Goal: Information Seeking & Learning: Learn about a topic

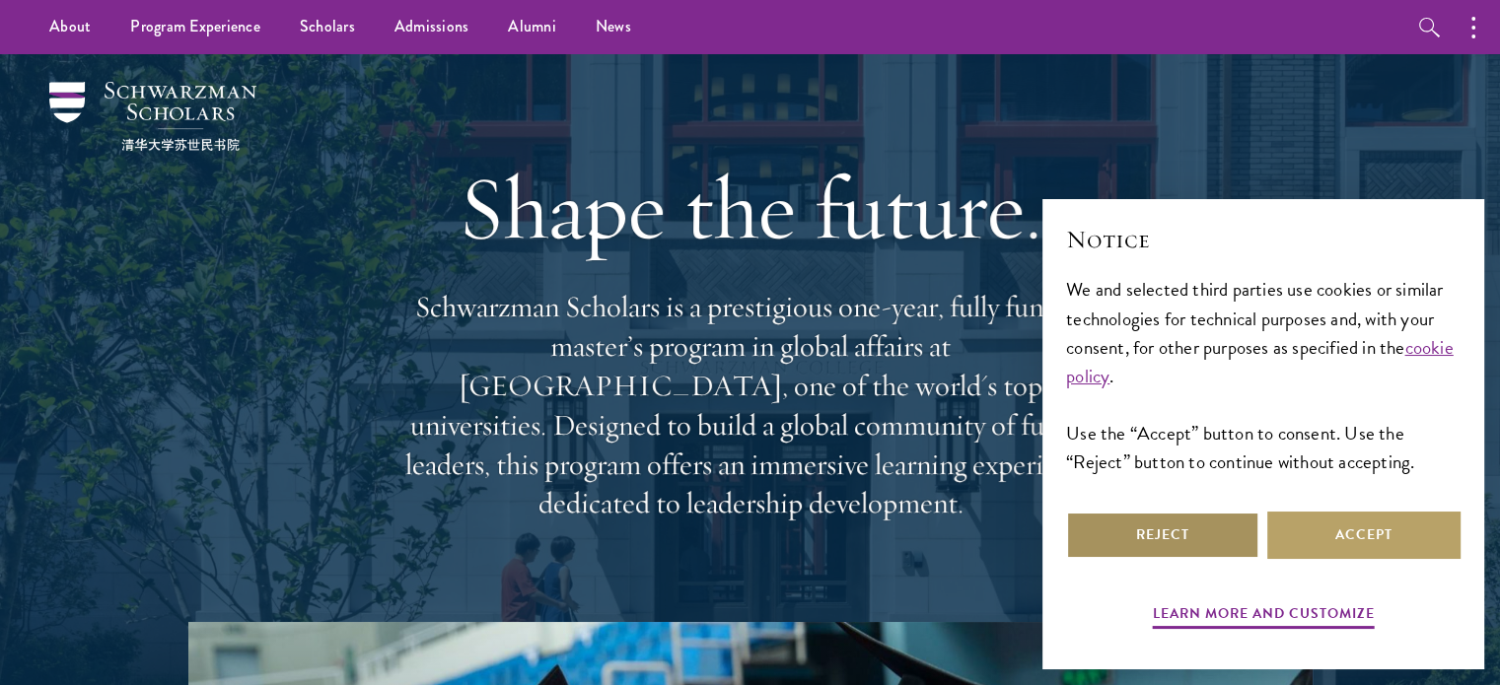
click at [1161, 549] on button "Reject" at bounding box center [1162, 535] width 193 height 47
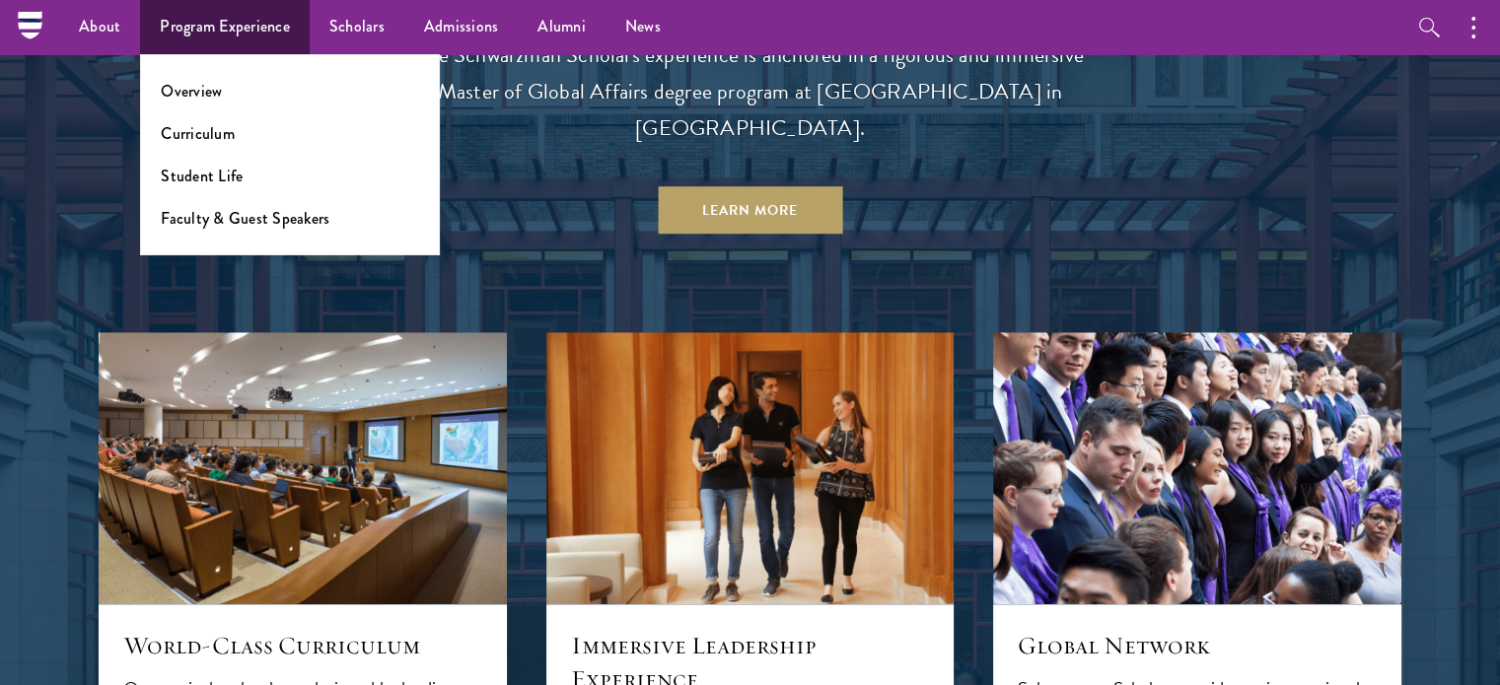
scroll to position [1753, 0]
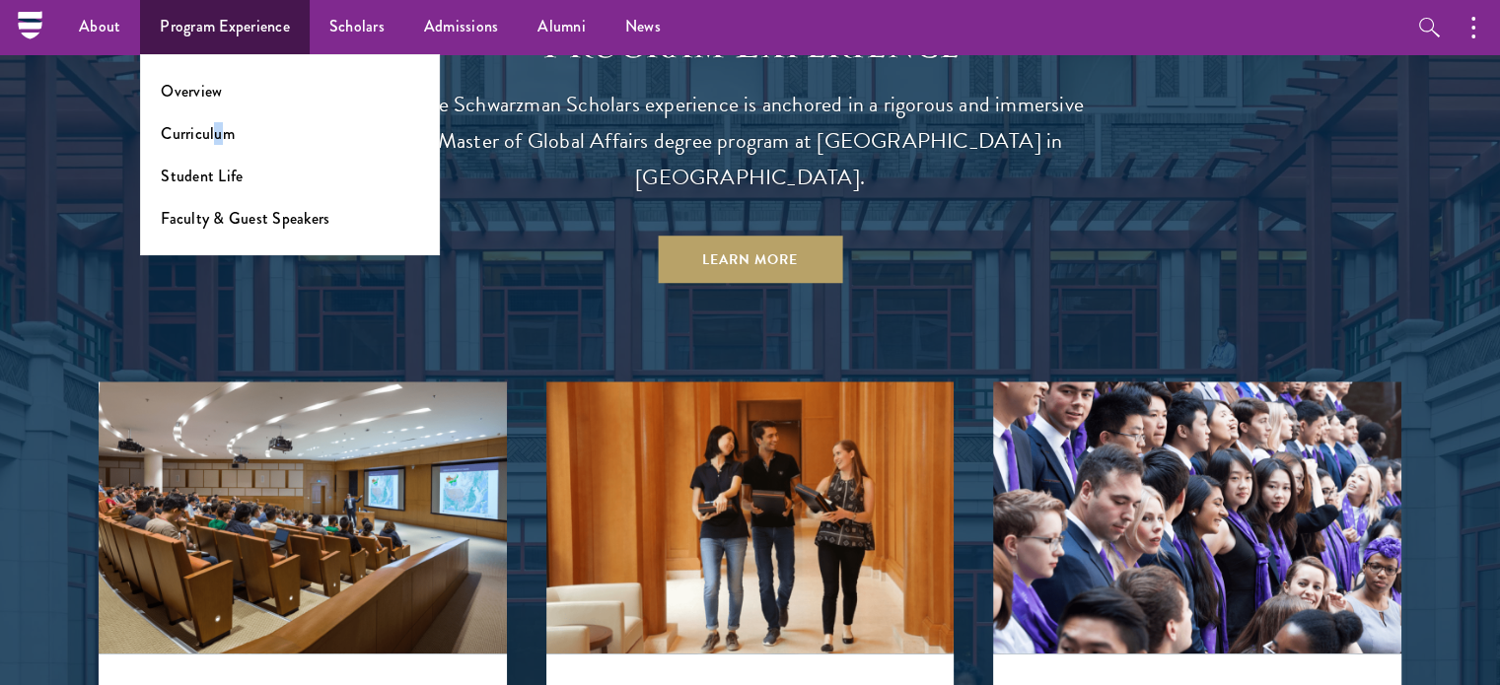
drag, startPoint x: 256, startPoint y: 46, endPoint x: 217, endPoint y: 120, distance: 83.8
click at [217, 120] on ul "Overview Curriculum Student Life Faculty & Guest Speakers" at bounding box center [290, 154] width 300 height 201
click at [211, 148] on ul "Overview Curriculum Student Life Faculty & Guest Speakers" at bounding box center [290, 154] width 300 height 201
click at [212, 140] on link "Curriculum" at bounding box center [198, 133] width 74 height 23
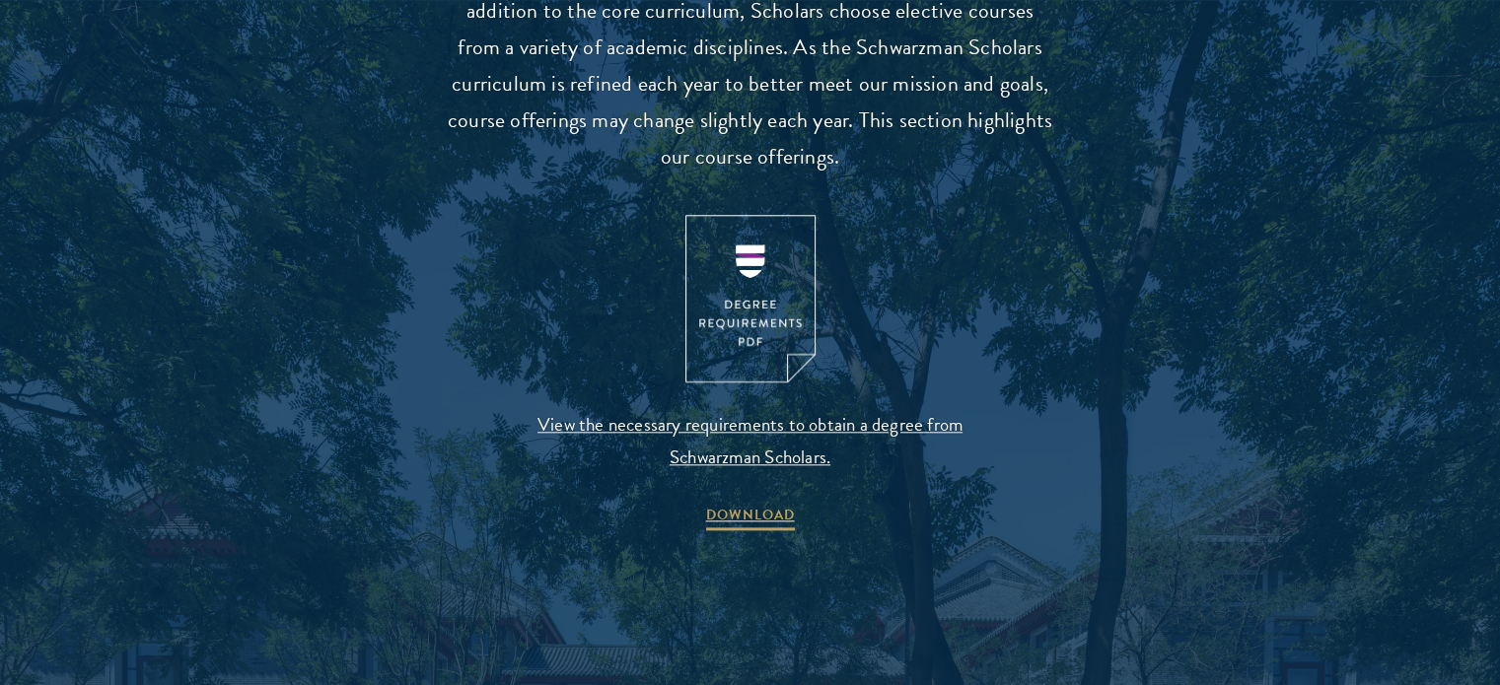
scroll to position [2088, 0]
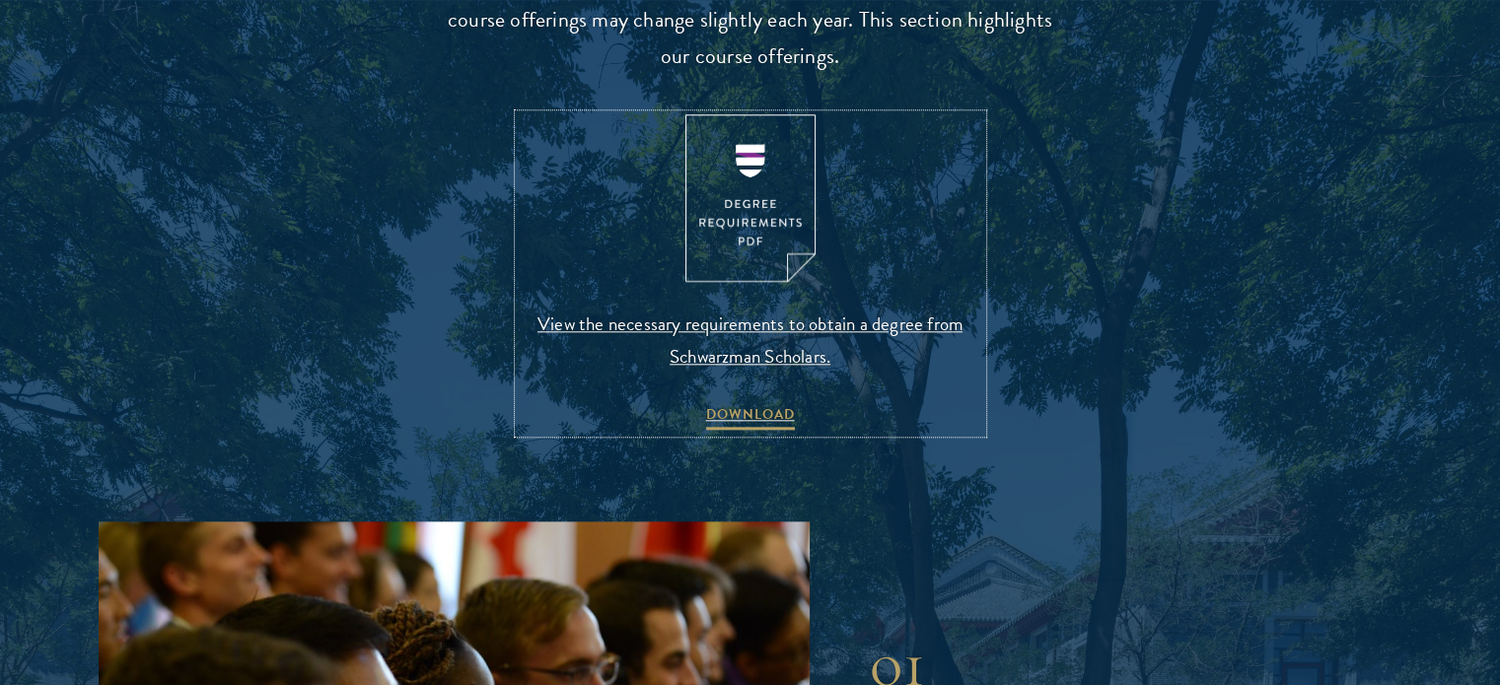
click at [777, 233] on img at bounding box center [750, 198] width 130 height 169
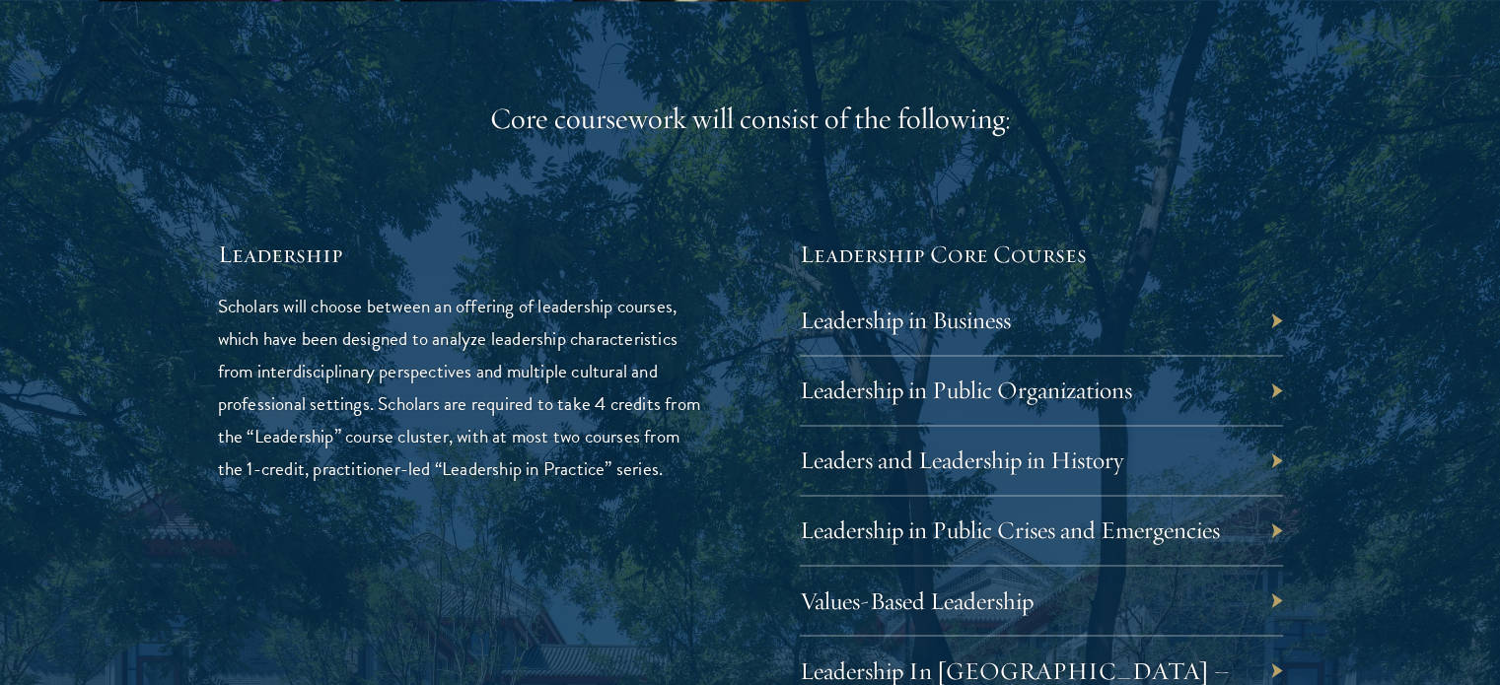
scroll to position [3206, 0]
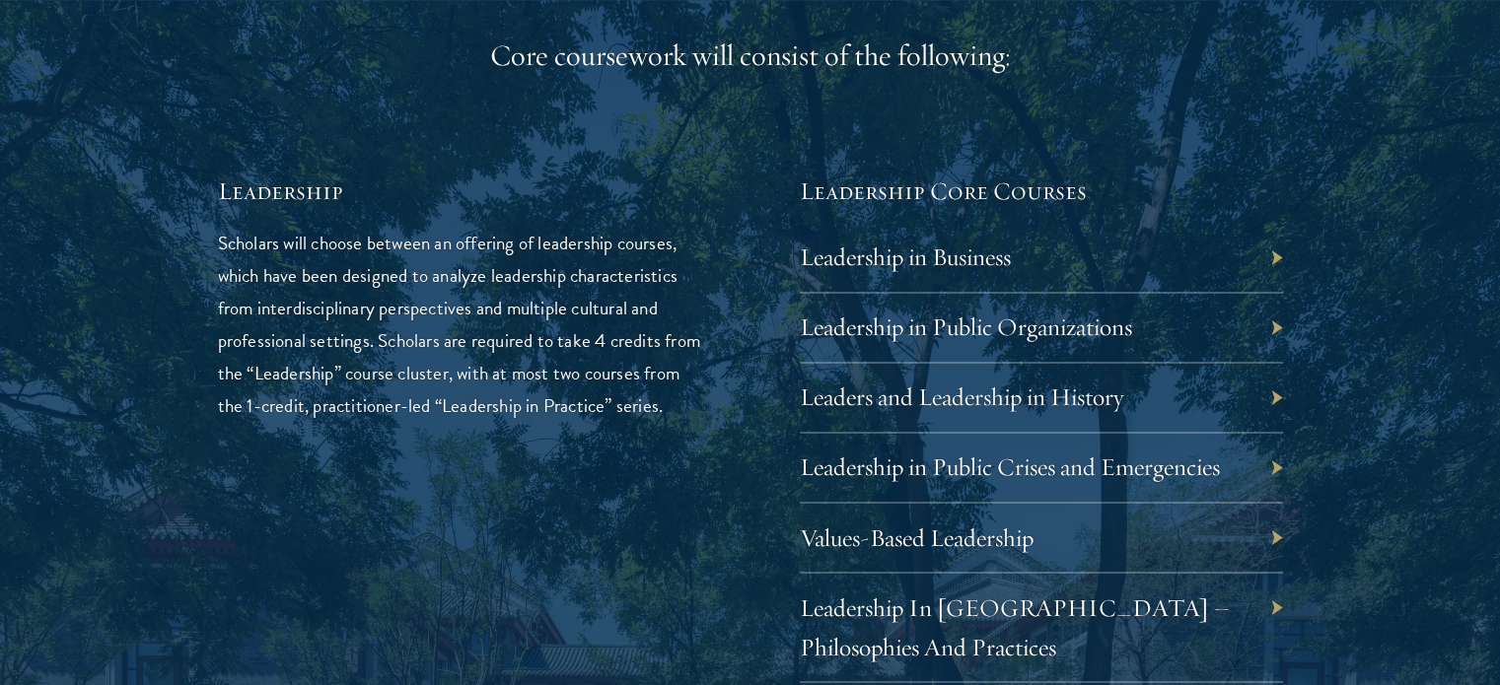
click at [1036, 223] on div "Leadership in Business" at bounding box center [1041, 258] width 483 height 70
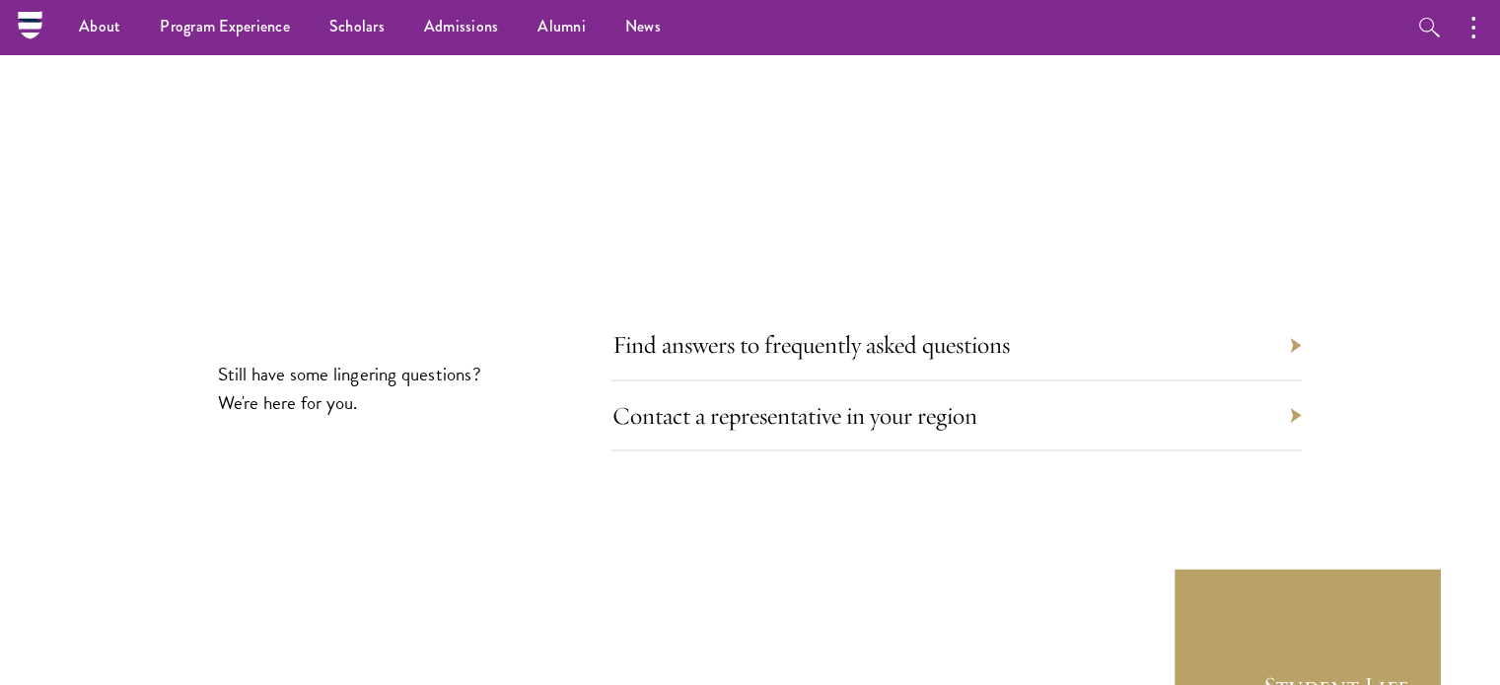
scroll to position [10921, 0]
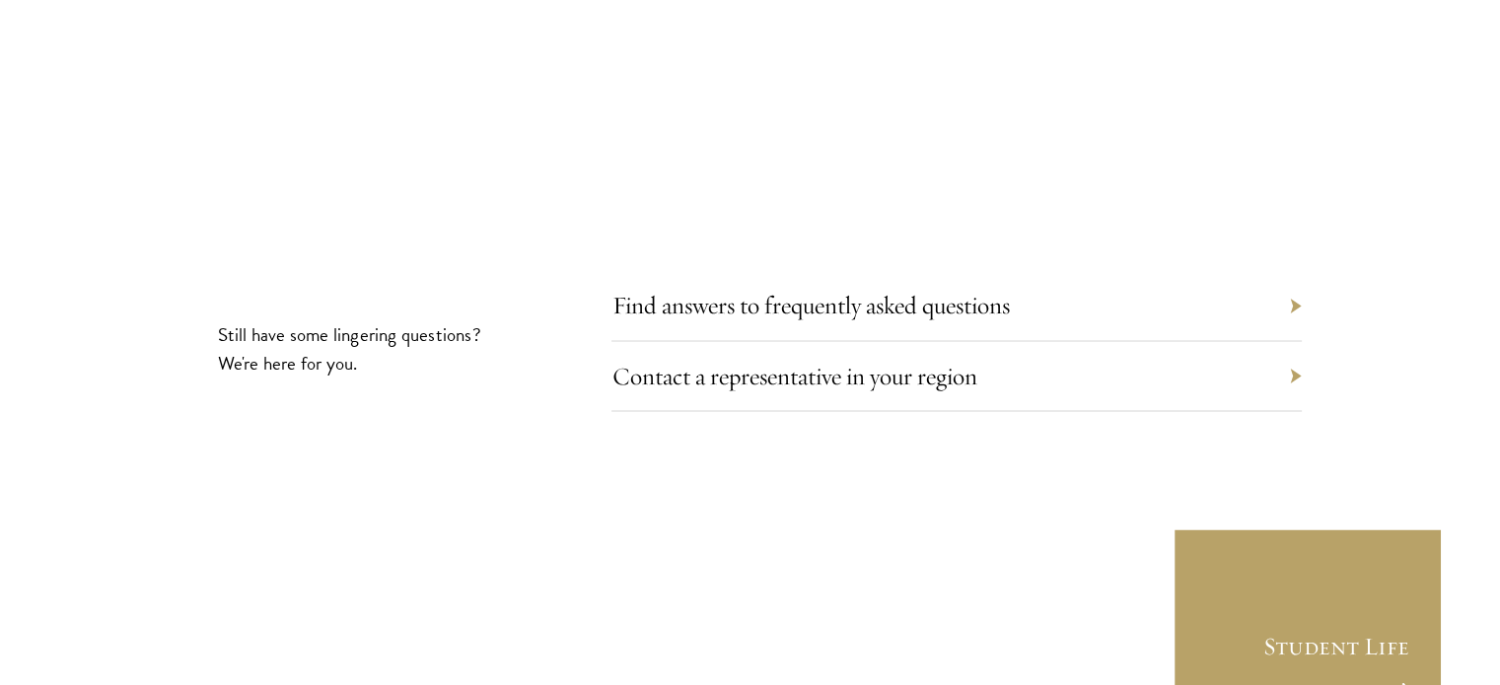
click at [1394, 288] on section "Still have some lingering questions? We're here for you. Find answers to freque…" at bounding box center [750, 462] width 1500 height 353
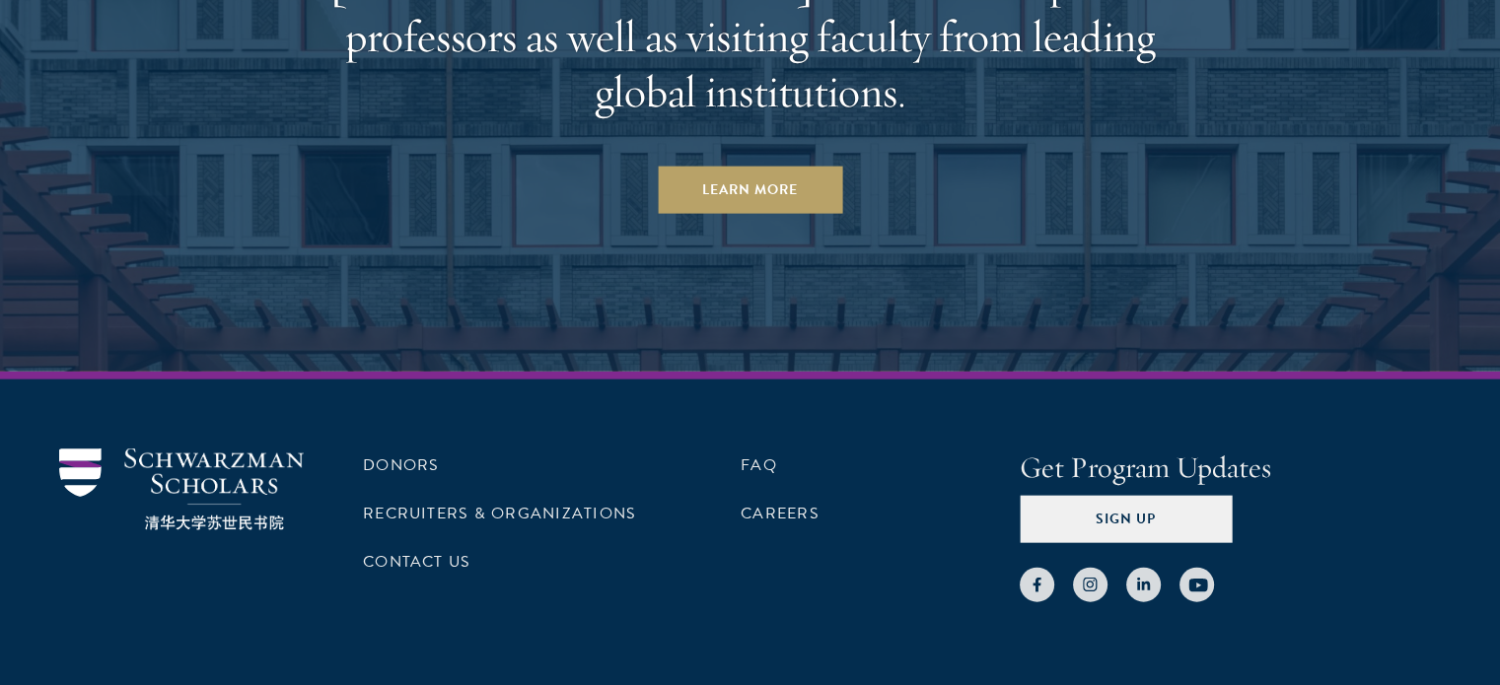
scroll to position [12096, 0]
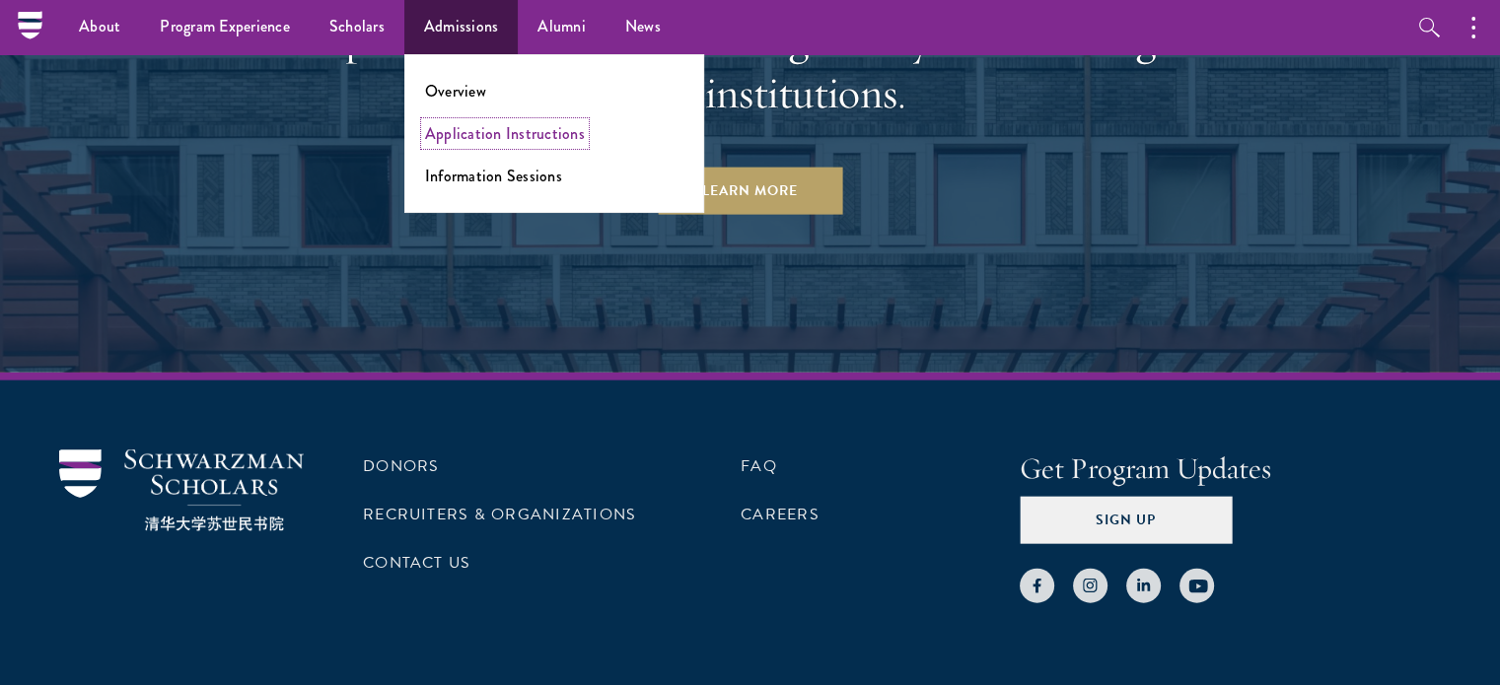
click at [505, 127] on link "Application Instructions" at bounding box center [505, 133] width 160 height 23
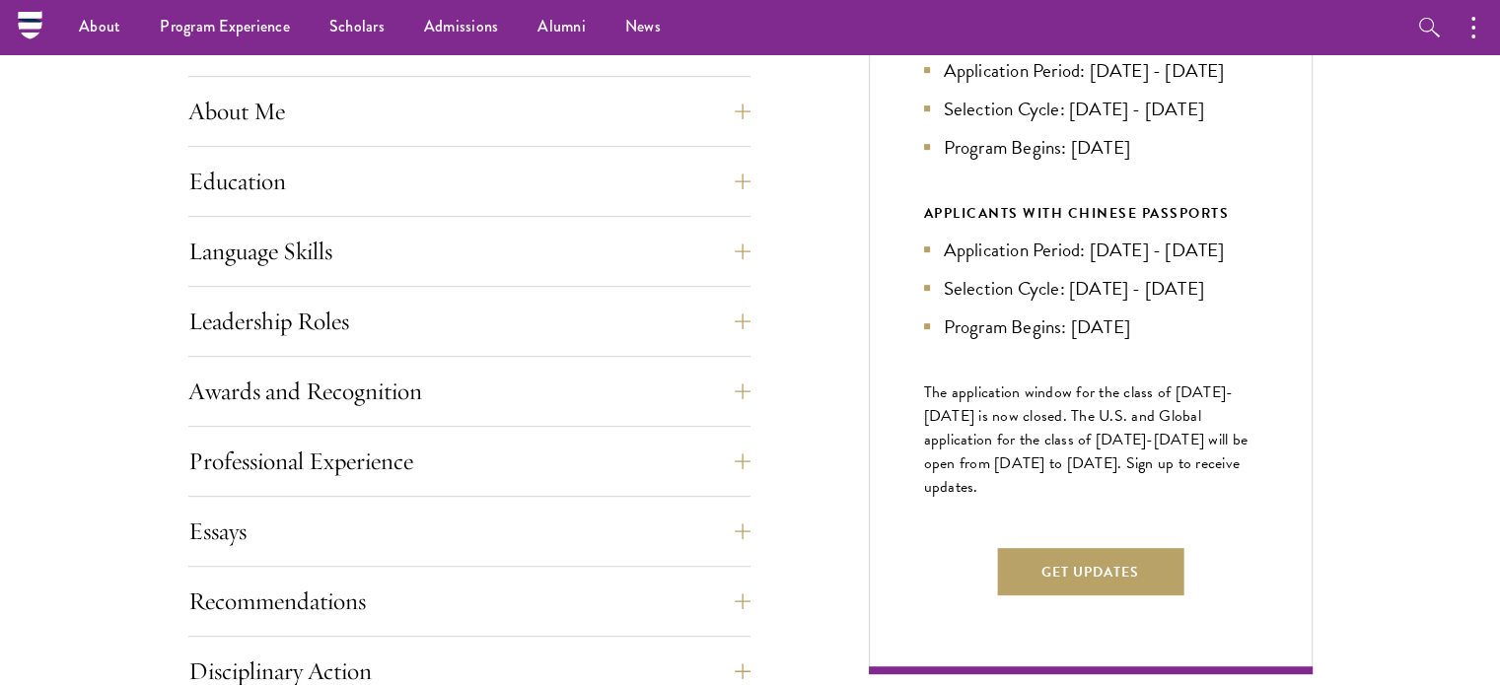
scroll to position [686, 0]
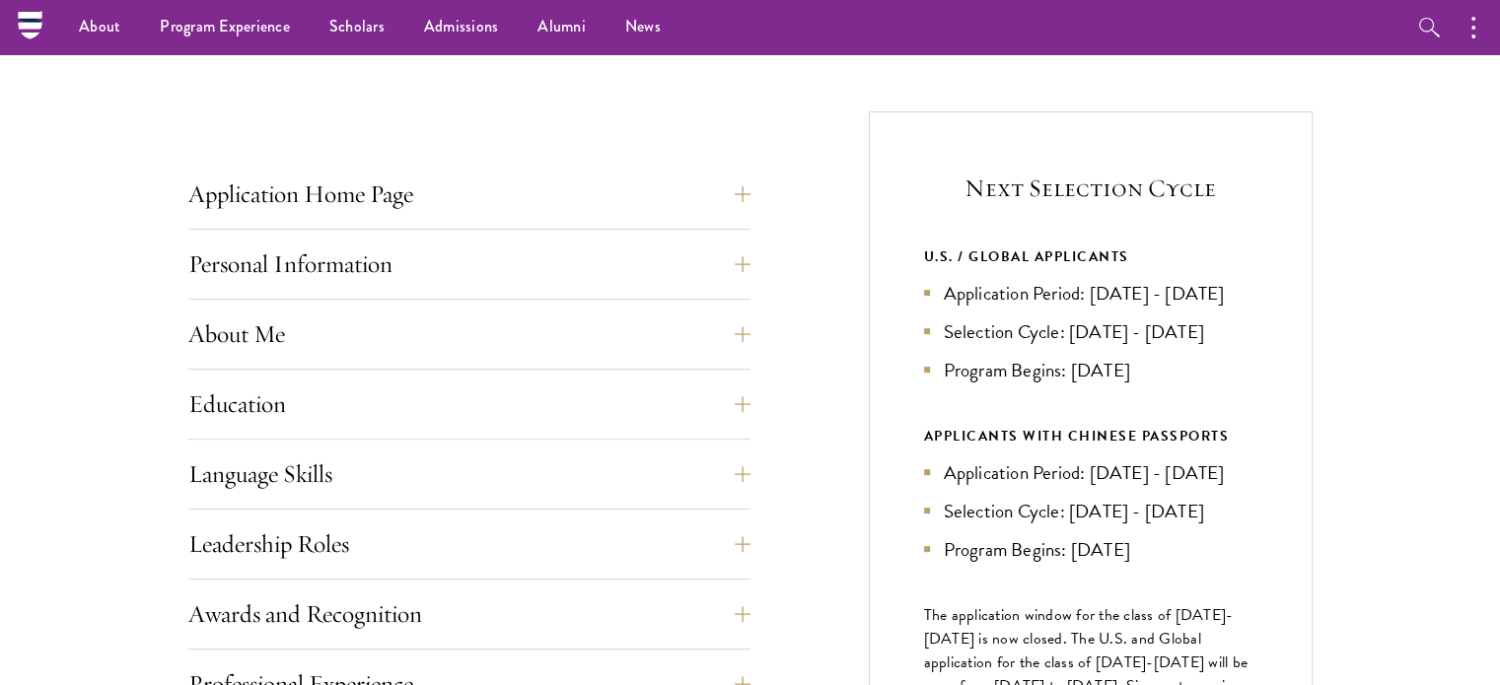
drag, startPoint x: 1093, startPoint y: 301, endPoint x: 1227, endPoint y: 304, distance: 134.1
click at [1227, 304] on li "Application Period: Apr 2026 - Sep 2026" at bounding box center [1090, 293] width 333 height 29
drag, startPoint x: 1150, startPoint y: 386, endPoint x: 1112, endPoint y: 397, distance: 39.3
click at [1112, 397] on div "U.S. / GLOBAL APPLICANTS Application Period: Apr 2026 - Sep 2026 Selection Cycl…" at bounding box center [1090, 404] width 333 height 319
drag, startPoint x: 1154, startPoint y: 382, endPoint x: 1069, endPoint y: 379, distance: 84.9
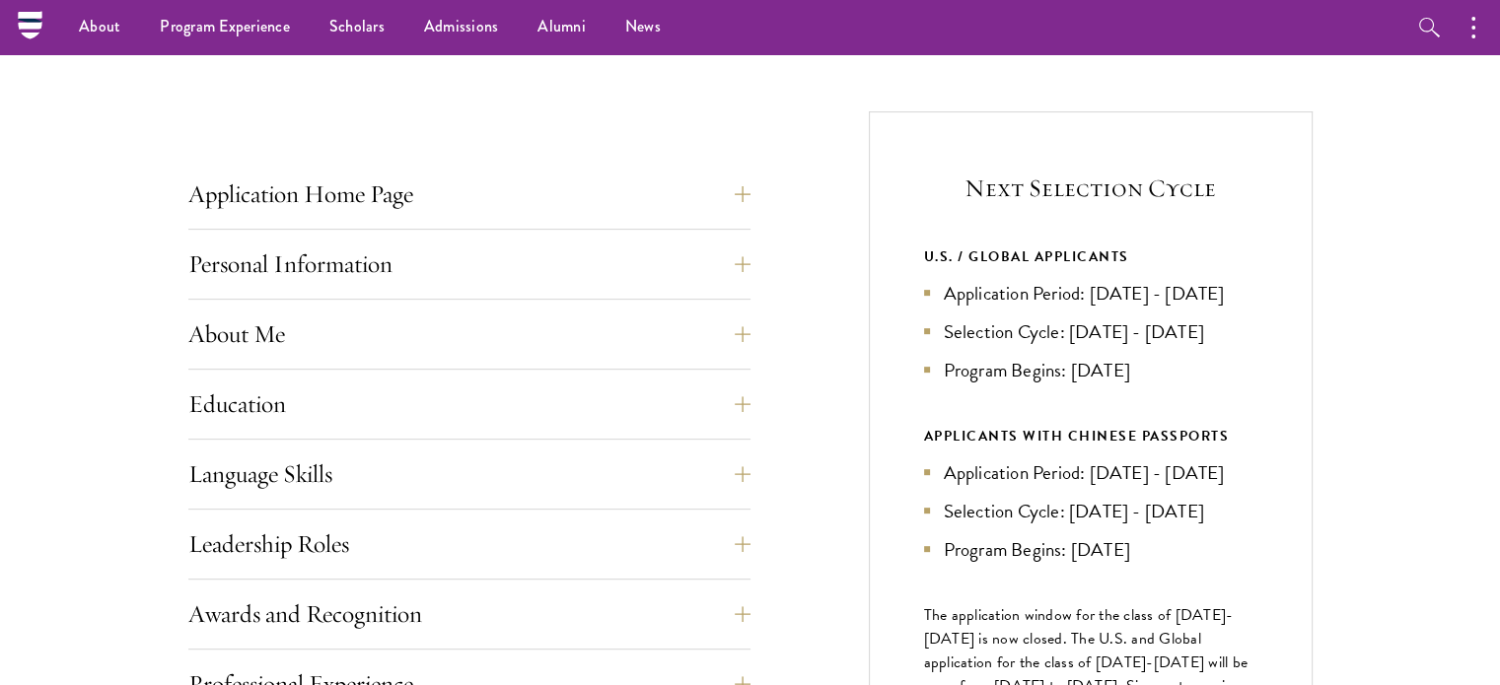
click at [1069, 379] on li "Program Begins: Aug 2027" at bounding box center [1090, 370] width 333 height 29
click at [1183, 384] on li "Program Begins: Aug 2027" at bounding box center [1090, 370] width 333 height 29
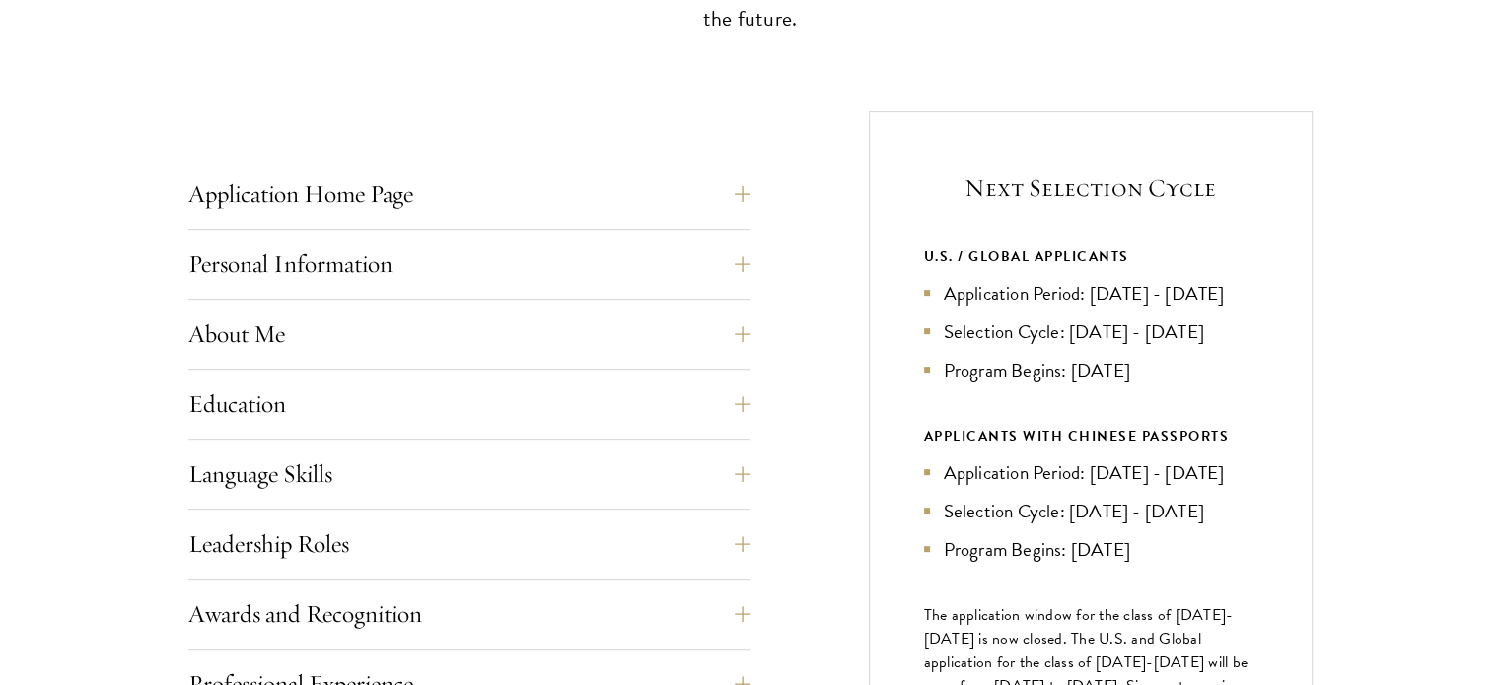
scroll to position [685, 0]
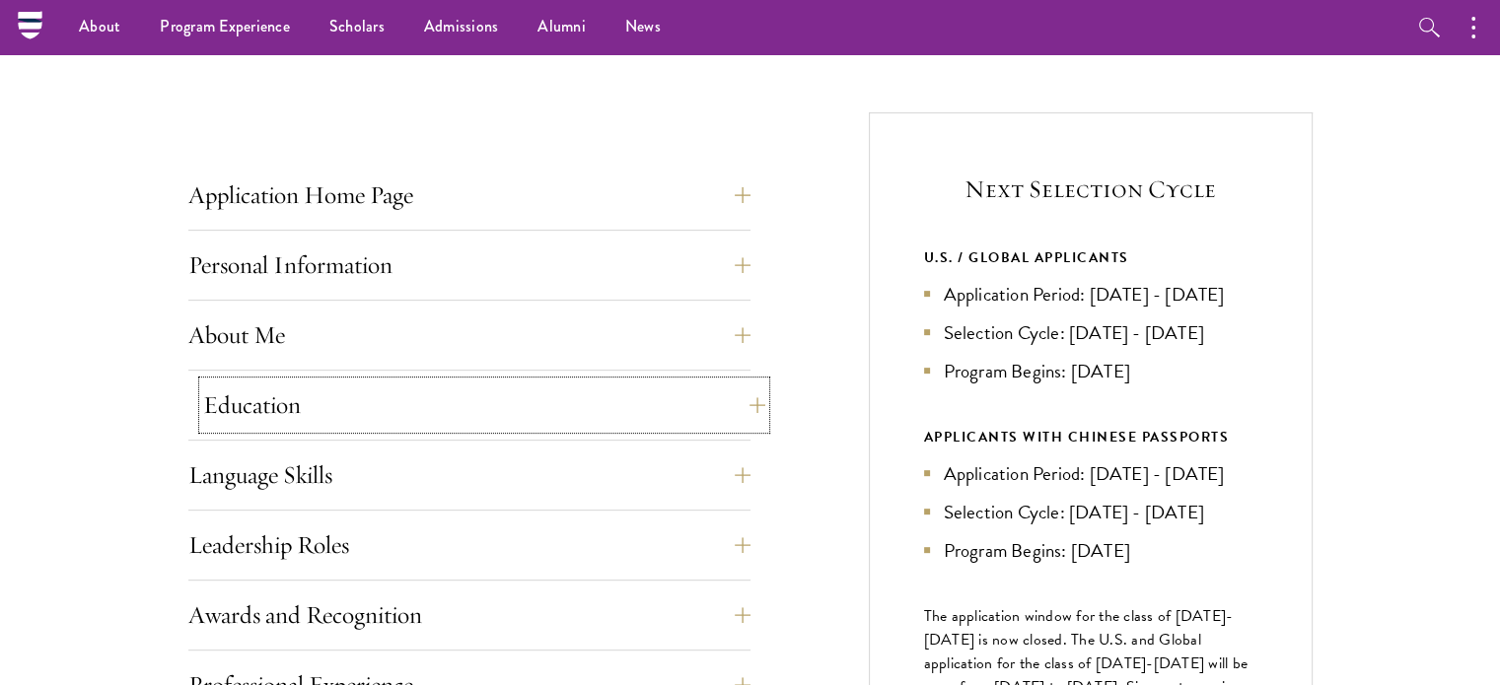
click at [734, 393] on button "Education" at bounding box center [484, 405] width 562 height 47
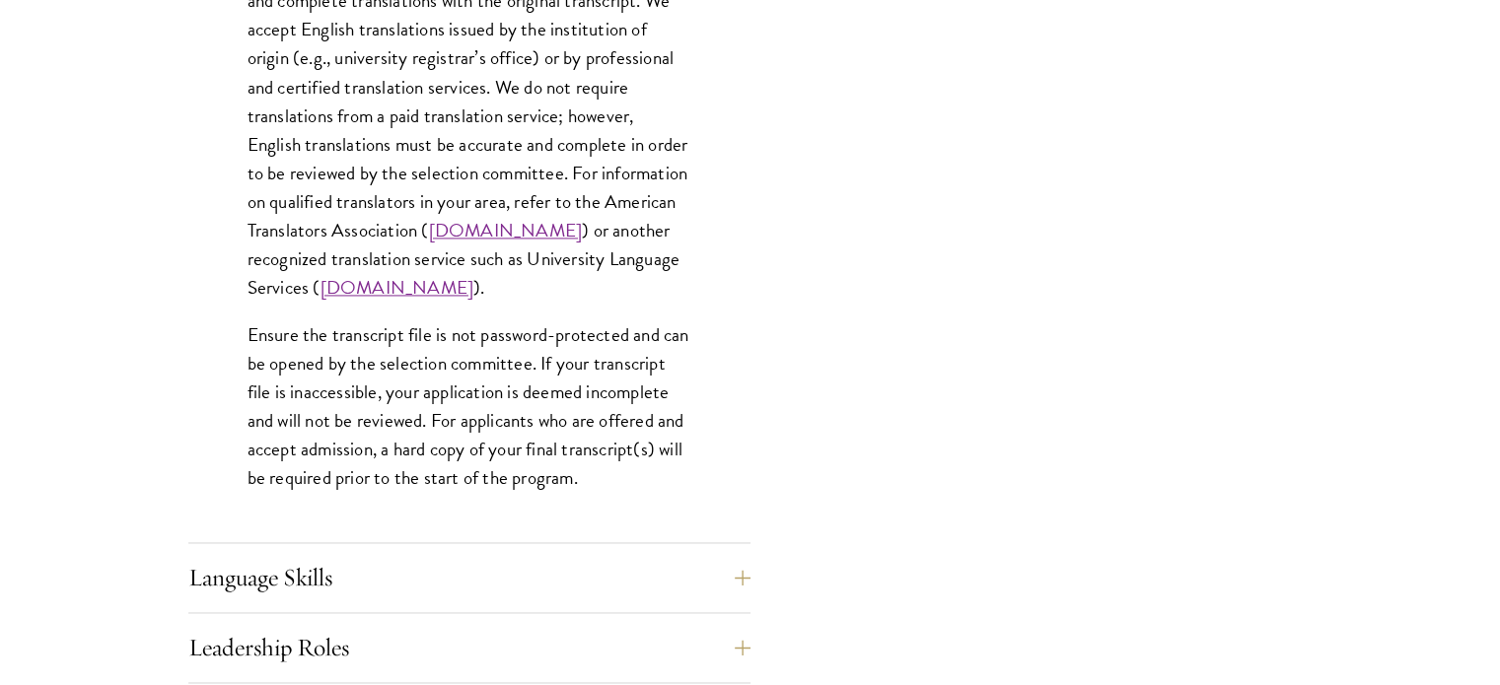
scroll to position [3166, 0]
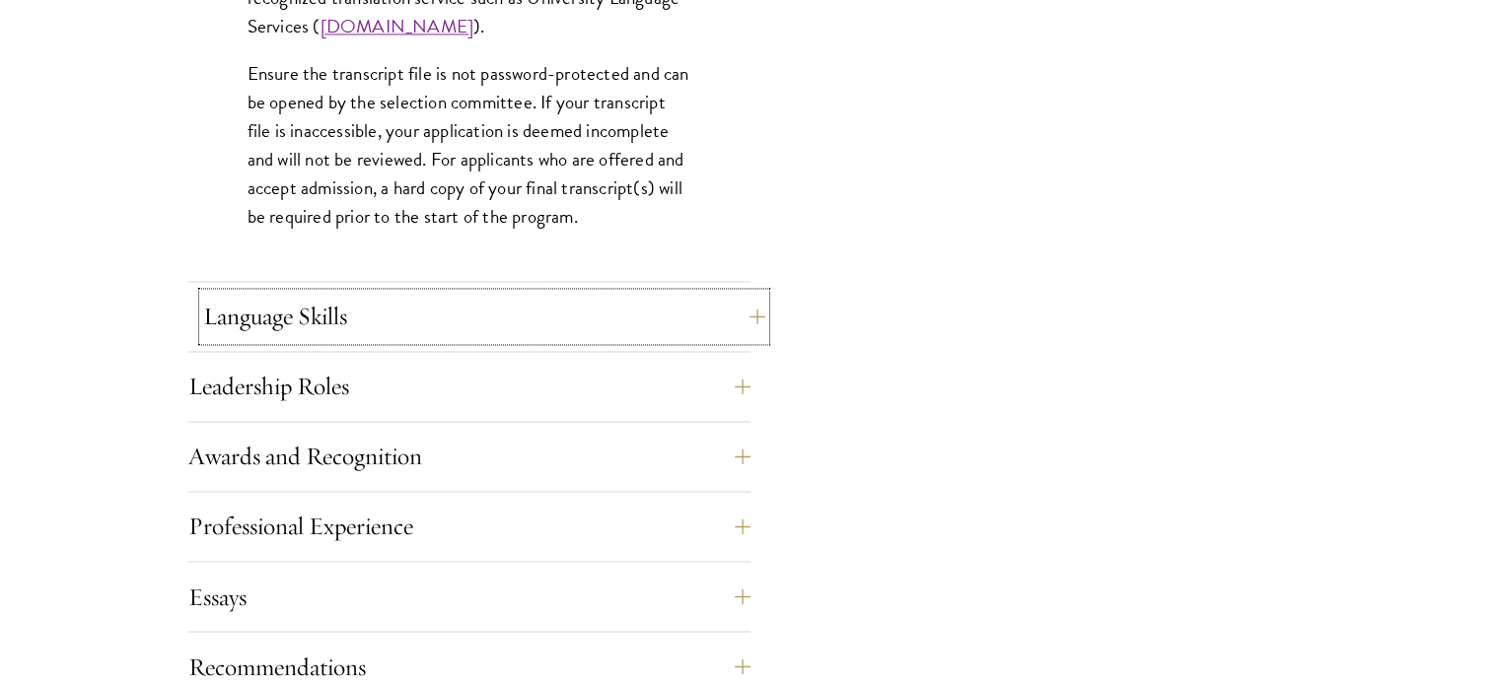
click at [714, 307] on button "Language Skills" at bounding box center [484, 316] width 562 height 47
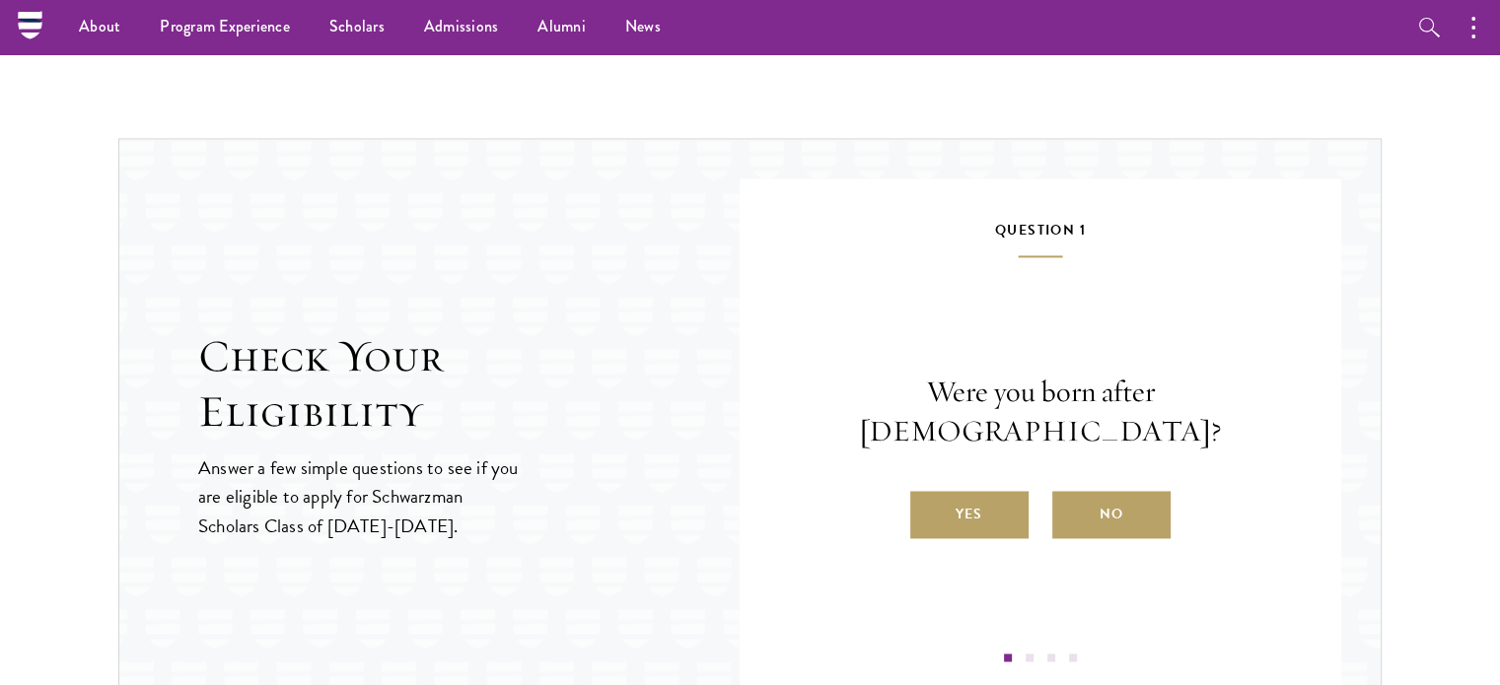
scroll to position [2925, 0]
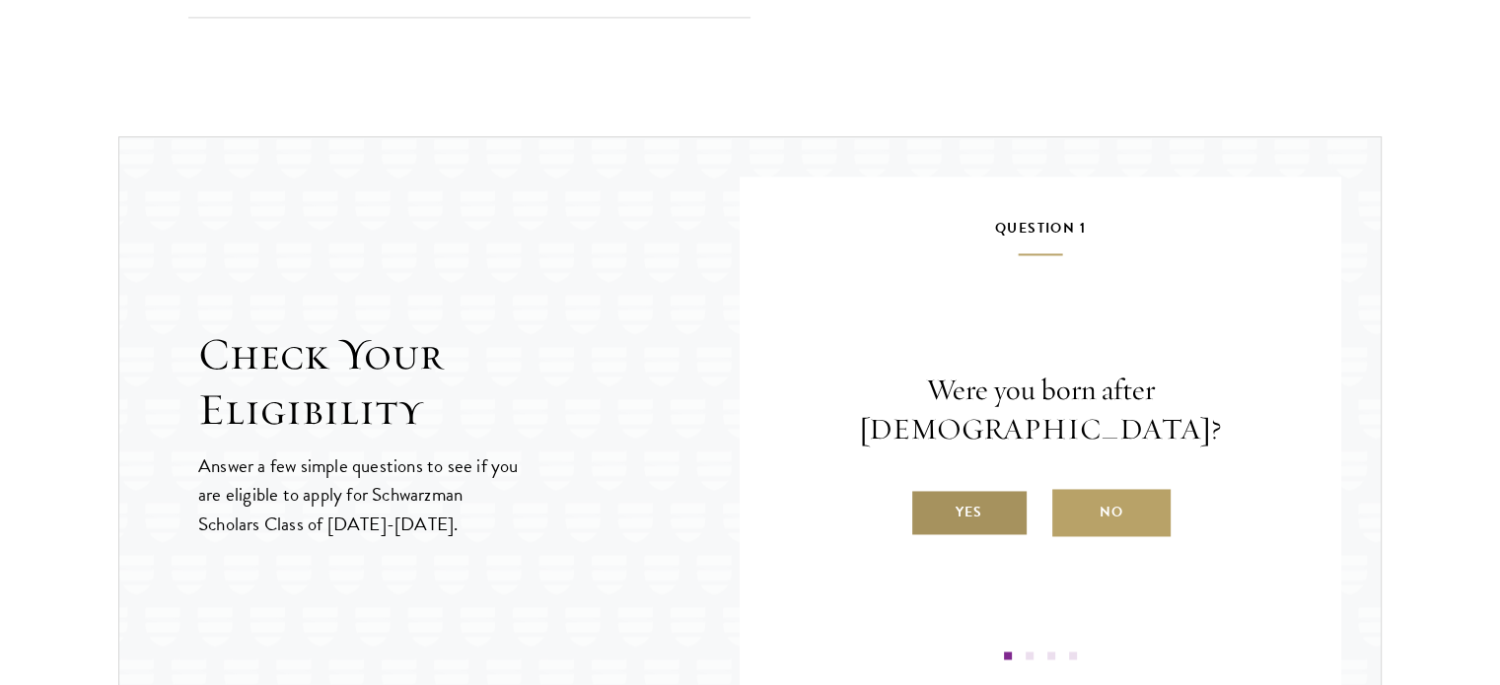
click at [999, 492] on label "Yes" at bounding box center [969, 512] width 118 height 47
click at [928, 492] on input "Yes" at bounding box center [919, 500] width 18 height 18
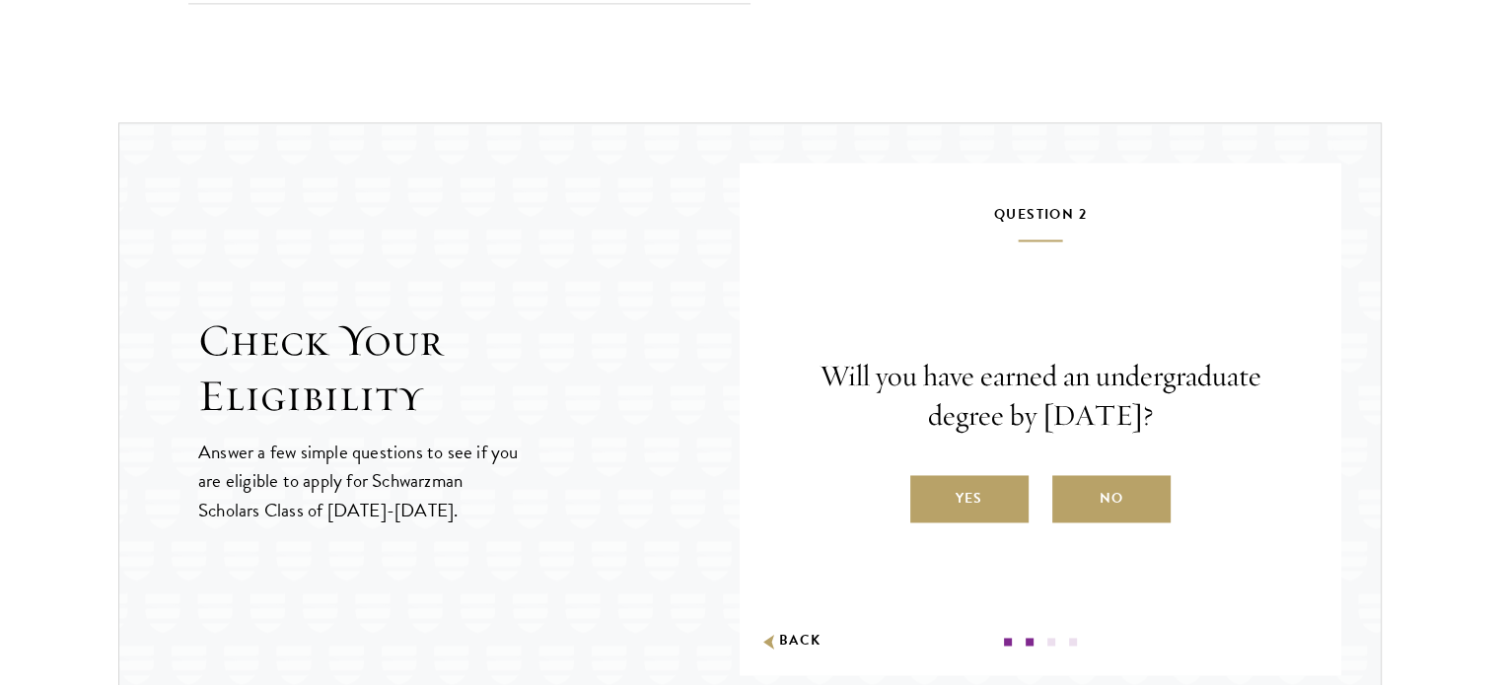
scroll to position [2940, 0]
click at [994, 488] on label "Yes" at bounding box center [969, 496] width 118 height 47
click at [928, 488] on input "Yes" at bounding box center [919, 484] width 18 height 18
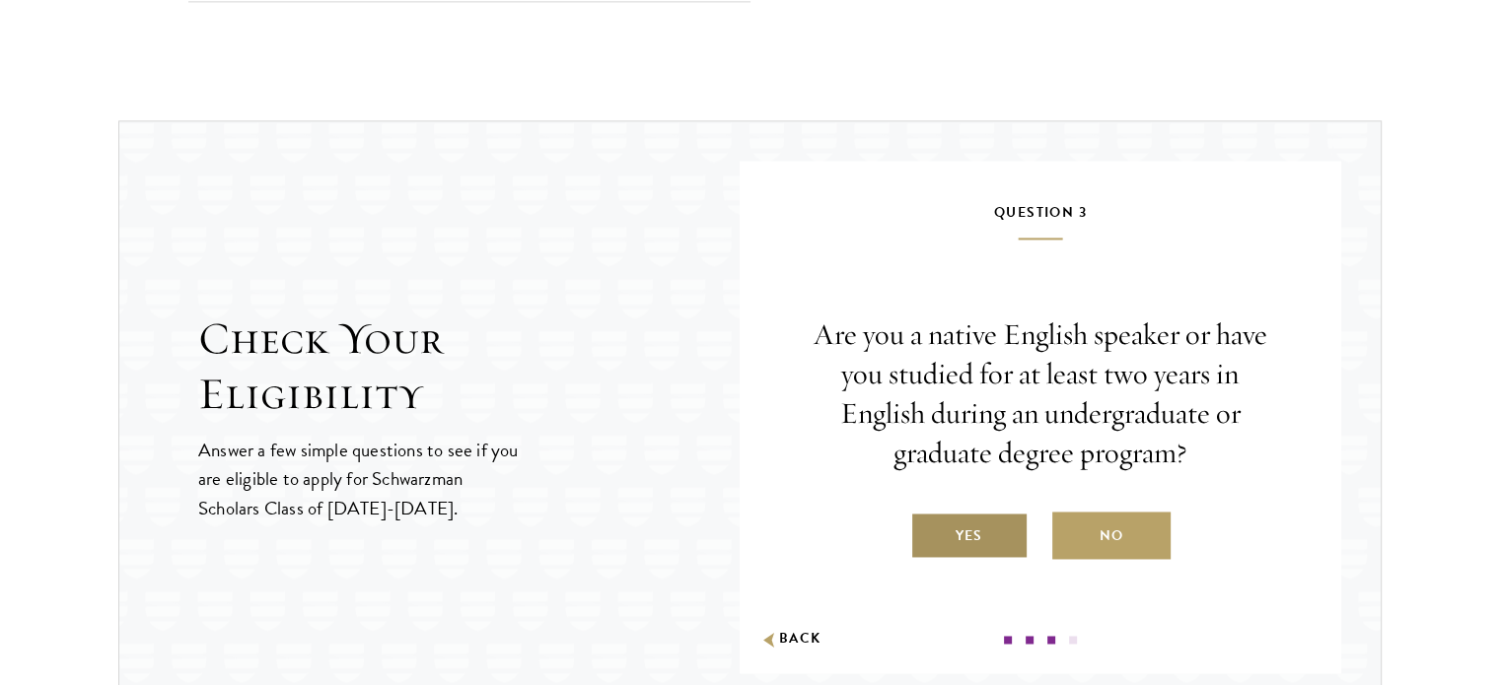
click at [998, 545] on label "Yes" at bounding box center [969, 535] width 118 height 47
click at [928, 532] on input "Yes" at bounding box center [919, 524] width 18 height 18
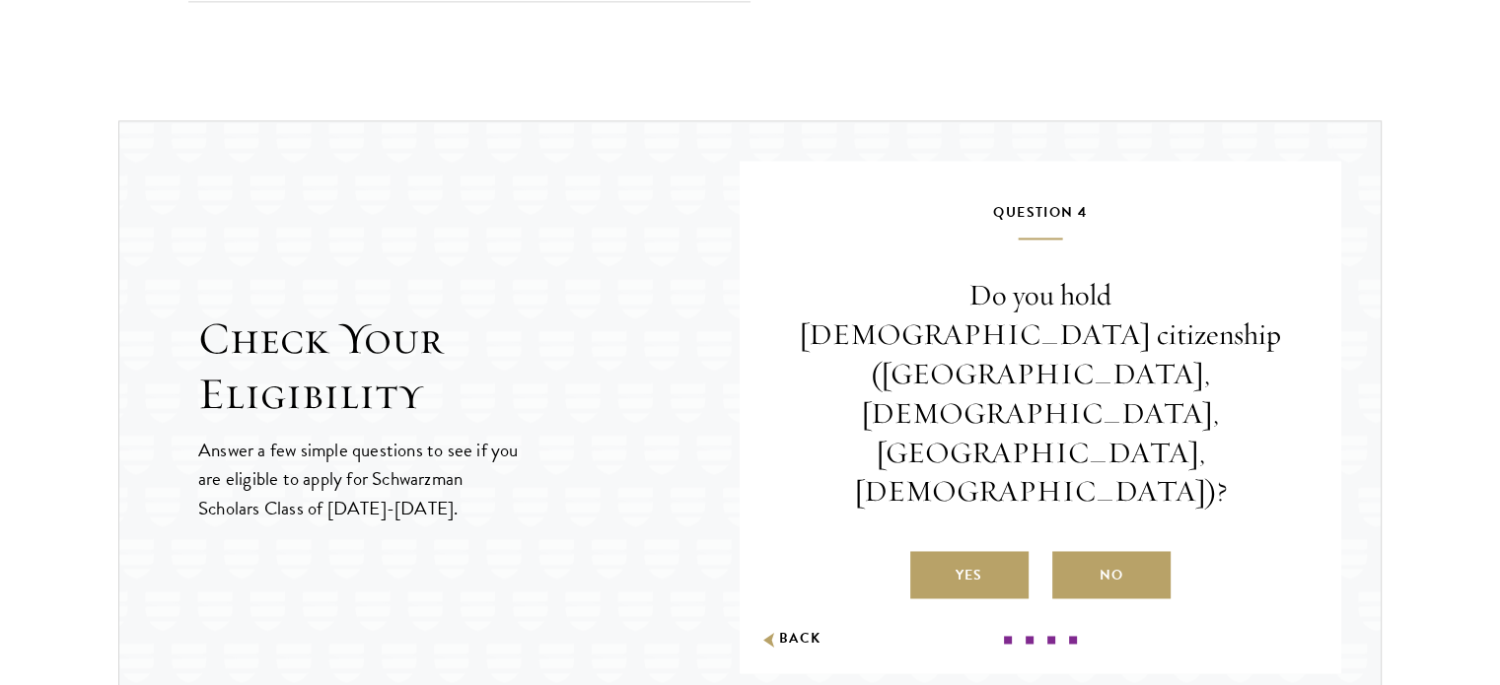
click at [1089, 458] on div "Do you hold Chinese citizenship (Chinese mainland, Hong Kong, Macau, Taiwan)? Y…" at bounding box center [1040, 437] width 483 height 322
click at [1092, 465] on div "Do you hold Chinese citizenship (Chinese mainland, Hong Kong, Macau, Taiwan)? Y…" at bounding box center [1040, 437] width 483 height 322
click at [1094, 551] on label "No" at bounding box center [1111, 574] width 118 height 47
click at [1070, 554] on input "No" at bounding box center [1061, 563] width 18 height 18
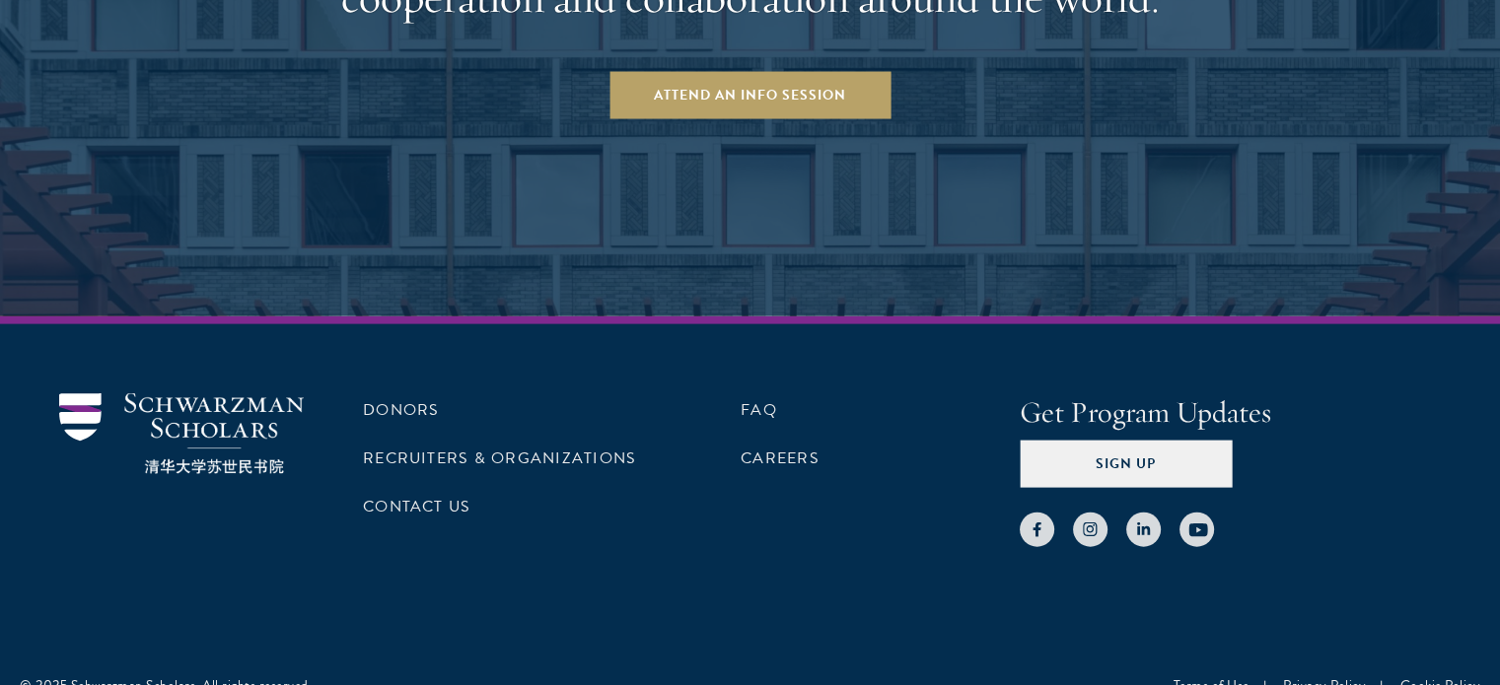
scroll to position [4256, 0]
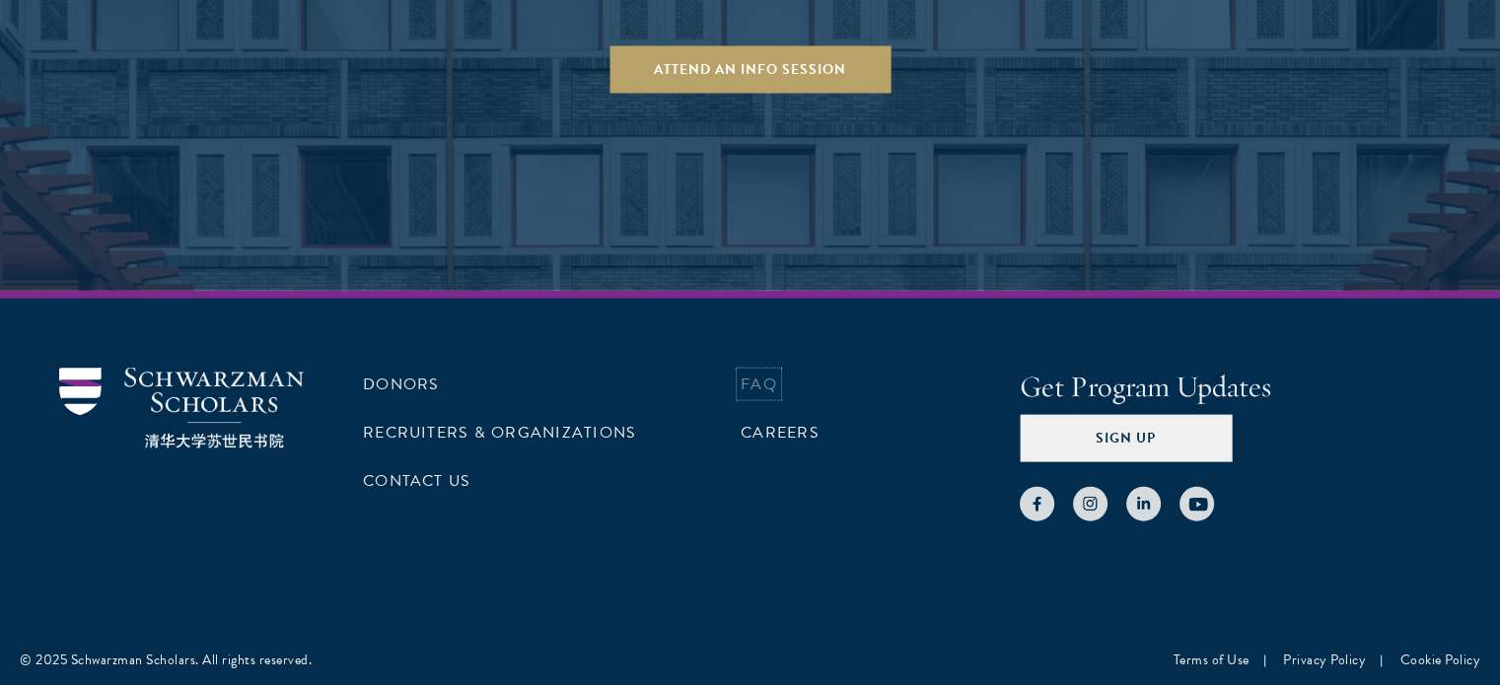
click at [750, 385] on link "FAQ" at bounding box center [759, 385] width 36 height 24
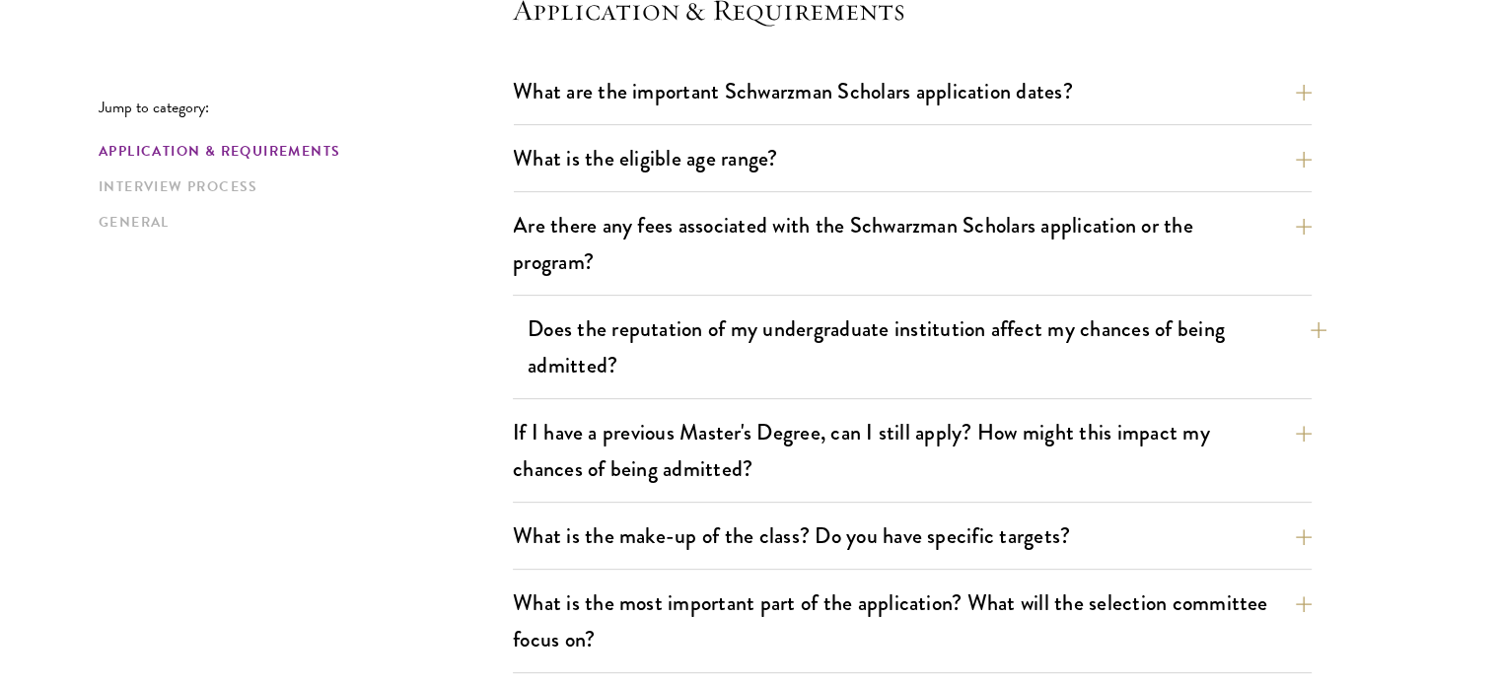
scroll to position [592, 0]
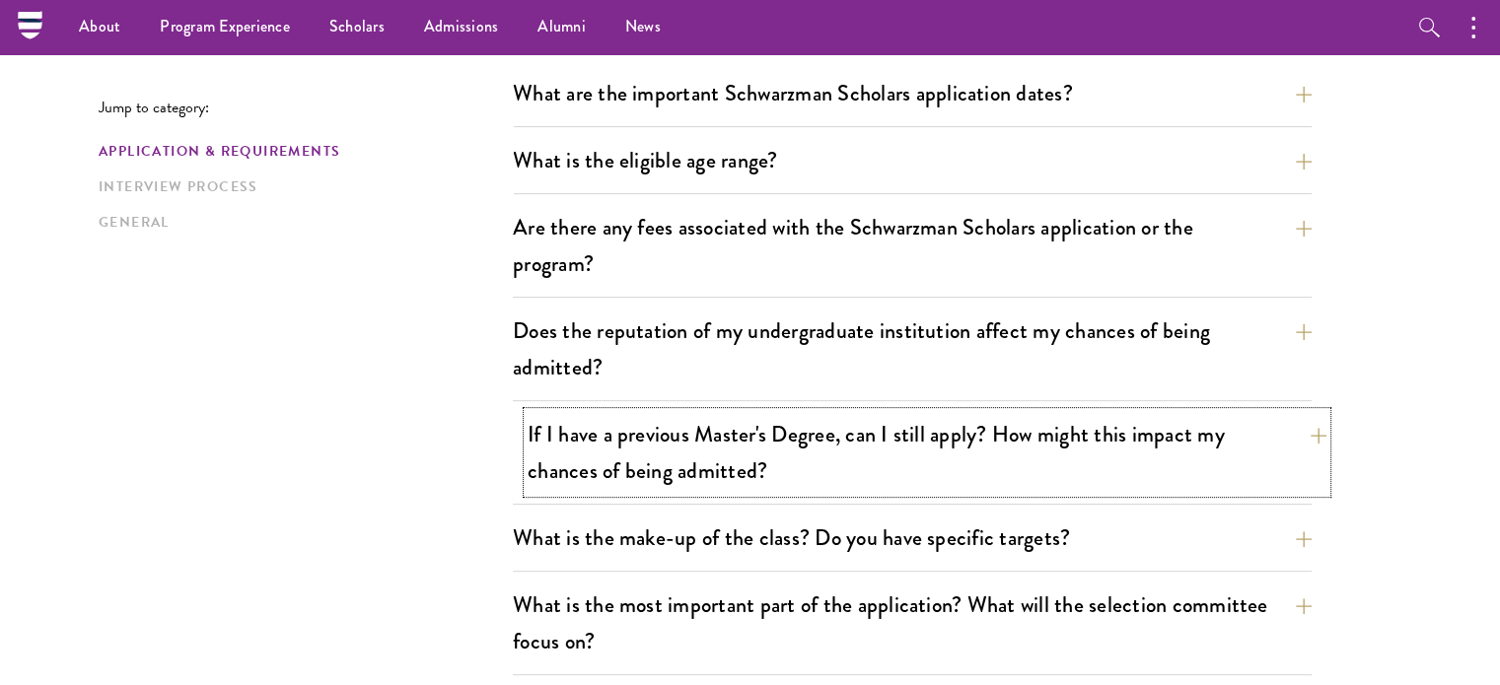
click at [1298, 447] on button "If I have a previous Master's Degree, can I still apply? How might this impact …" at bounding box center [927, 452] width 799 height 81
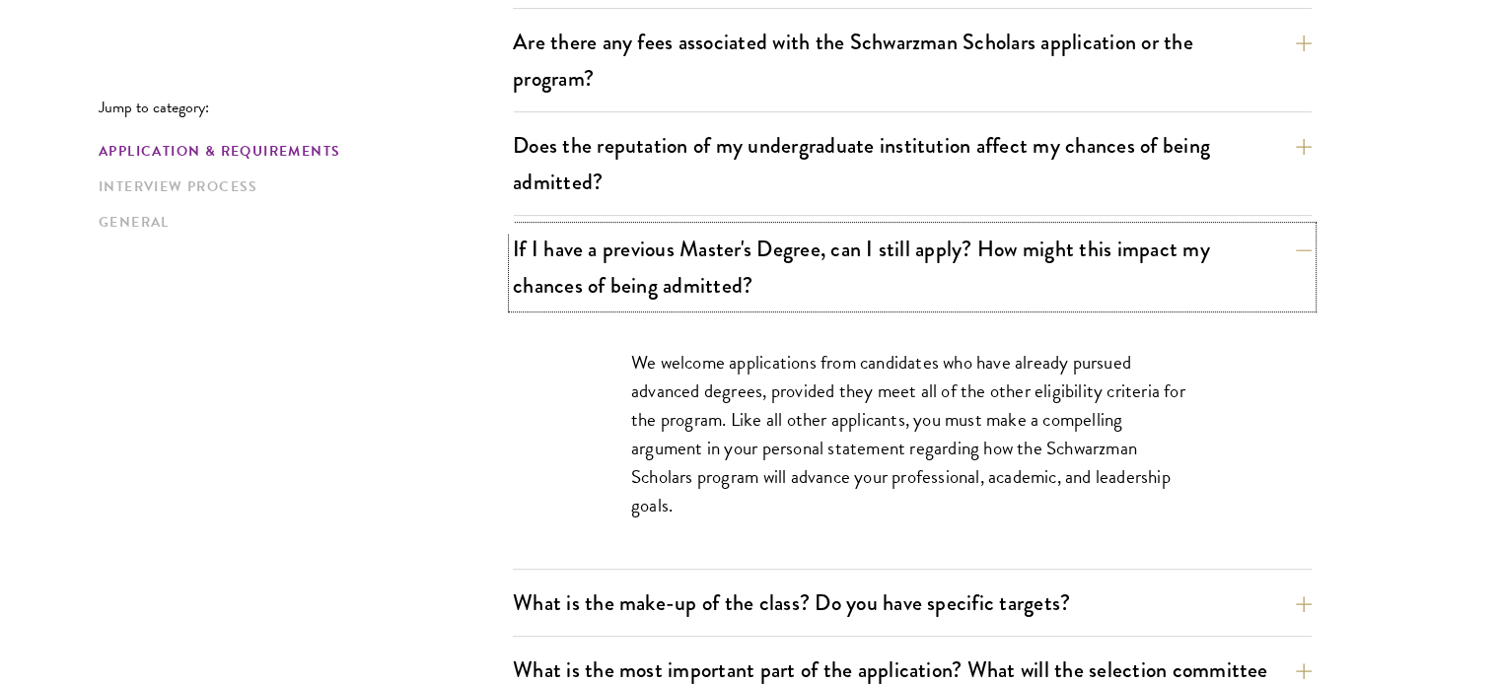
scroll to position [777, 0]
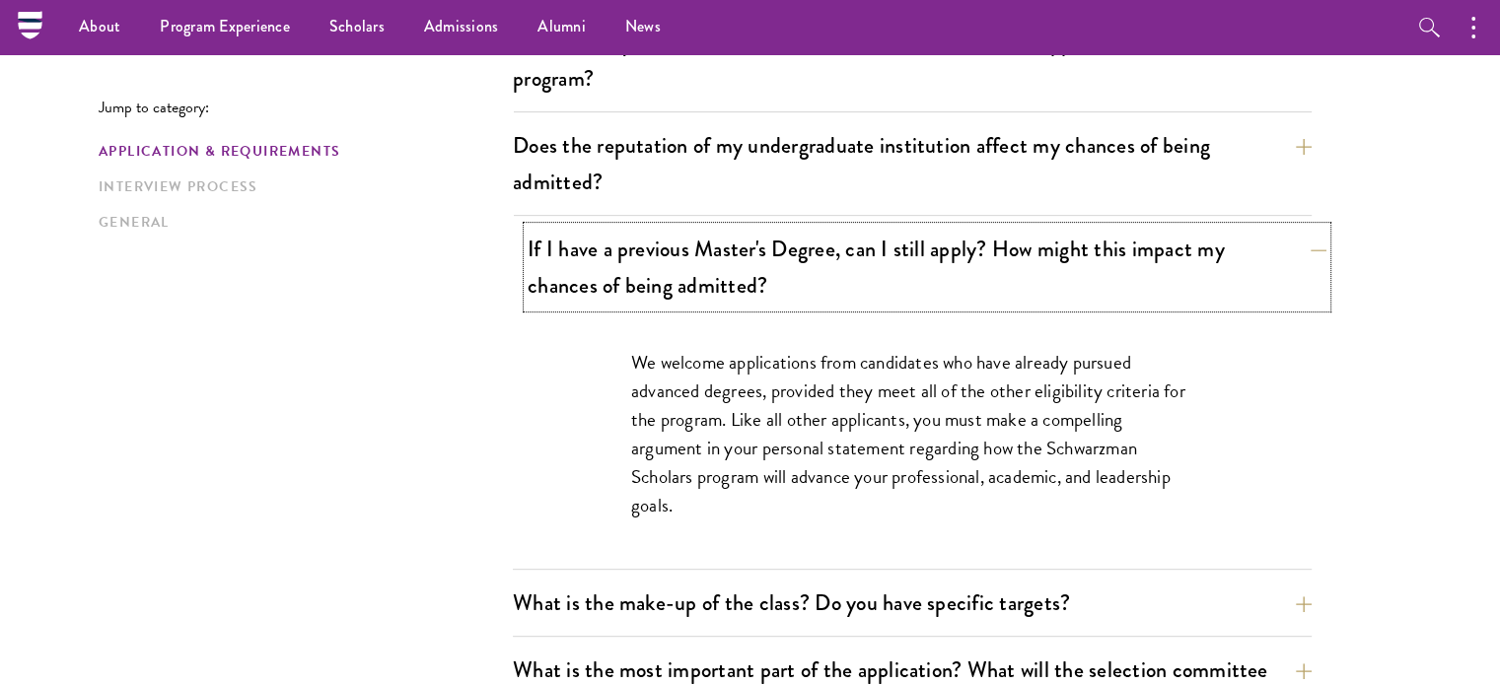
click at [1309, 262] on button "If I have a previous Master's Degree, can I still apply? How might this impact …" at bounding box center [927, 267] width 799 height 81
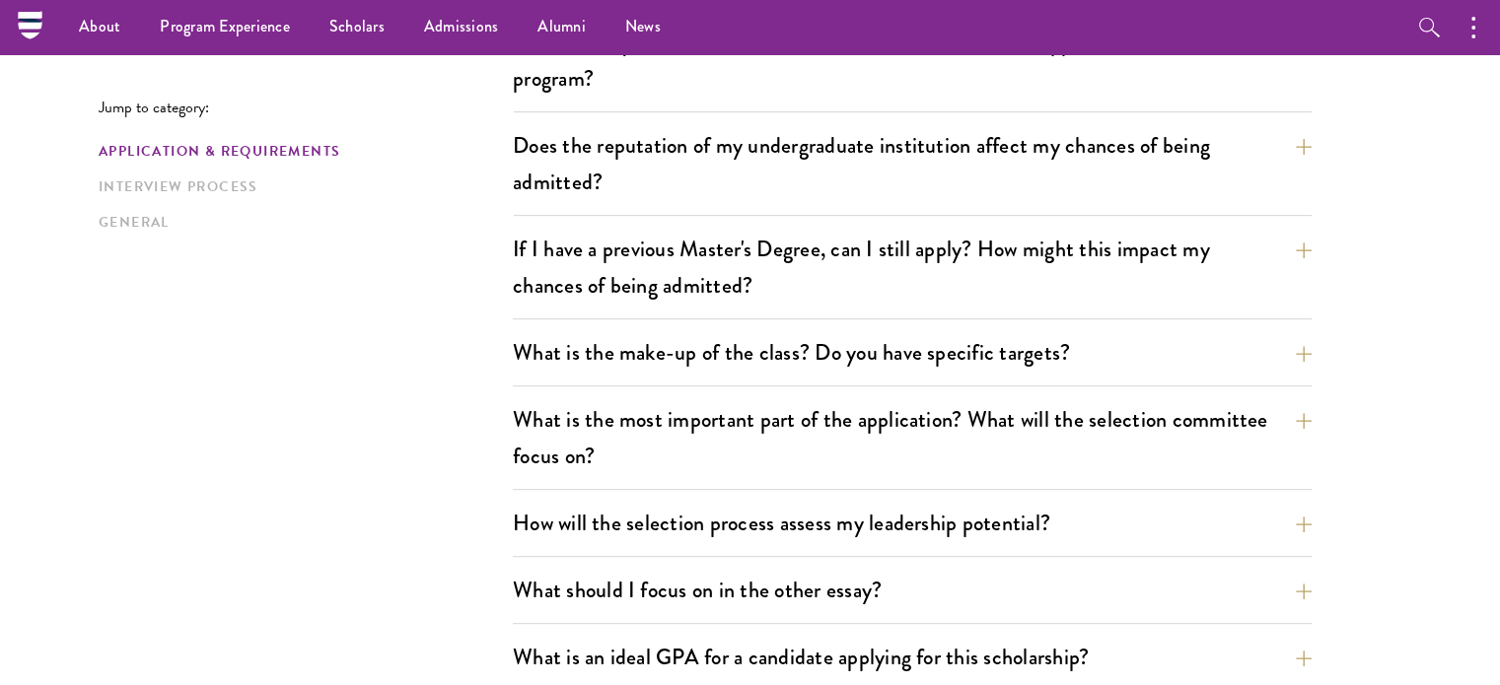
drag, startPoint x: 1302, startPoint y: 355, endPoint x: 1337, endPoint y: 361, distance: 36.0
click at [1299, 360] on button "What is the make-up of the class? Do you have specific targets?" at bounding box center [927, 352] width 799 height 44
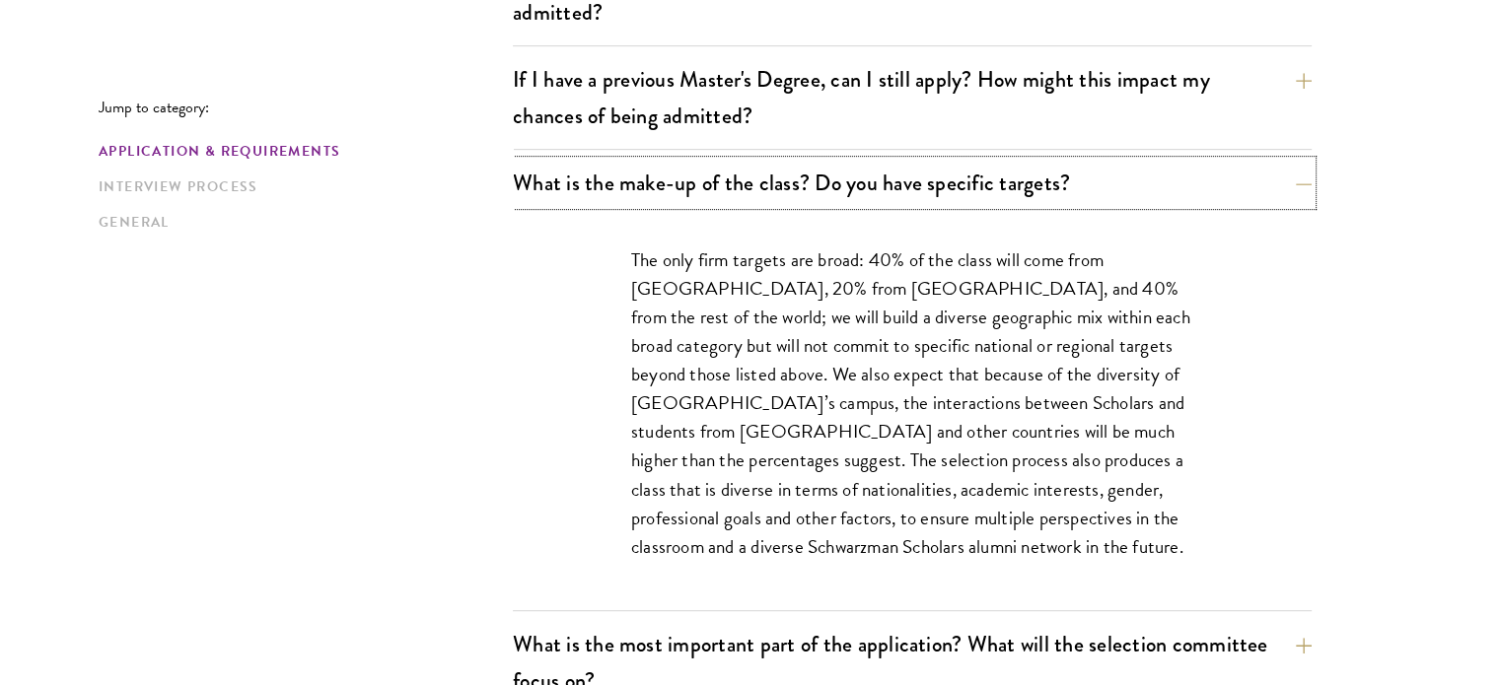
scroll to position [947, 0]
click at [1302, 171] on button "What is the make-up of the class? Do you have specific targets?" at bounding box center [927, 183] width 799 height 44
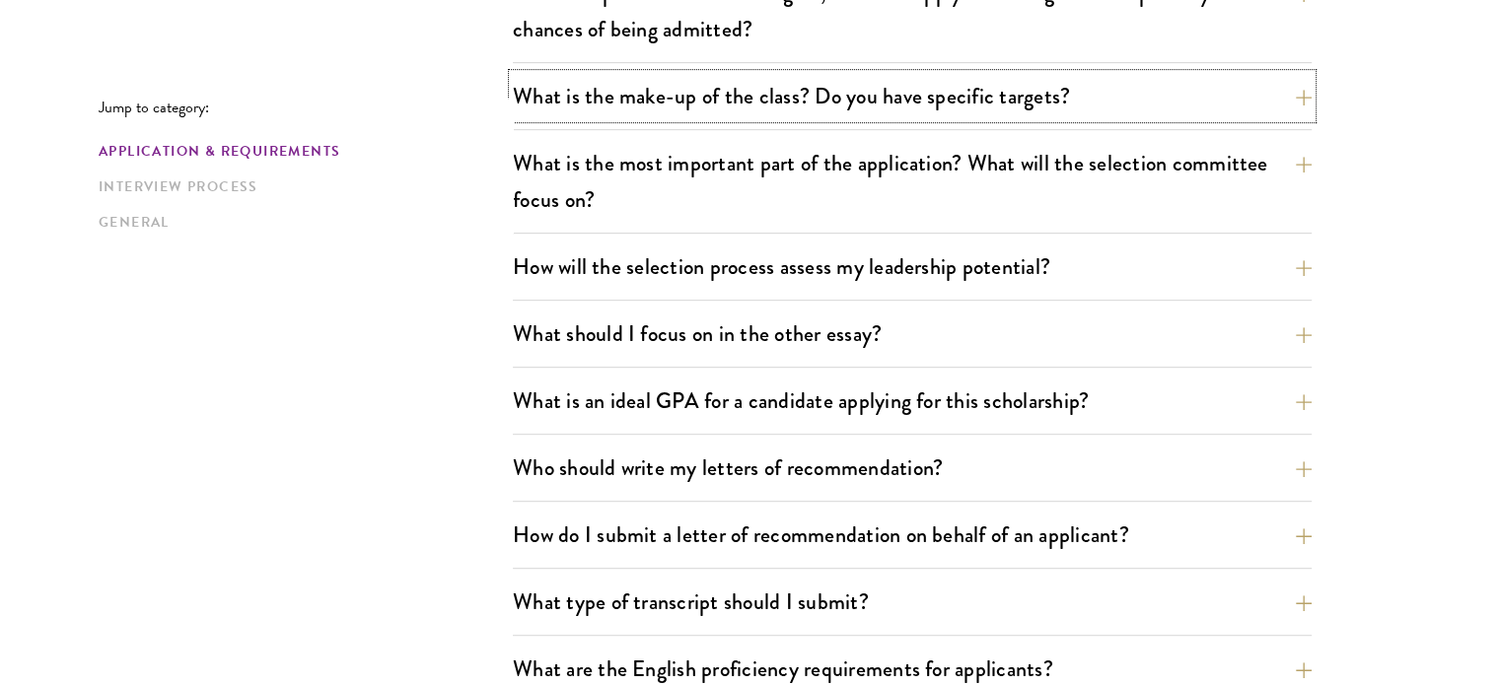
scroll to position [1037, 0]
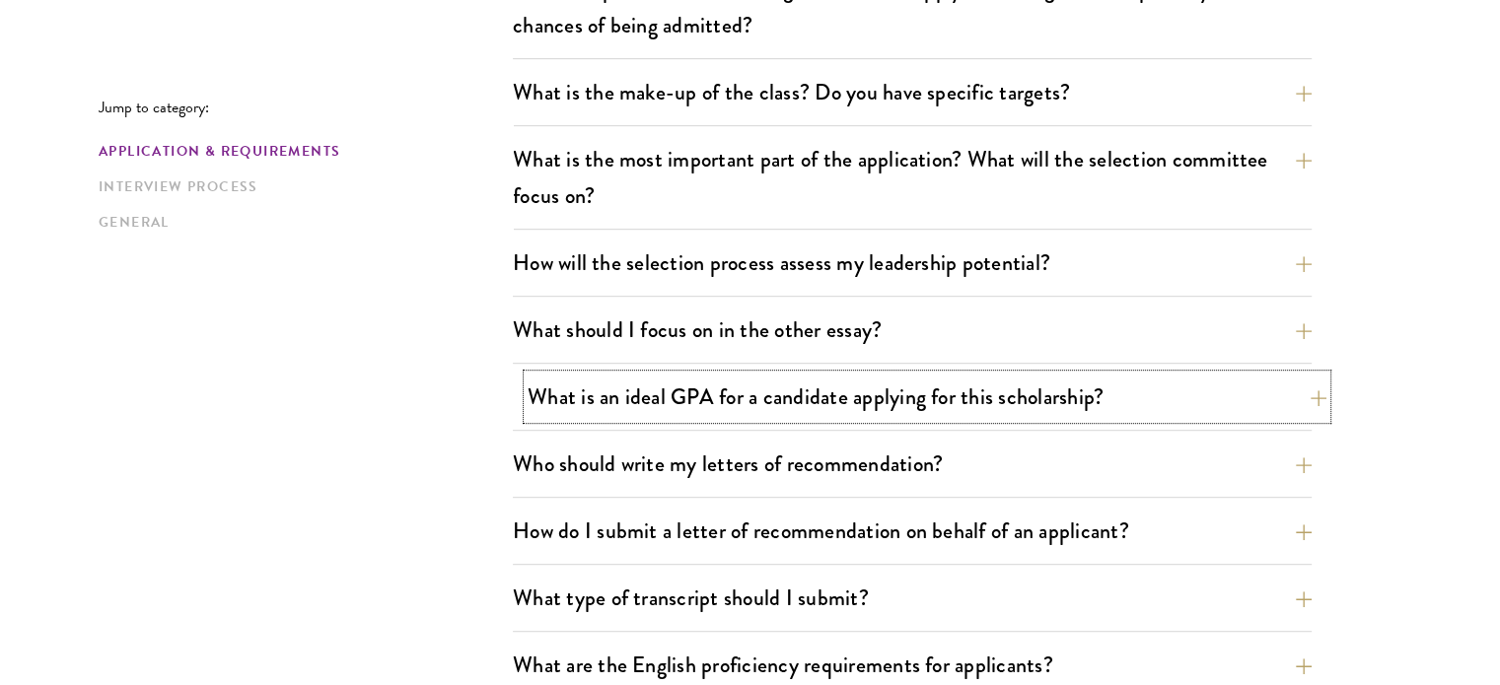
click at [1282, 393] on button "What is an ideal GPA for a candidate applying for this scholarship?" at bounding box center [927, 397] width 799 height 44
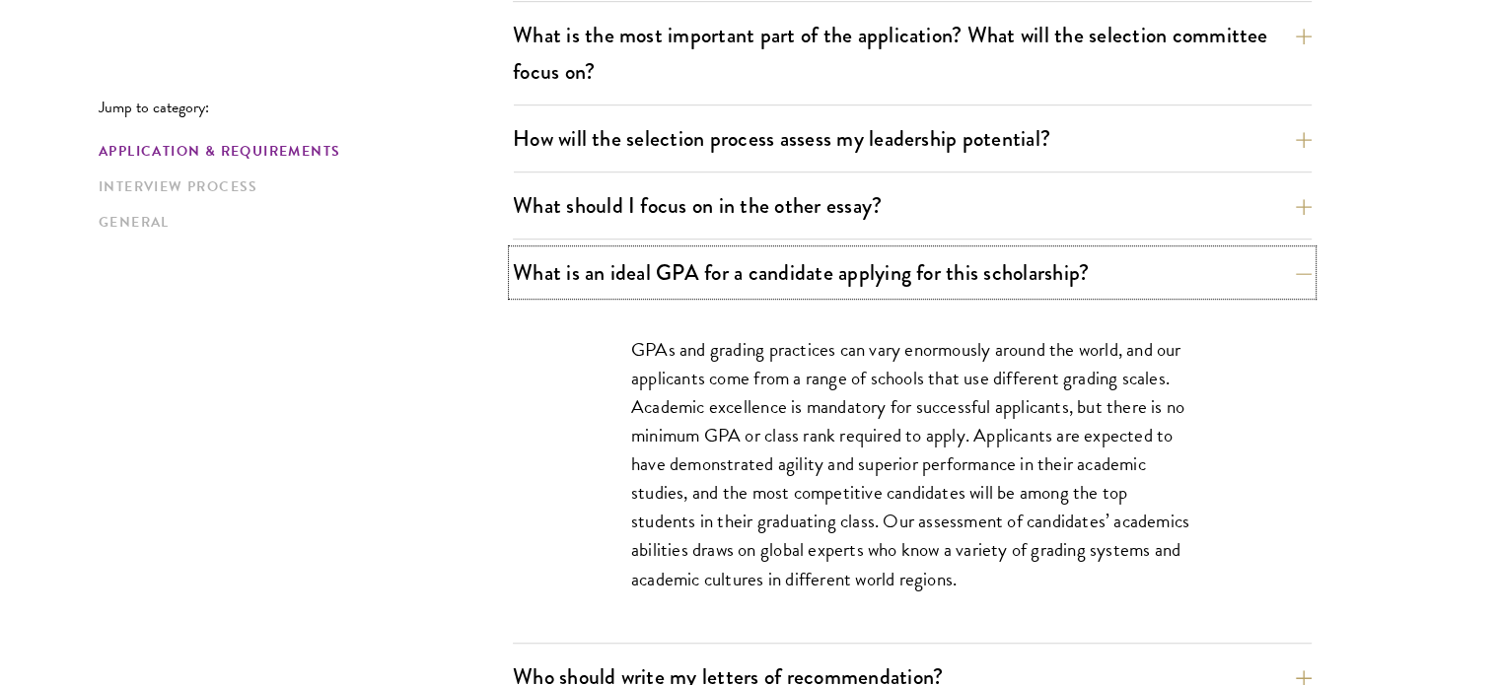
scroll to position [1163, 0]
click at [1307, 274] on button "What is an ideal GPA for a candidate applying for this scholarship?" at bounding box center [927, 271] width 799 height 44
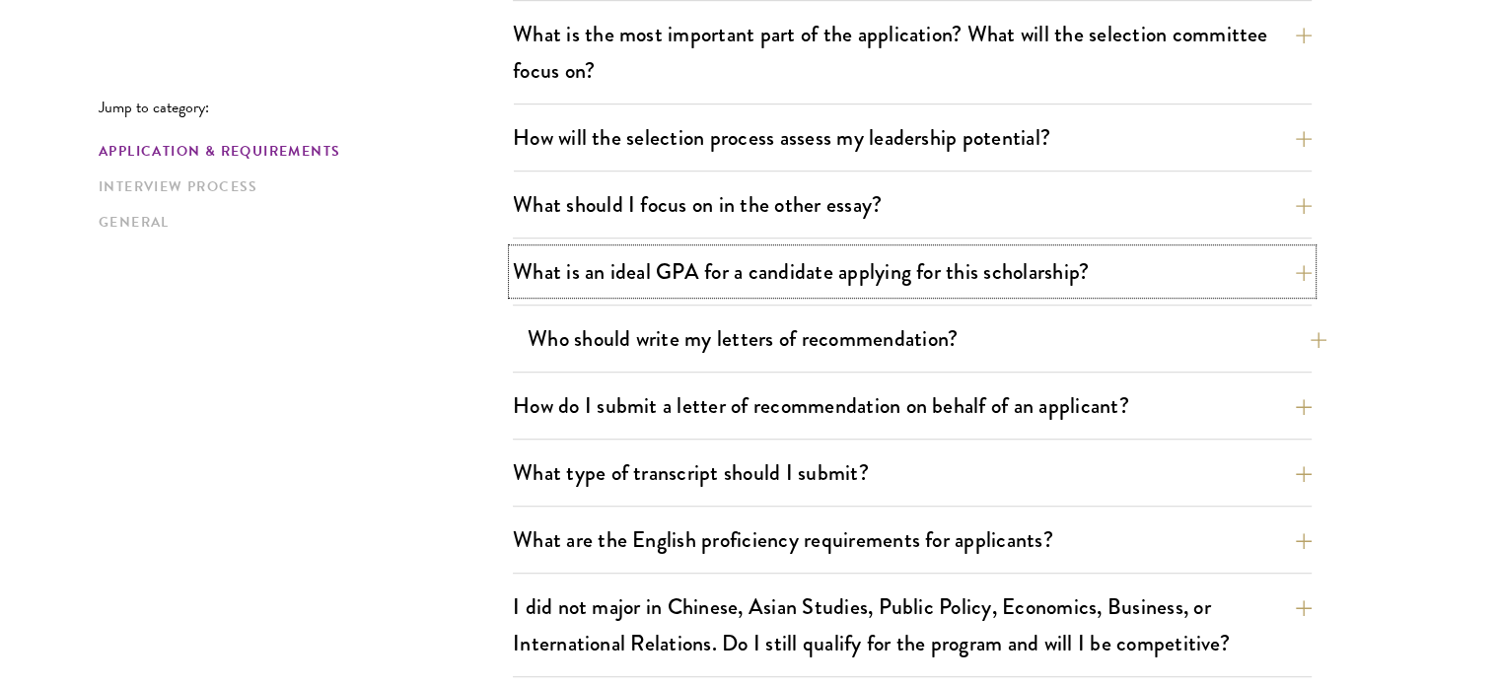
scroll to position [1169, 0]
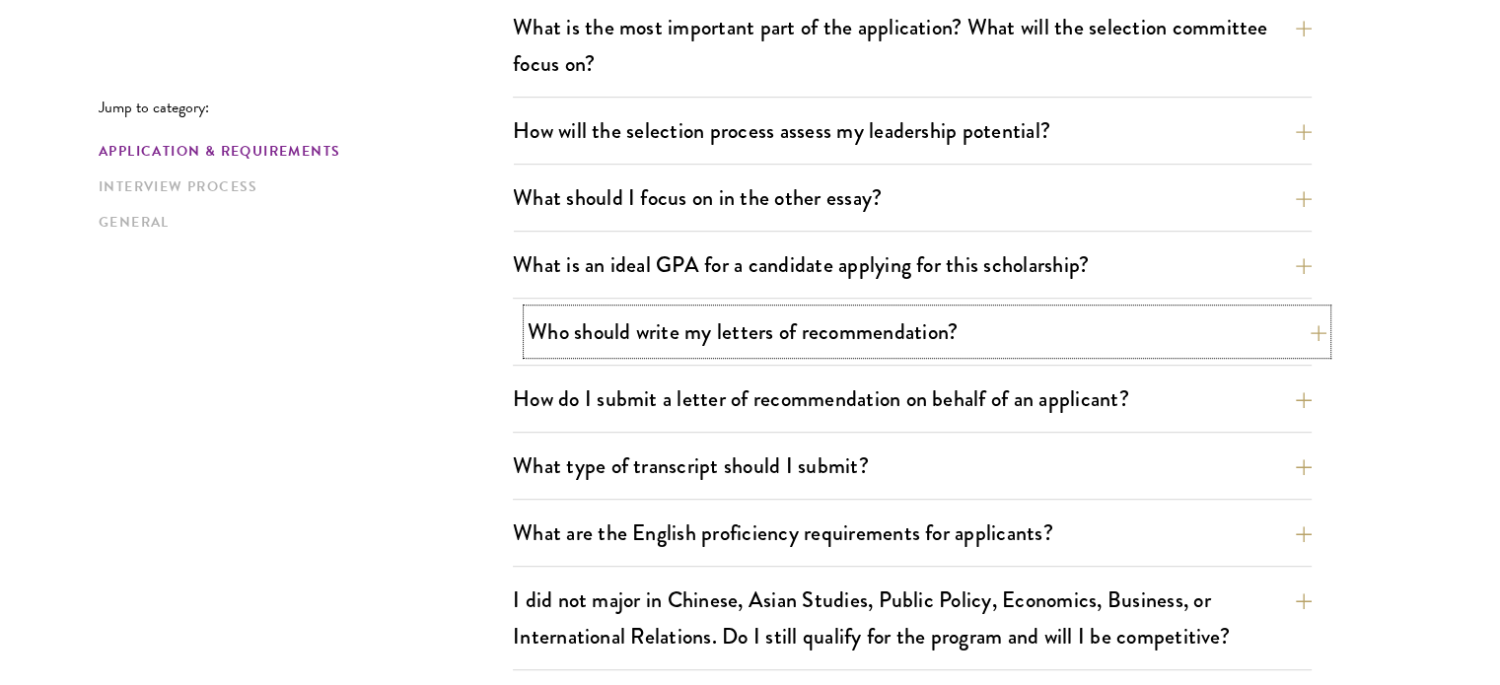
click at [1289, 329] on button "Who should write my letters of recommendation?" at bounding box center [927, 332] width 799 height 44
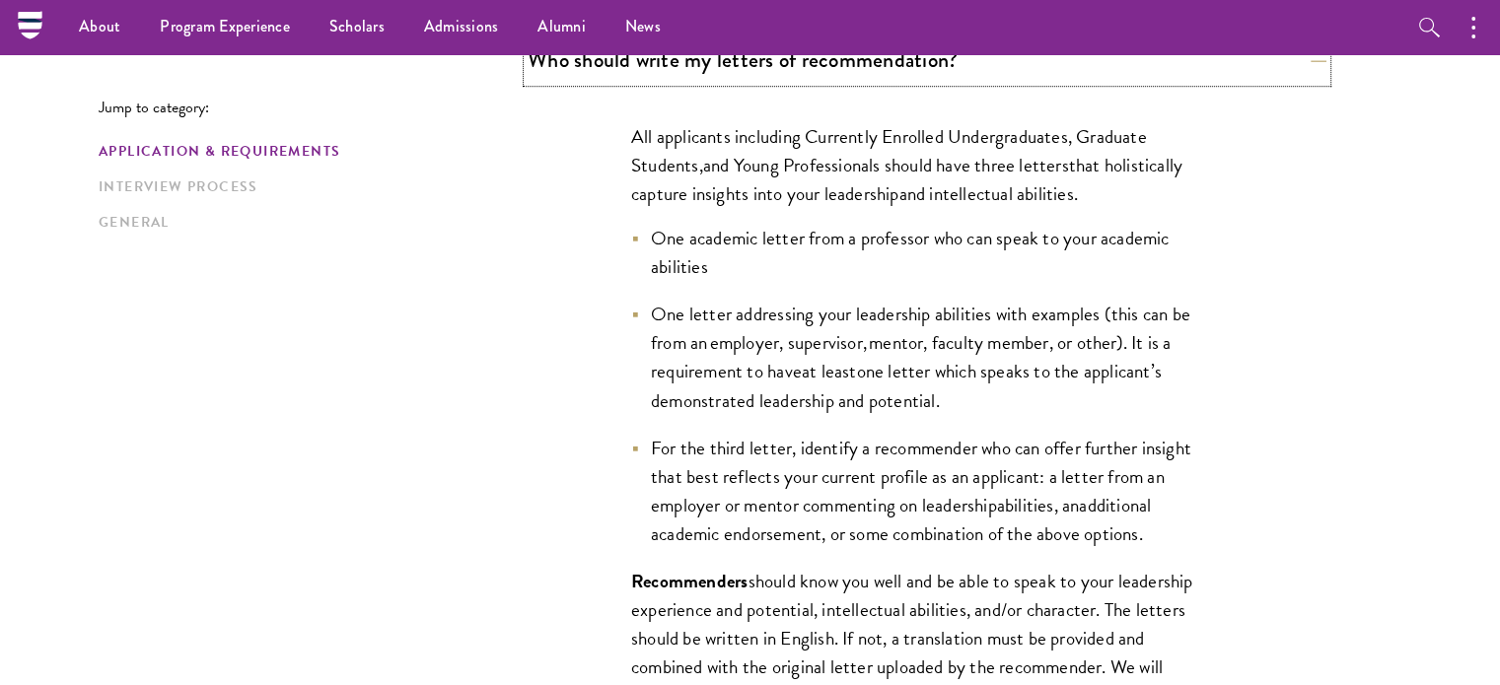
scroll to position [1416, 0]
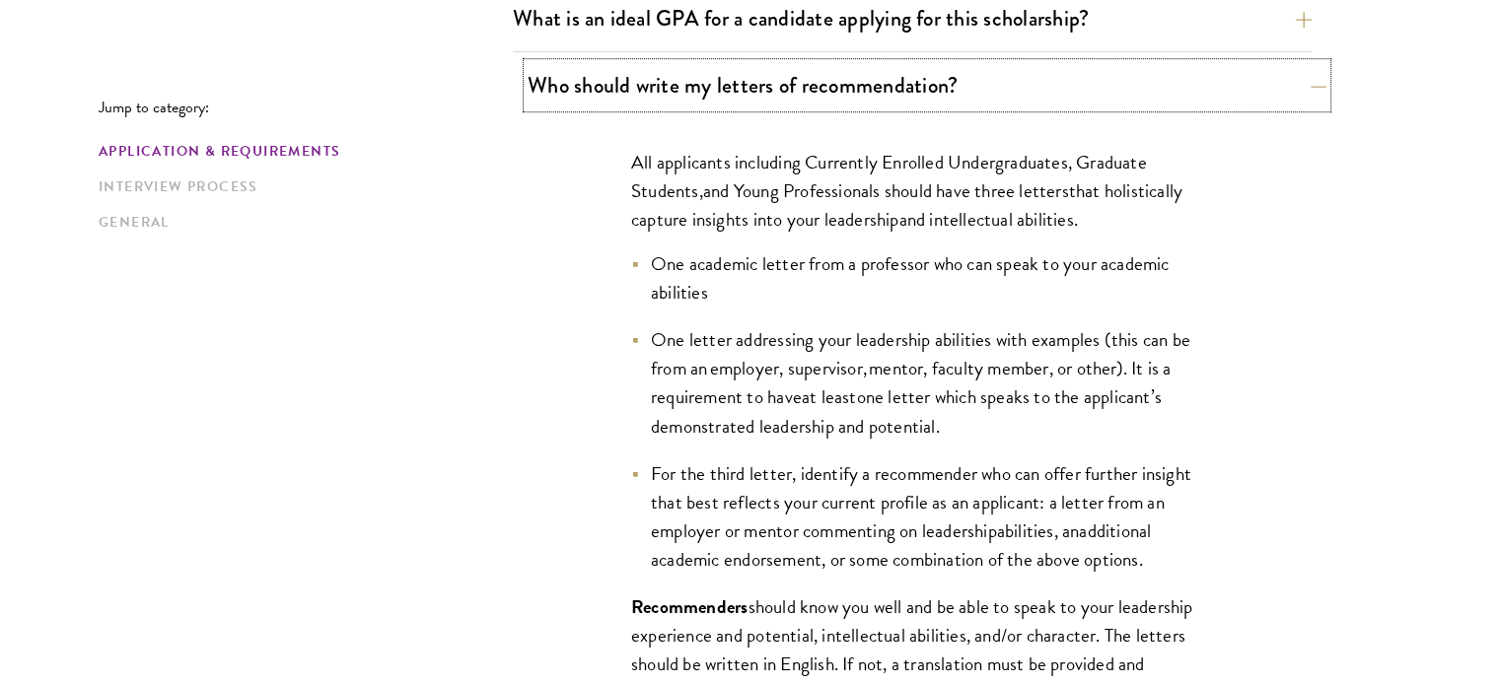
click at [1267, 101] on button "Who should write my letters of recommendation?" at bounding box center [927, 85] width 799 height 44
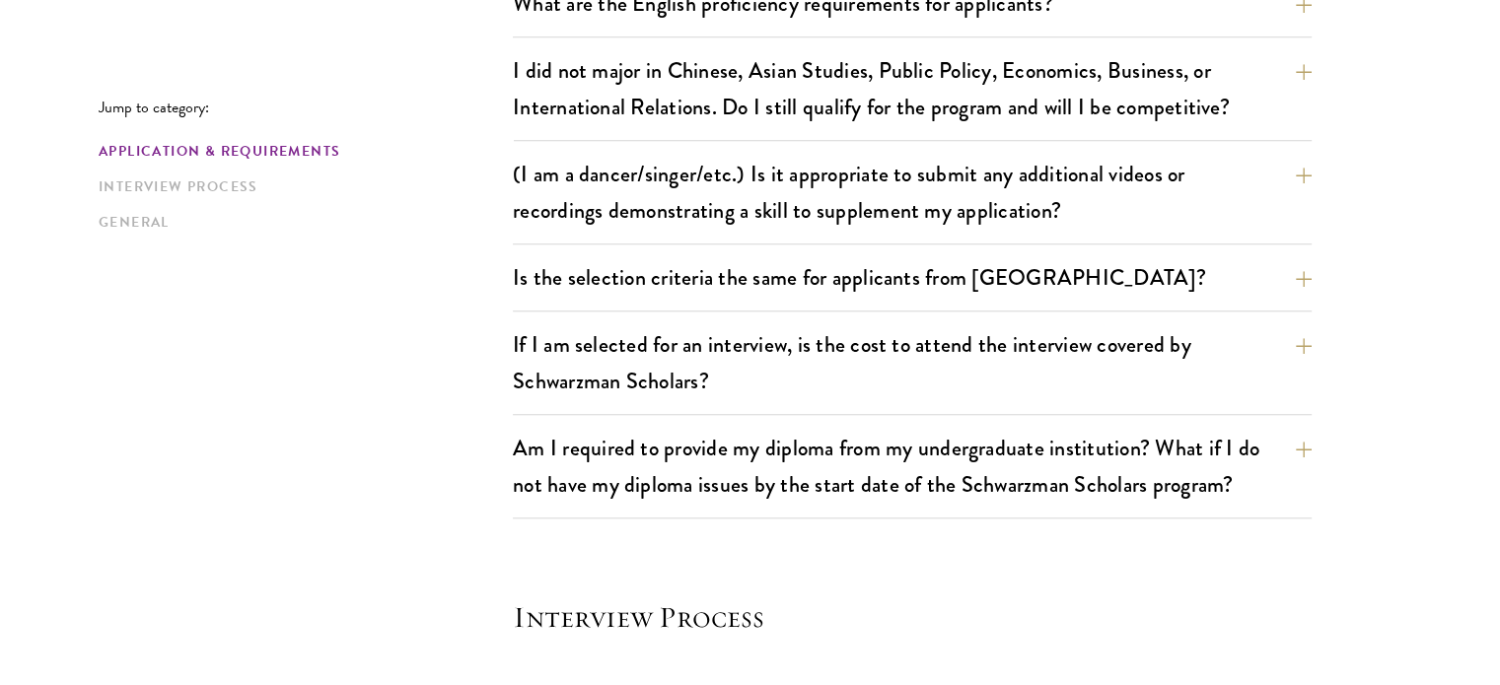
scroll to position [1700, 0]
click at [1295, 353] on button "If I am selected for an interview, is the cost to attend the interview covered …" at bounding box center [927, 361] width 799 height 81
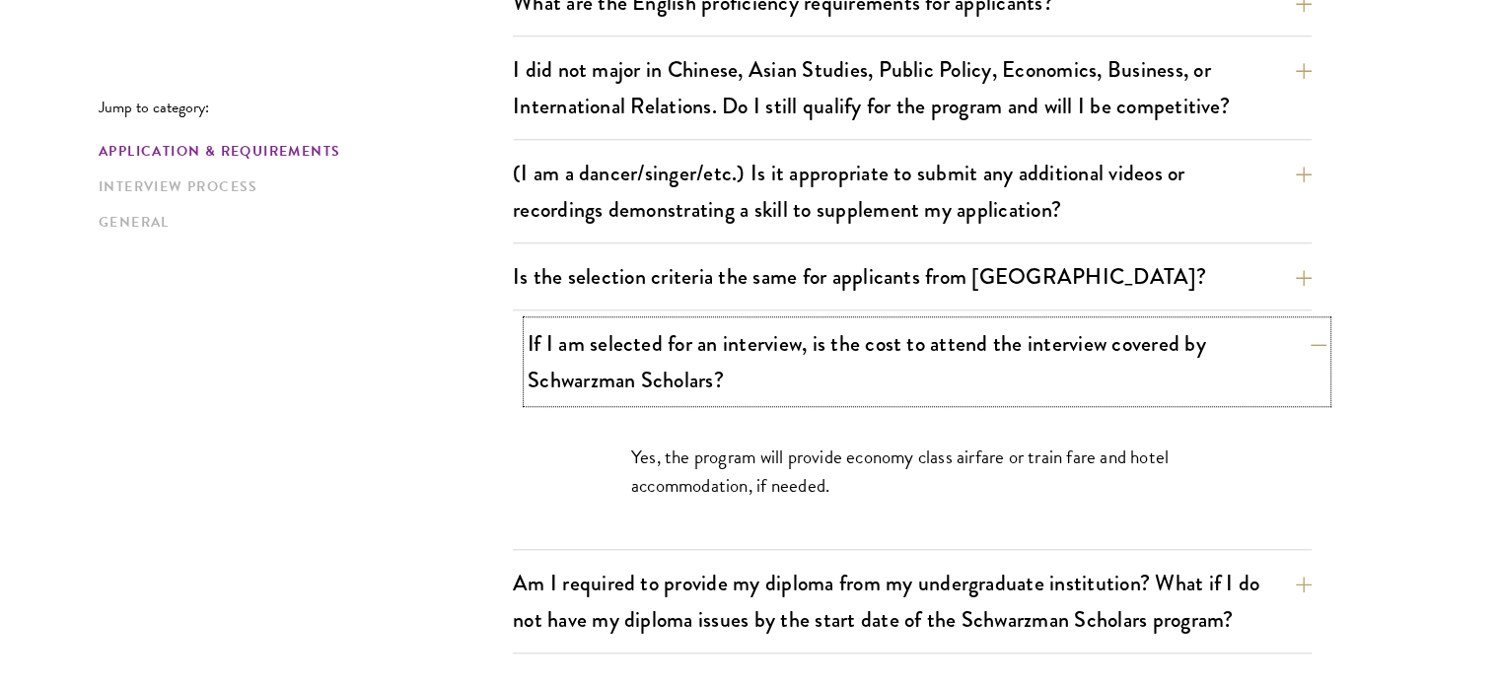
click at [1300, 350] on button "If I am selected for an interview, is the cost to attend the interview covered …" at bounding box center [927, 361] width 799 height 81
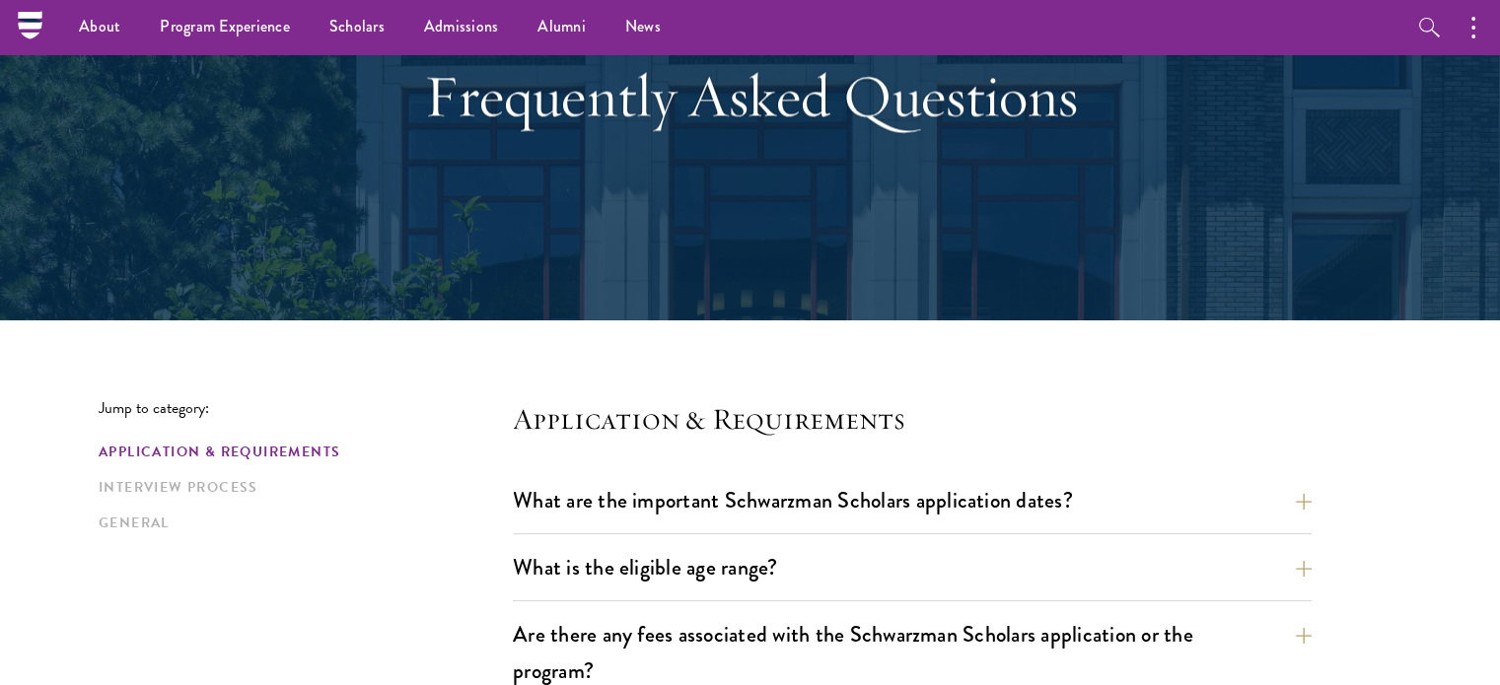
scroll to position [0, 0]
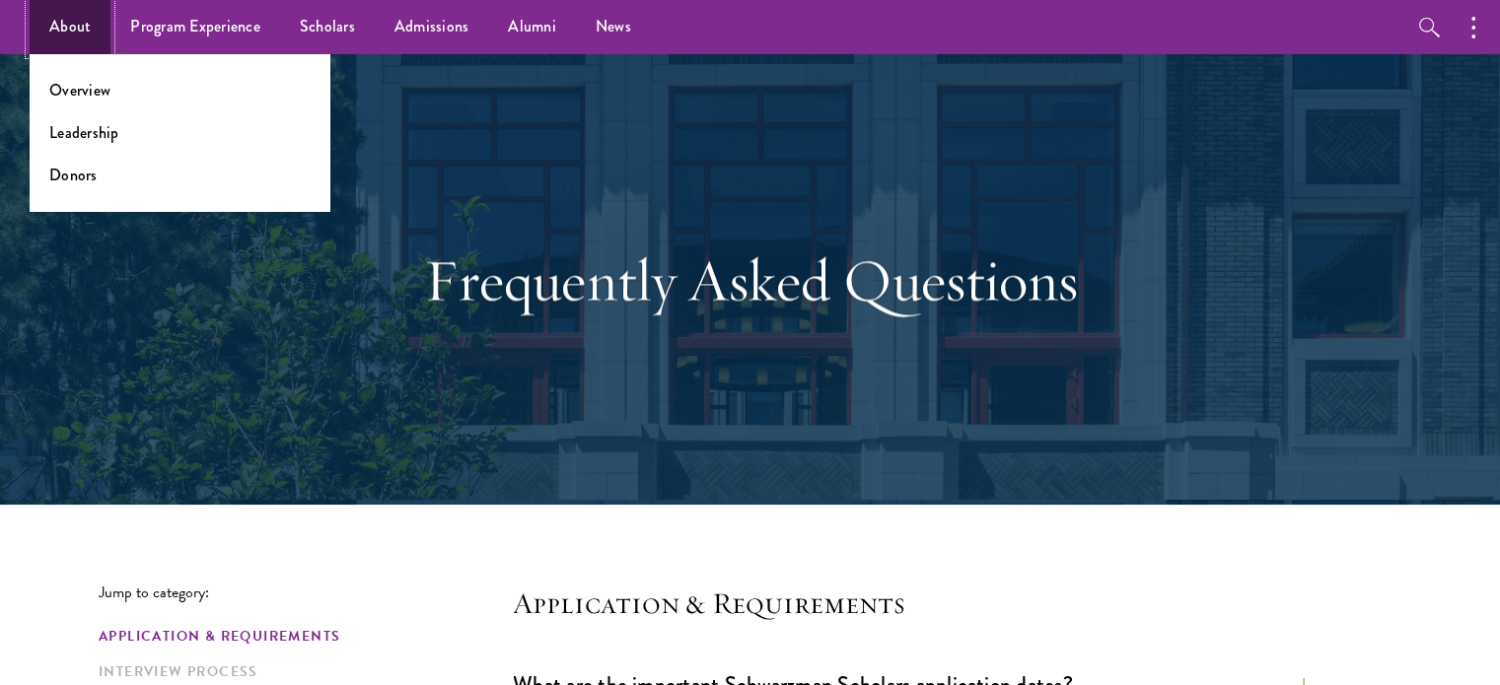
click at [75, 36] on link "About" at bounding box center [70, 27] width 81 height 54
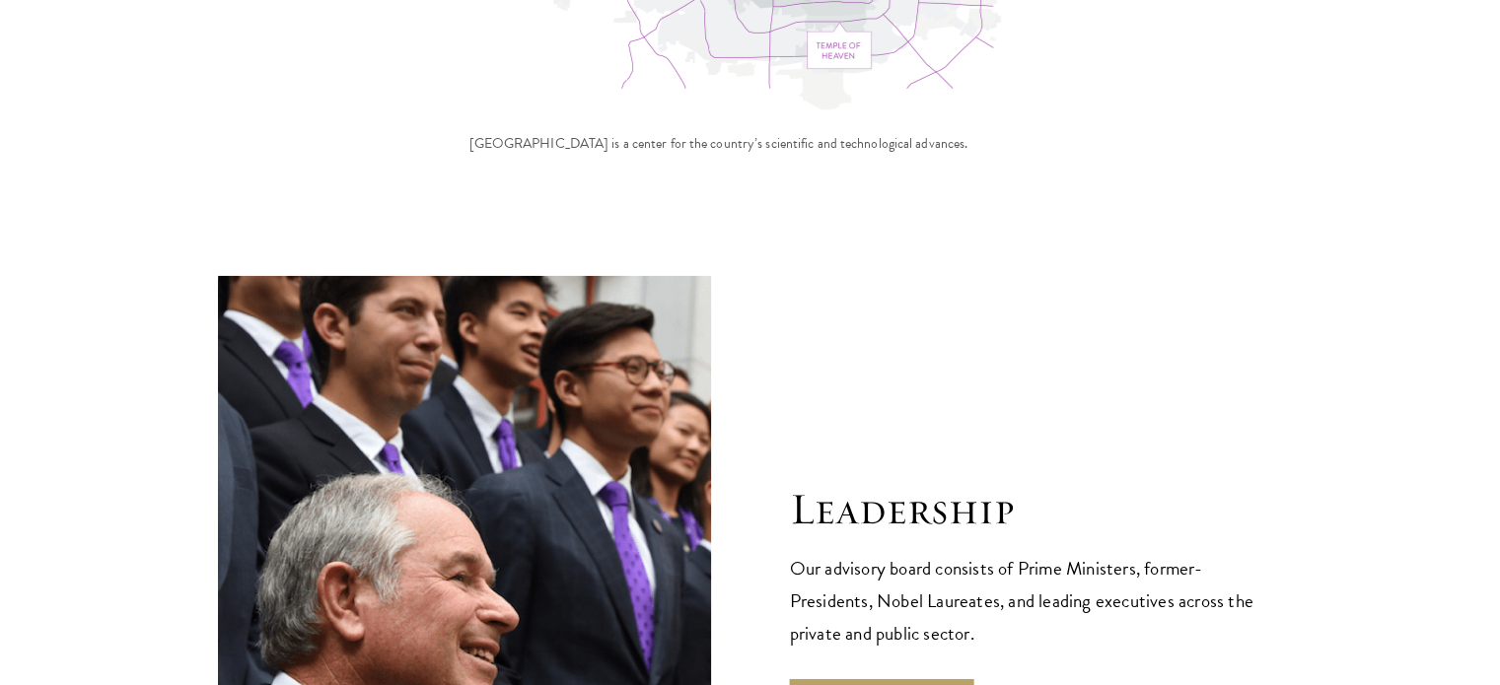
scroll to position [7040, 0]
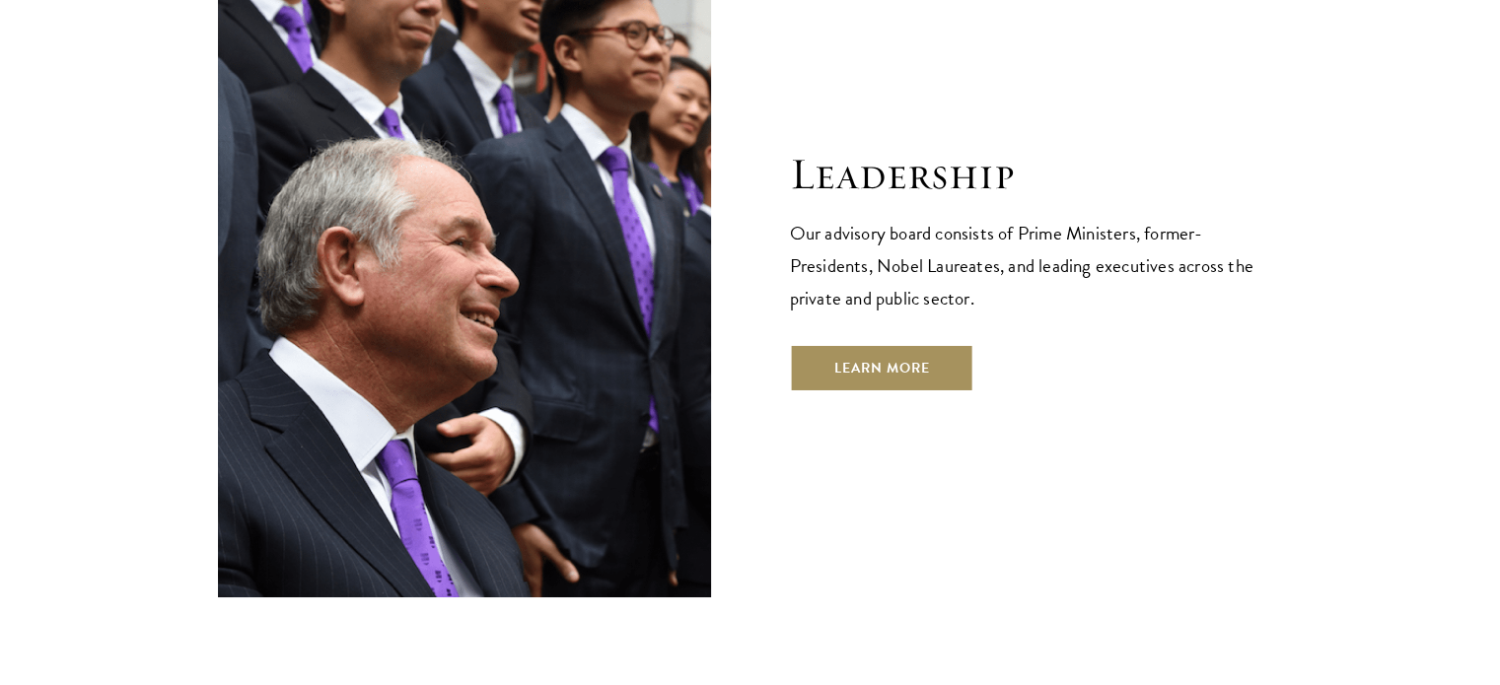
click at [866, 344] on link "Learn More" at bounding box center [882, 367] width 184 height 47
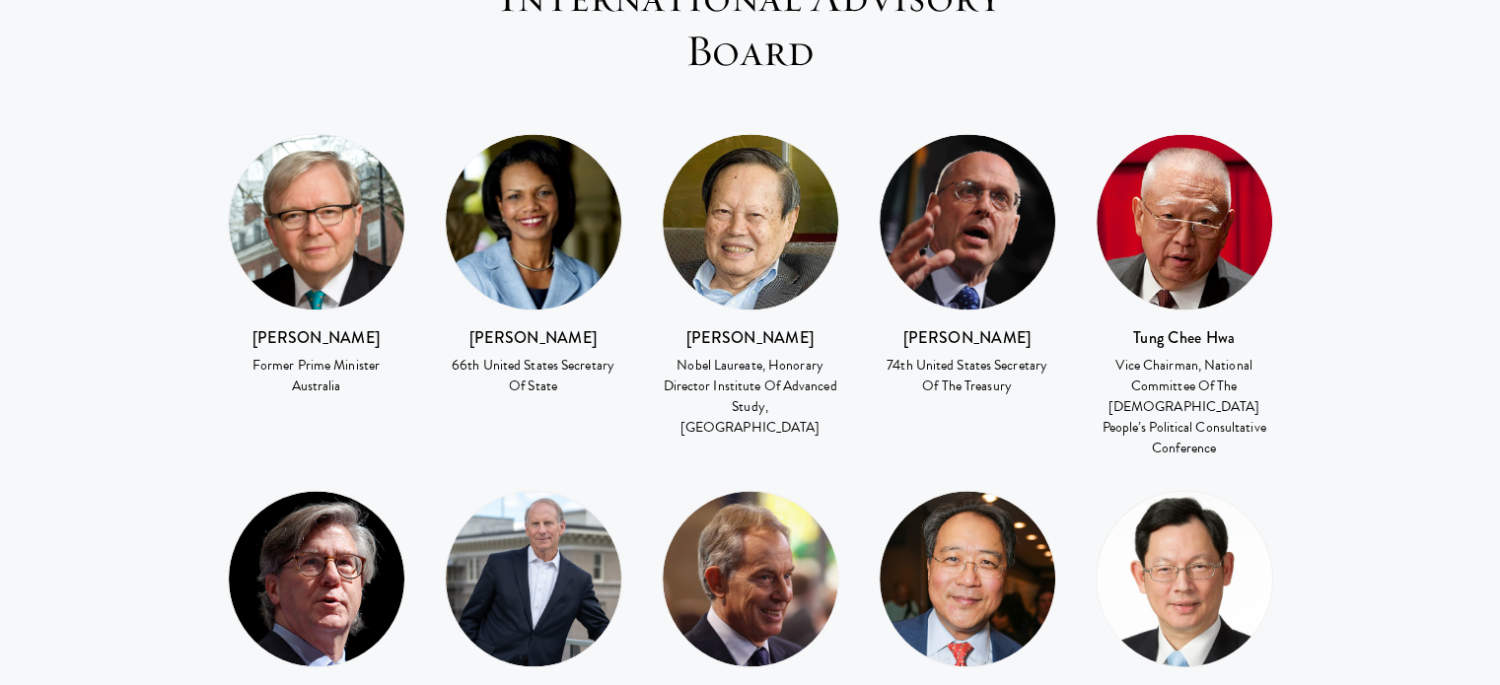
scroll to position [2803, 0]
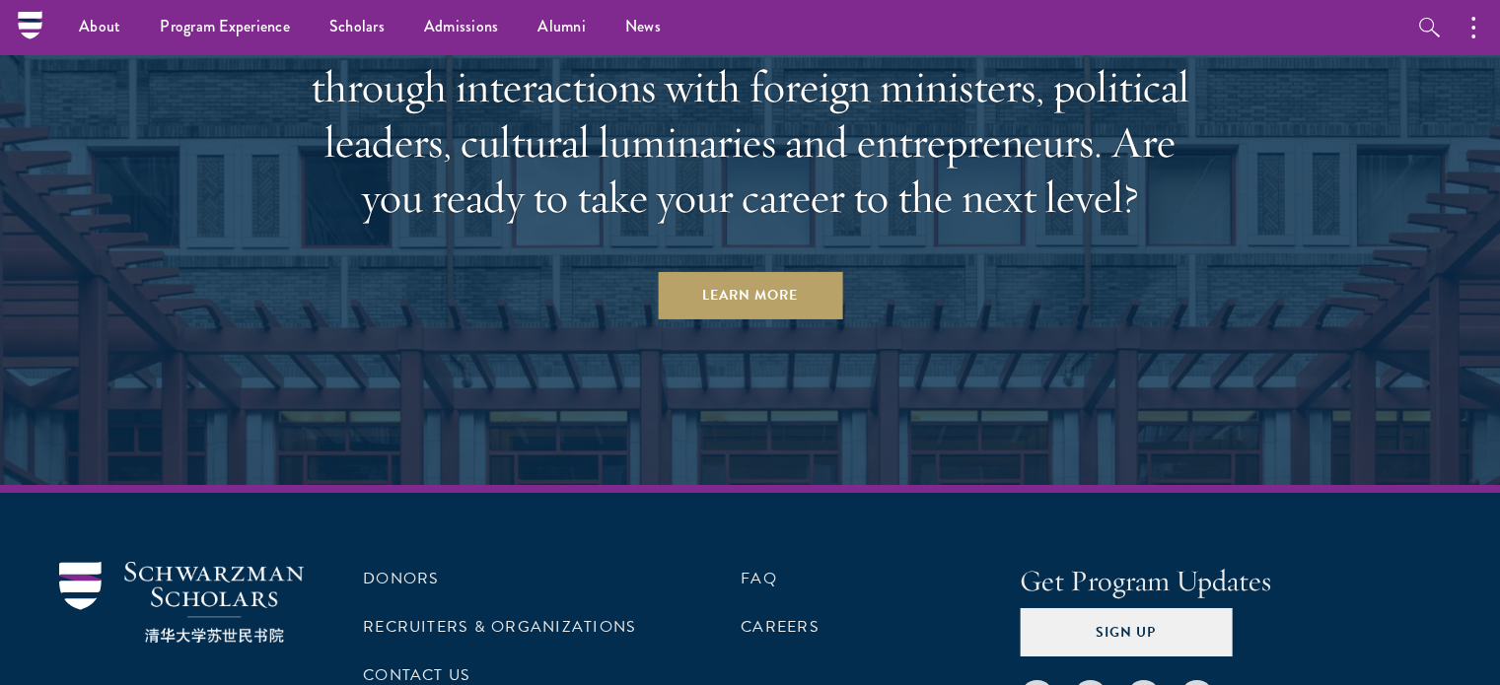
scroll to position [6919, 0]
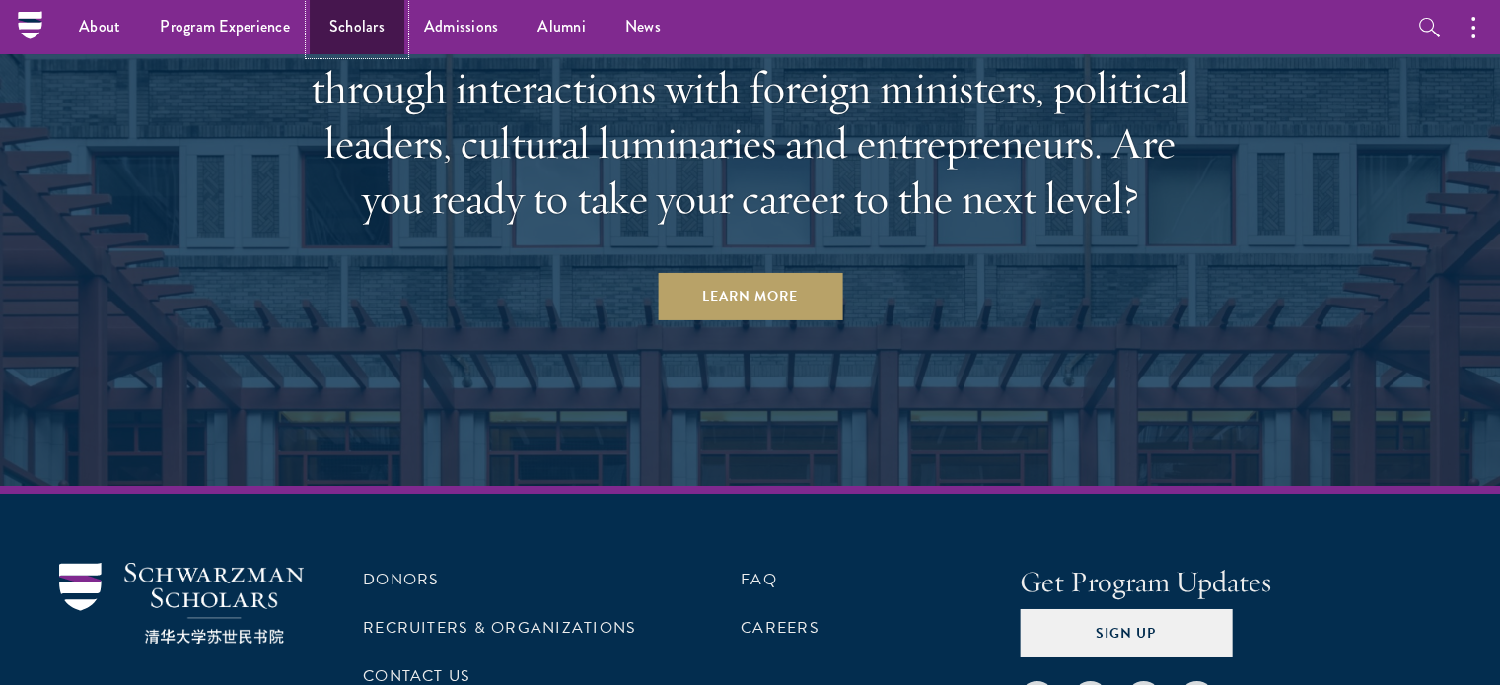
click at [335, 44] on link "Scholars" at bounding box center [357, 27] width 95 height 54
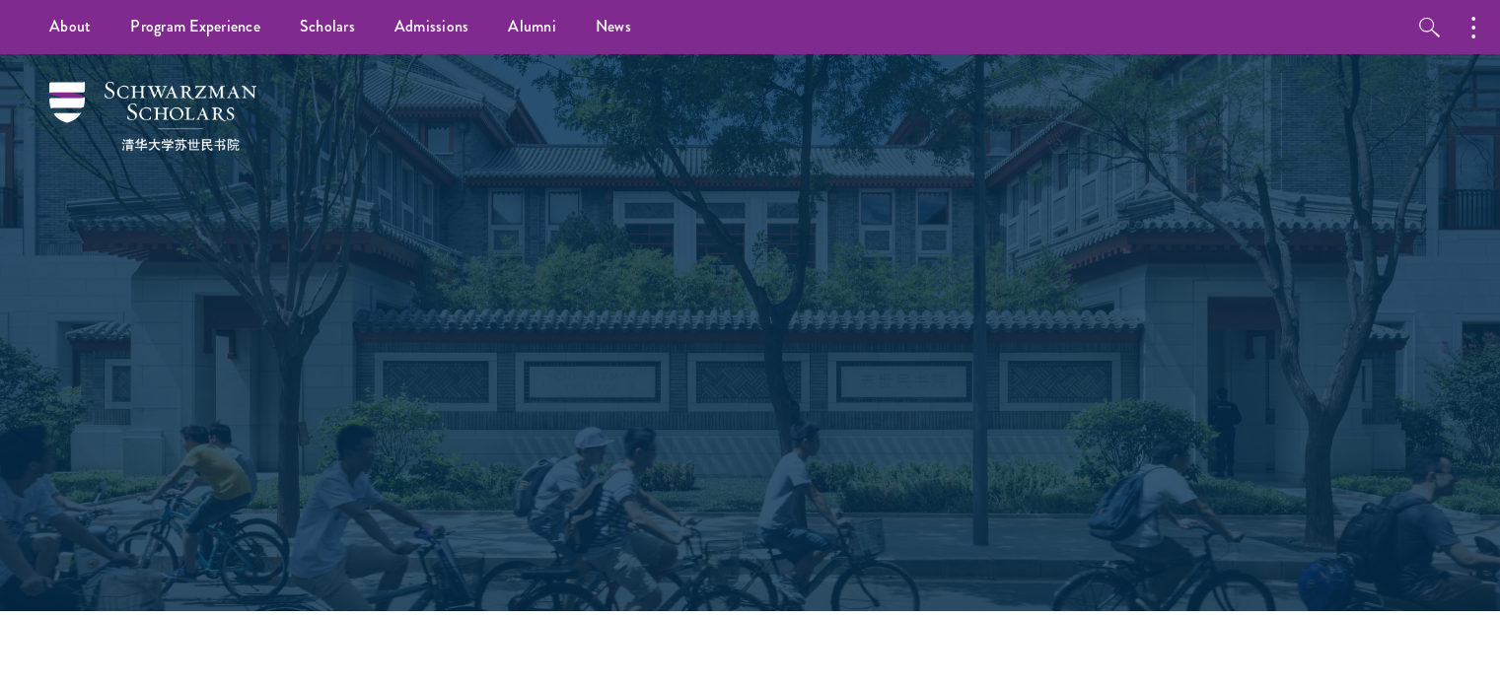
drag, startPoint x: 631, startPoint y: 229, endPoint x: 698, endPoint y: 327, distance: 119.2
click at [698, 327] on div "Scholars Join a diverse community committed to global progress." at bounding box center [750, 332] width 1303 height 557
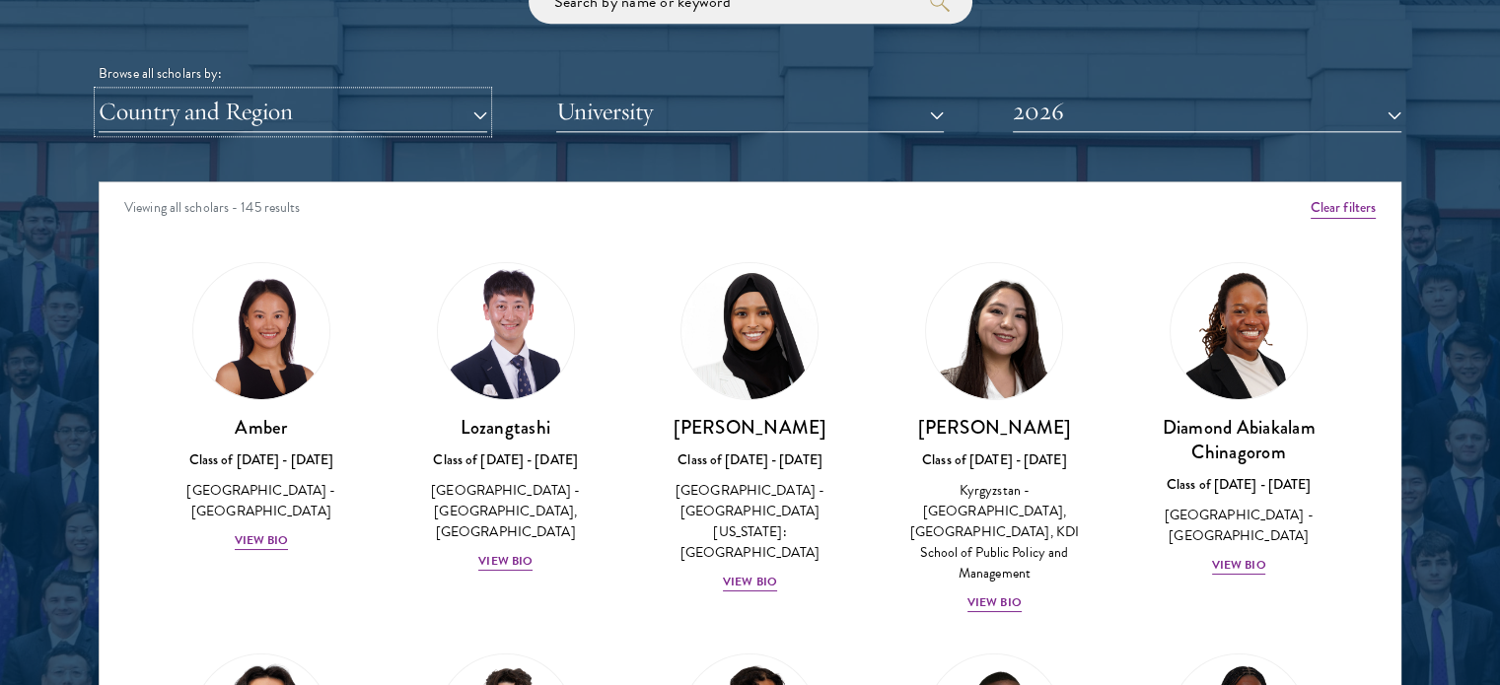
click at [459, 117] on button "Country and Region" at bounding box center [293, 112] width 388 height 40
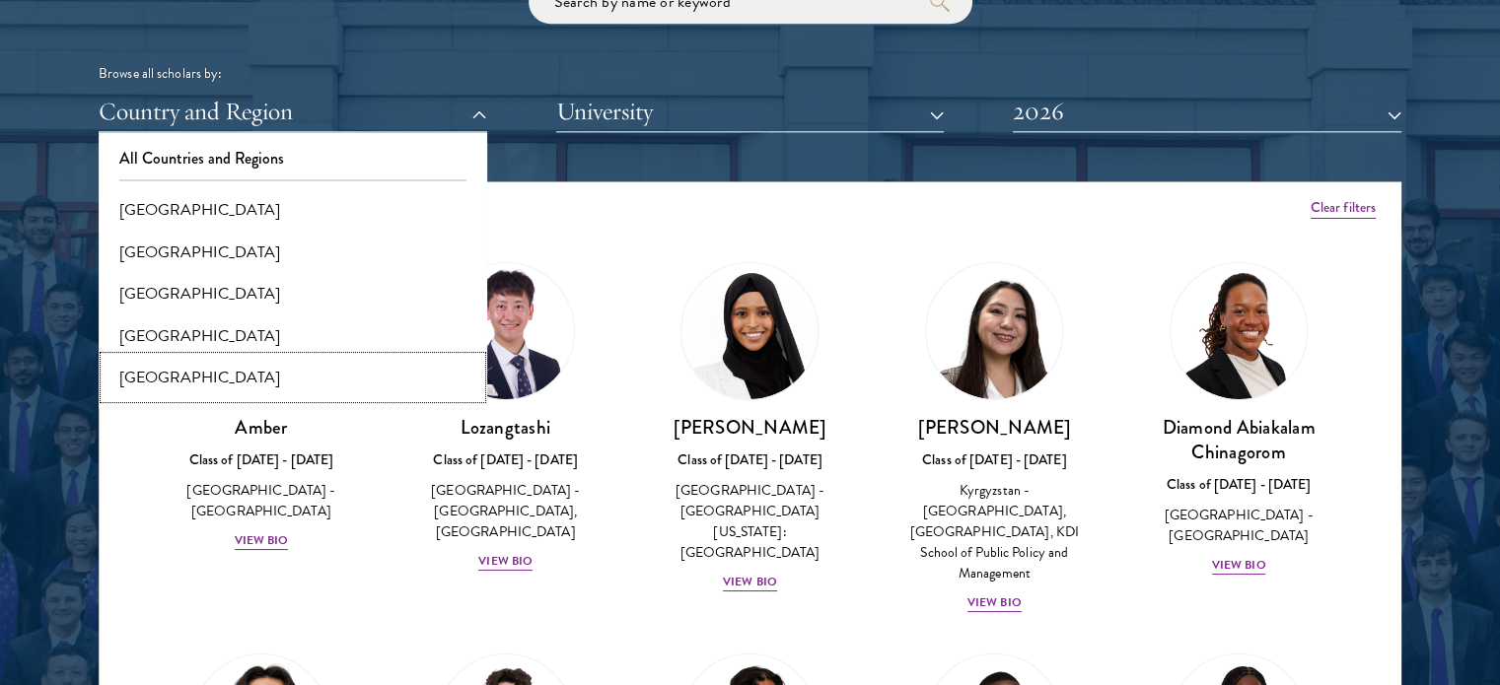
click at [375, 376] on button "[GEOGRAPHIC_DATA]" at bounding box center [293, 377] width 377 height 41
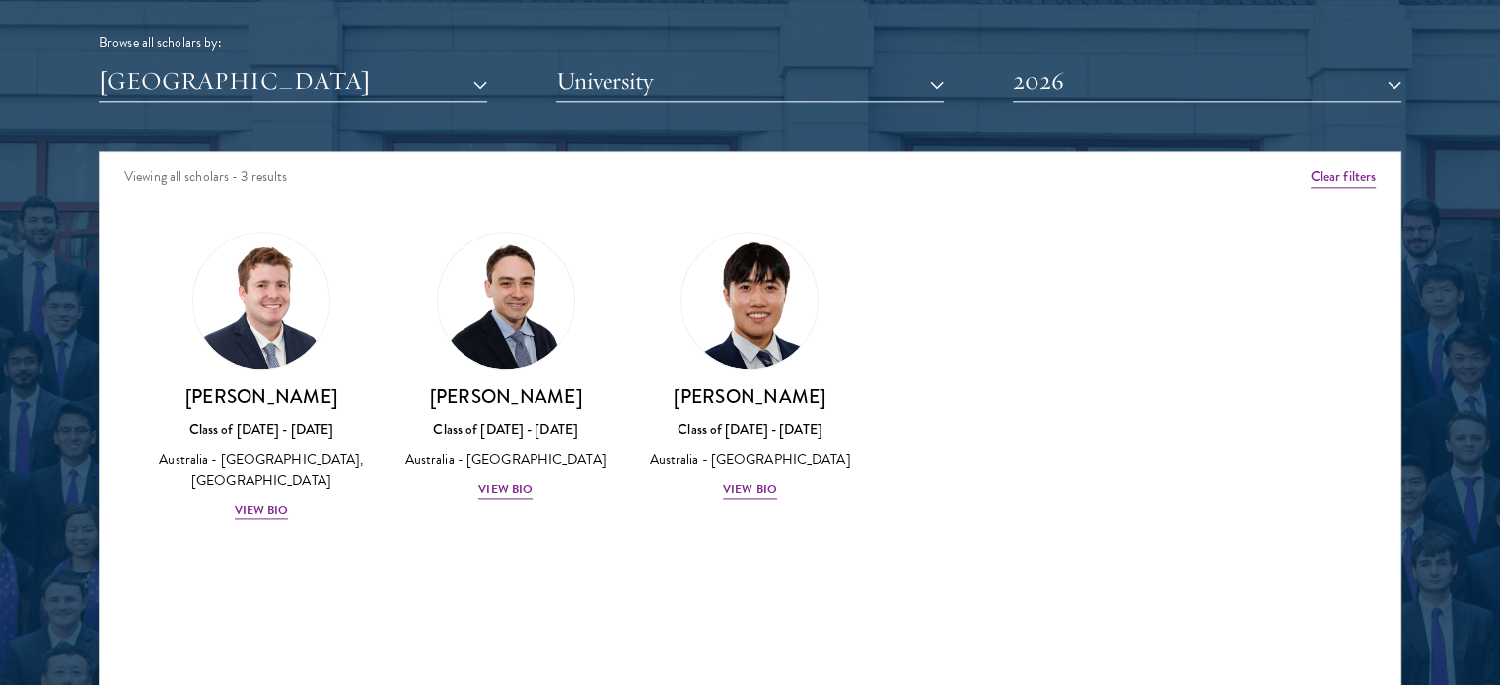
scroll to position [2469, 0]
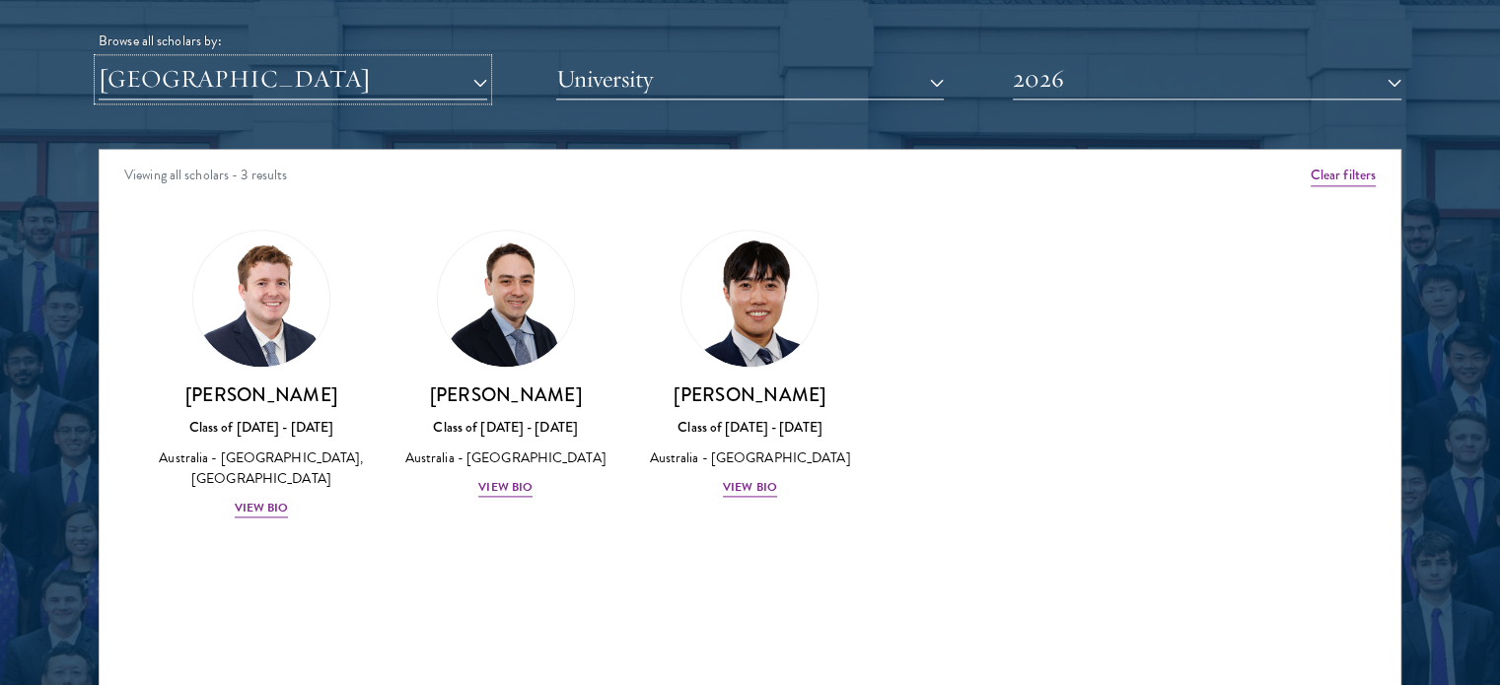
click at [412, 78] on button "[GEOGRAPHIC_DATA]" at bounding box center [293, 79] width 388 height 40
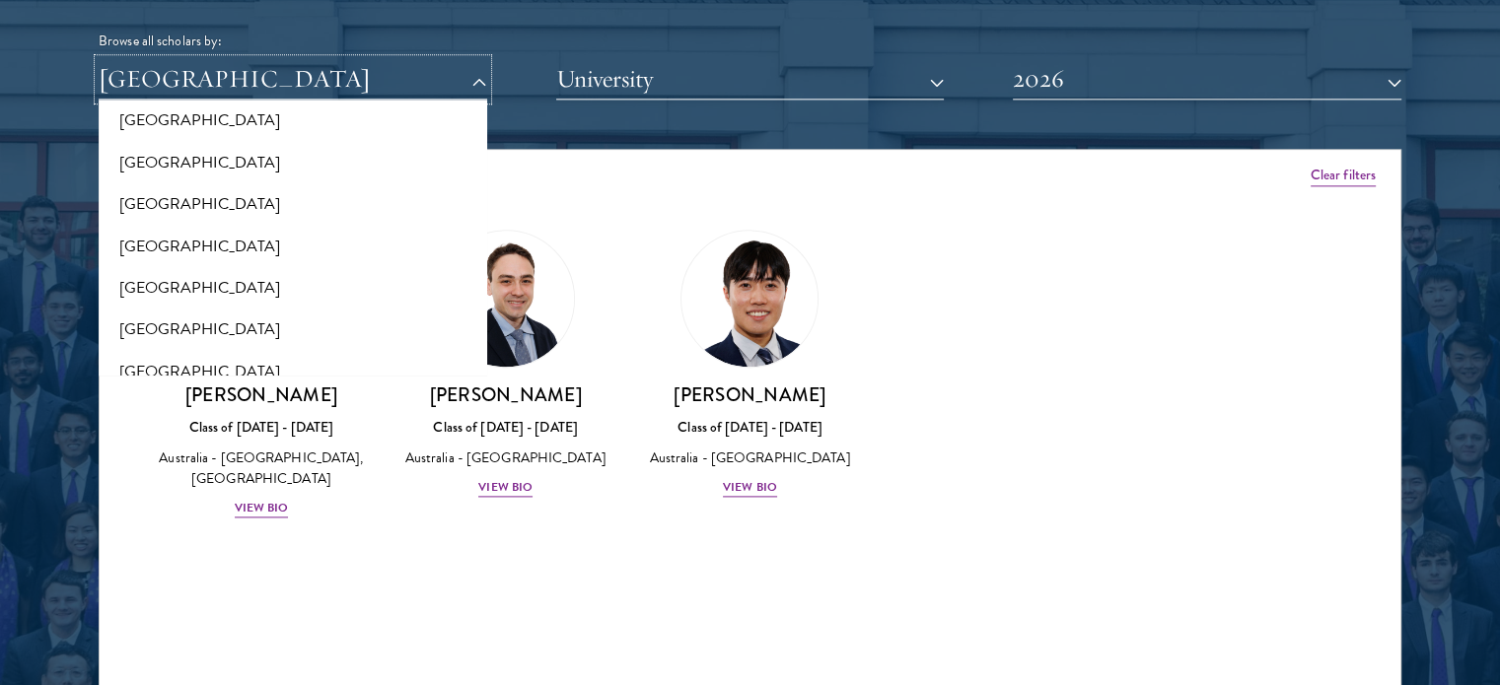
scroll to position [2647, 0]
click at [264, 129] on button "[GEOGRAPHIC_DATA]" at bounding box center [293, 123] width 377 height 41
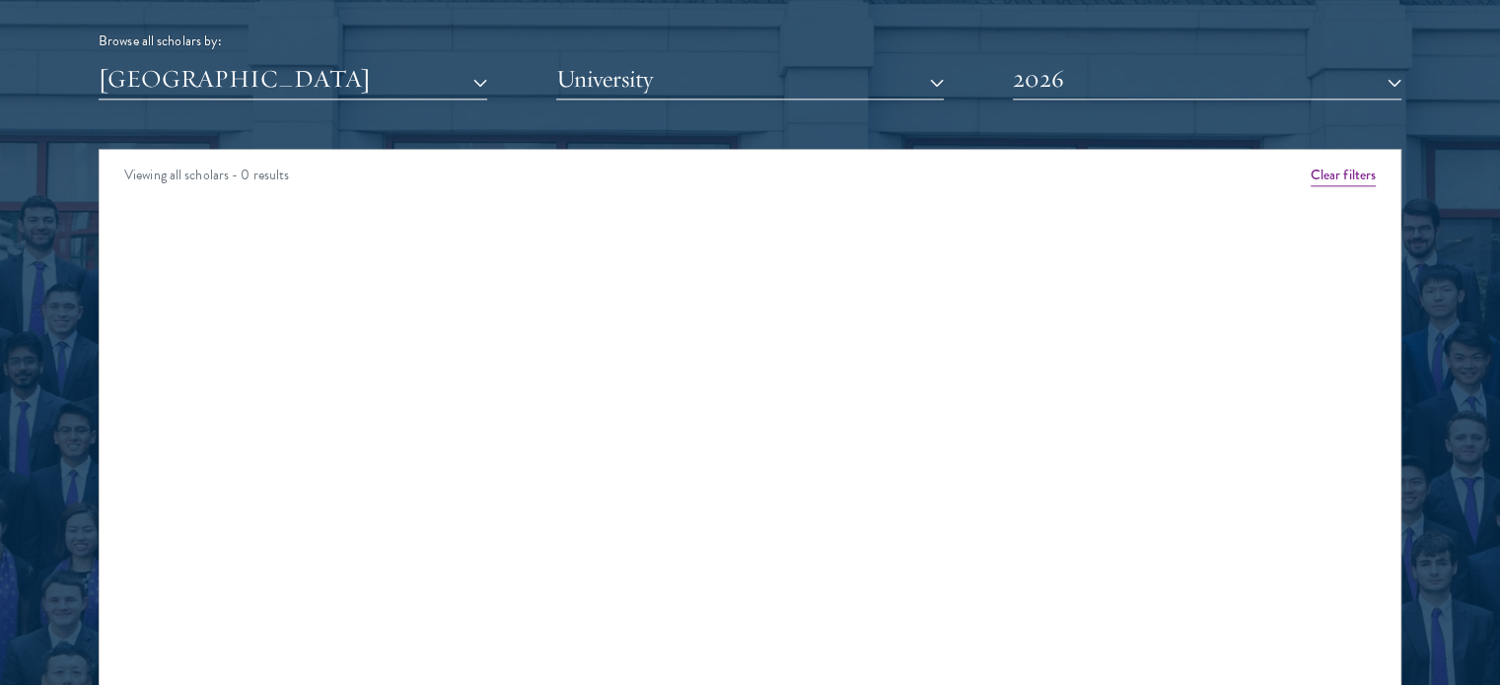
scroll to position [2310, 0]
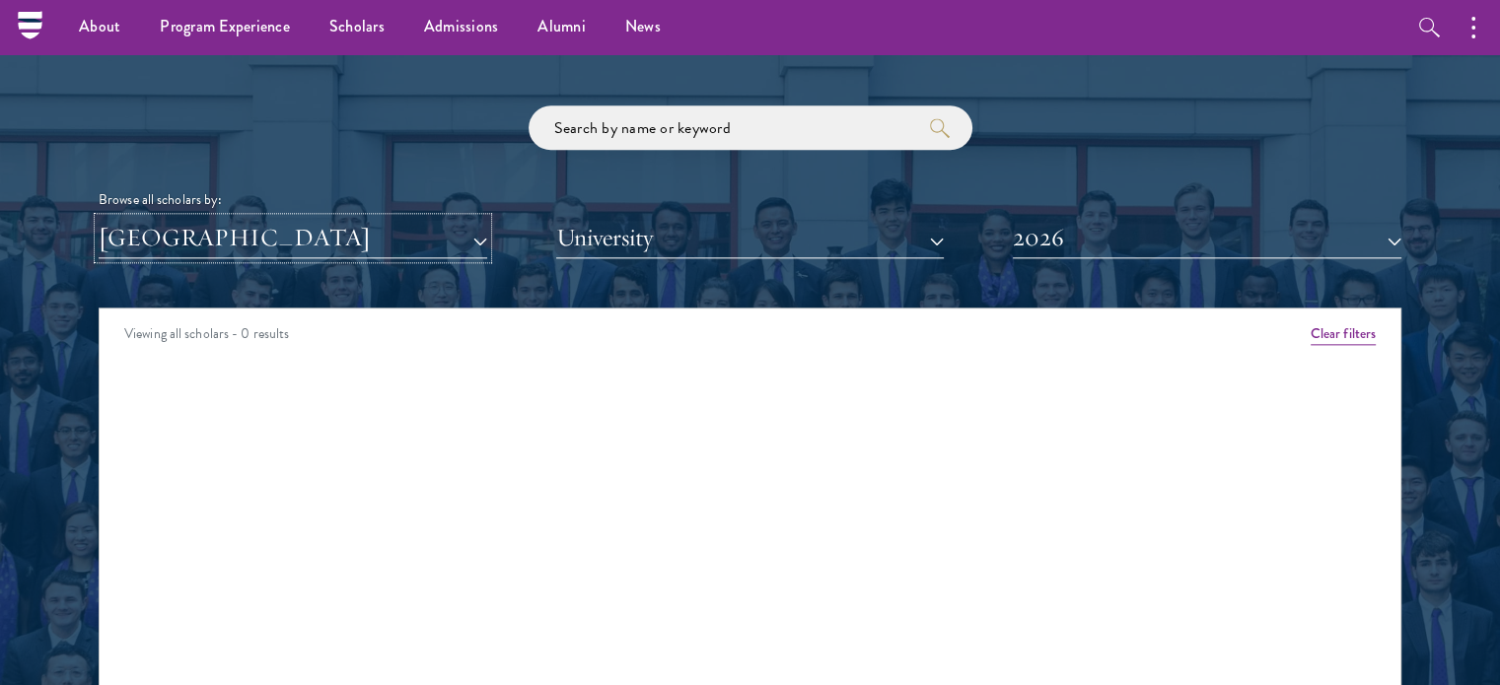
click at [363, 232] on button "[GEOGRAPHIC_DATA]" at bounding box center [293, 238] width 388 height 40
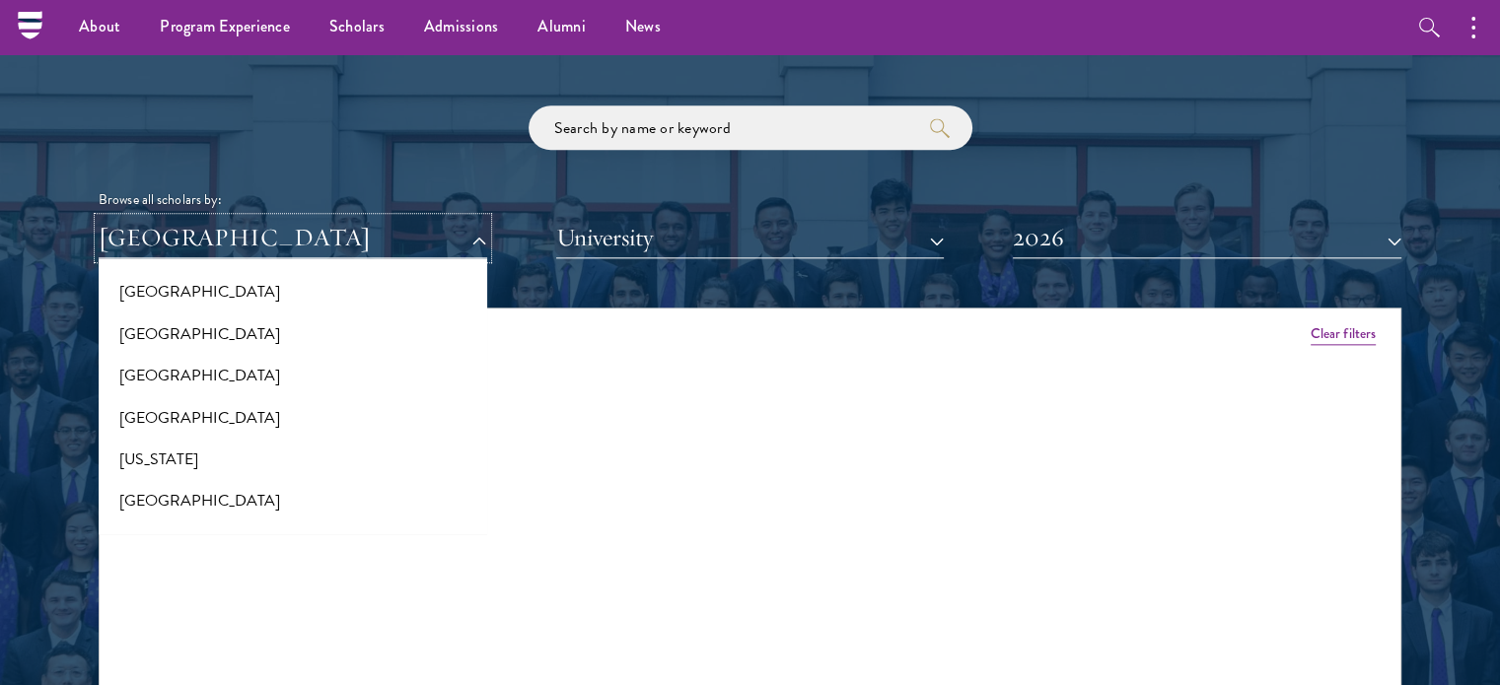
scroll to position [919, 0]
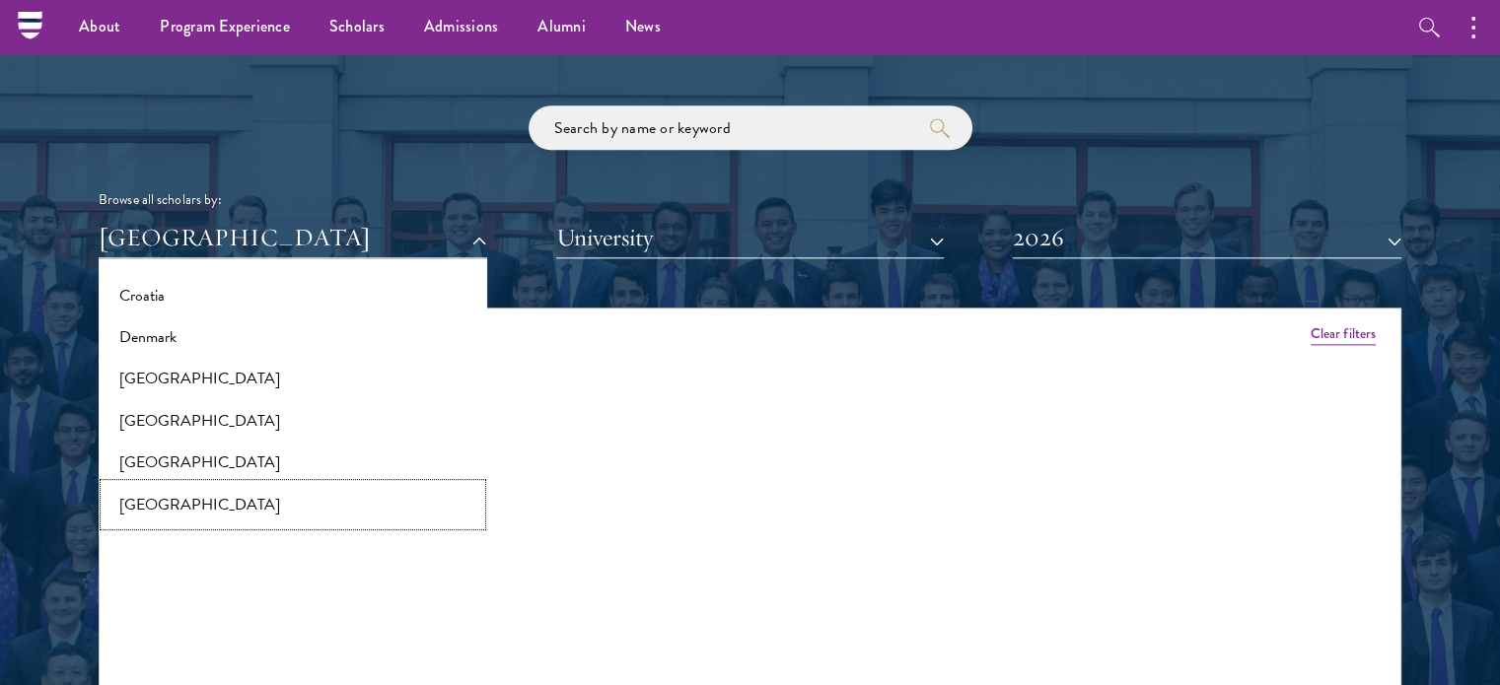
click at [207, 496] on button "[GEOGRAPHIC_DATA]" at bounding box center [293, 504] width 377 height 41
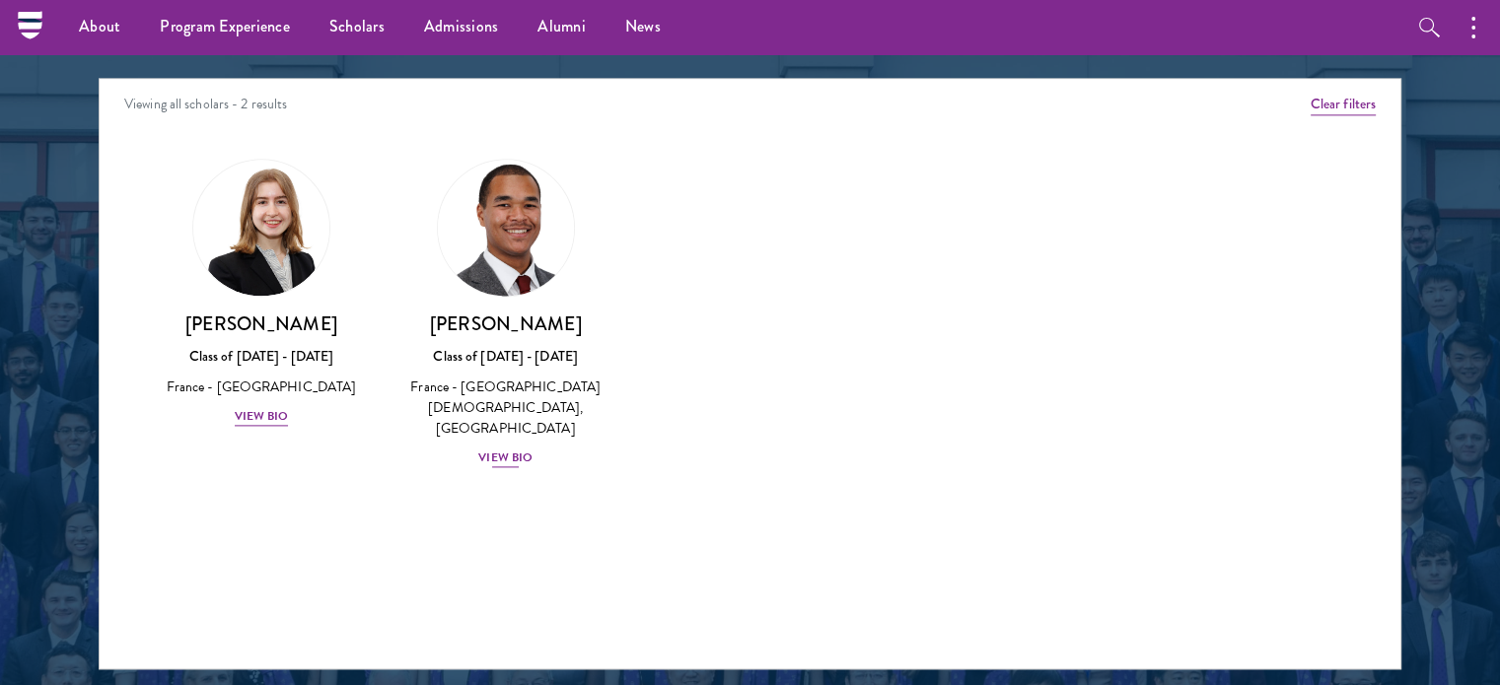
scroll to position [2539, 0]
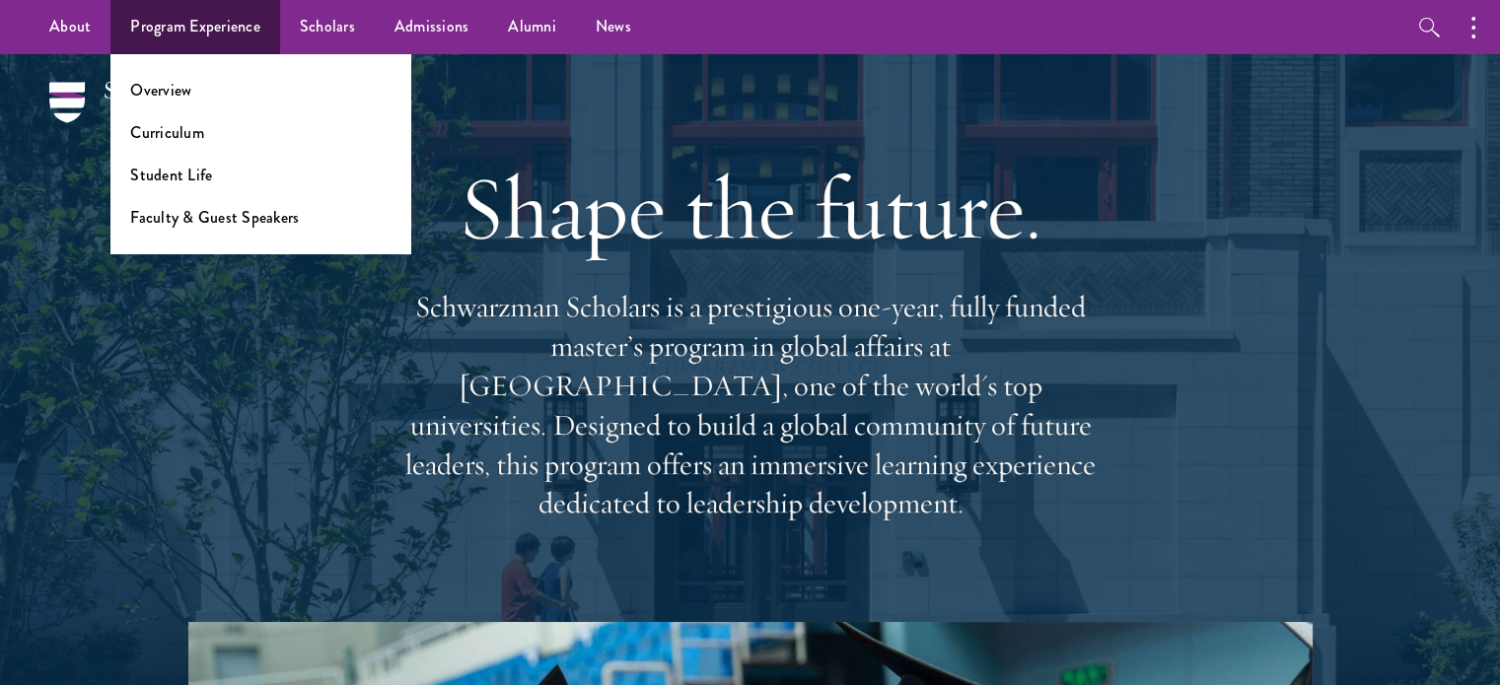
click at [196, 84] on li "Overview" at bounding box center [260, 90] width 260 height 23
click at [186, 89] on link "Overview" at bounding box center [160, 90] width 61 height 23
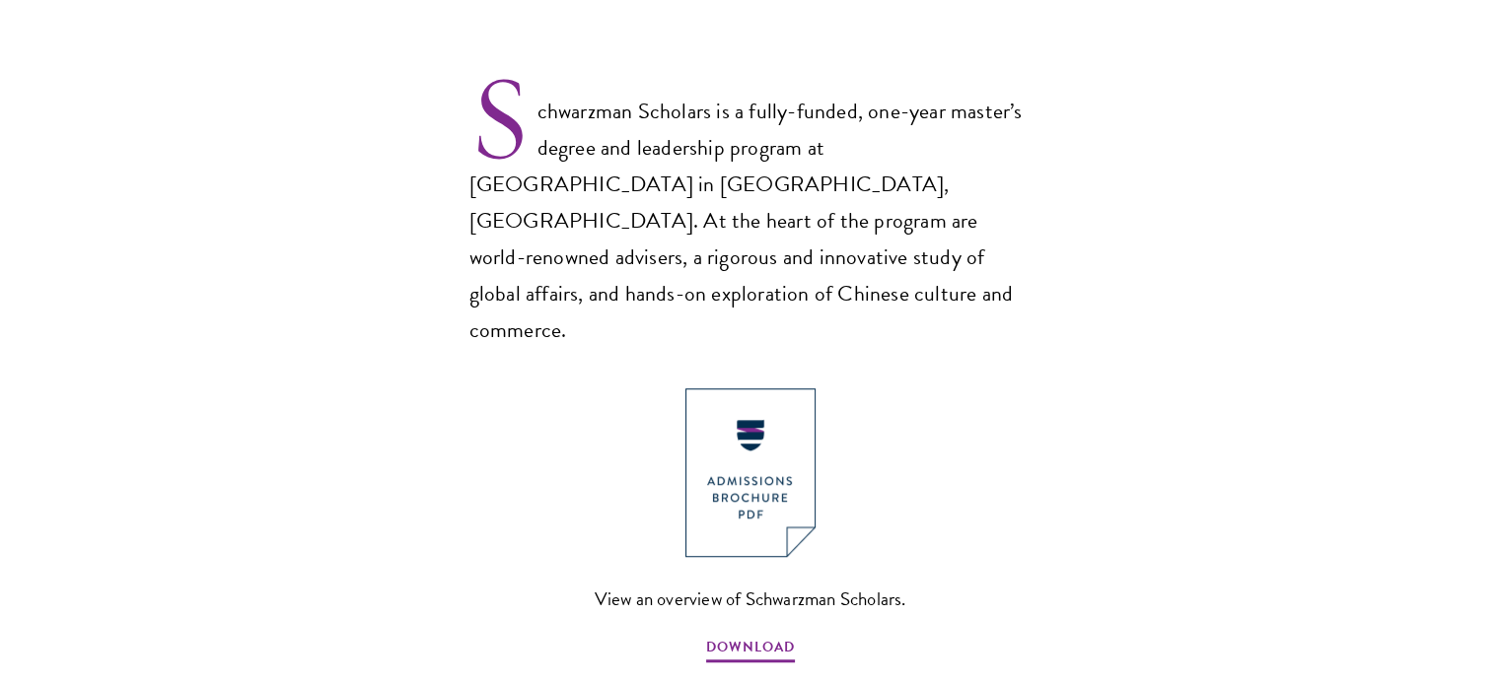
scroll to position [1290, 0]
click at [711, 551] on link "View an overview of Schwarzman Scholars. DOWNLOAD" at bounding box center [751, 525] width 312 height 277
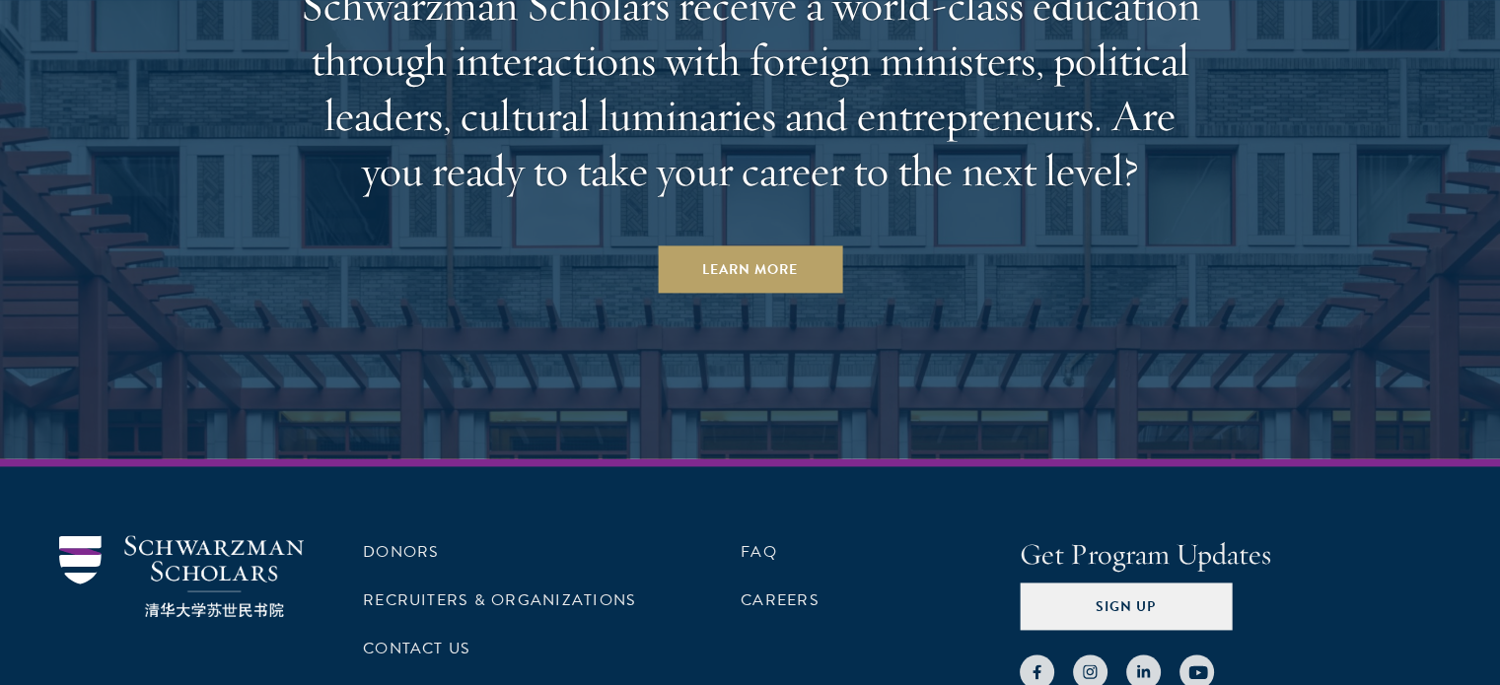
scroll to position [10198, 0]
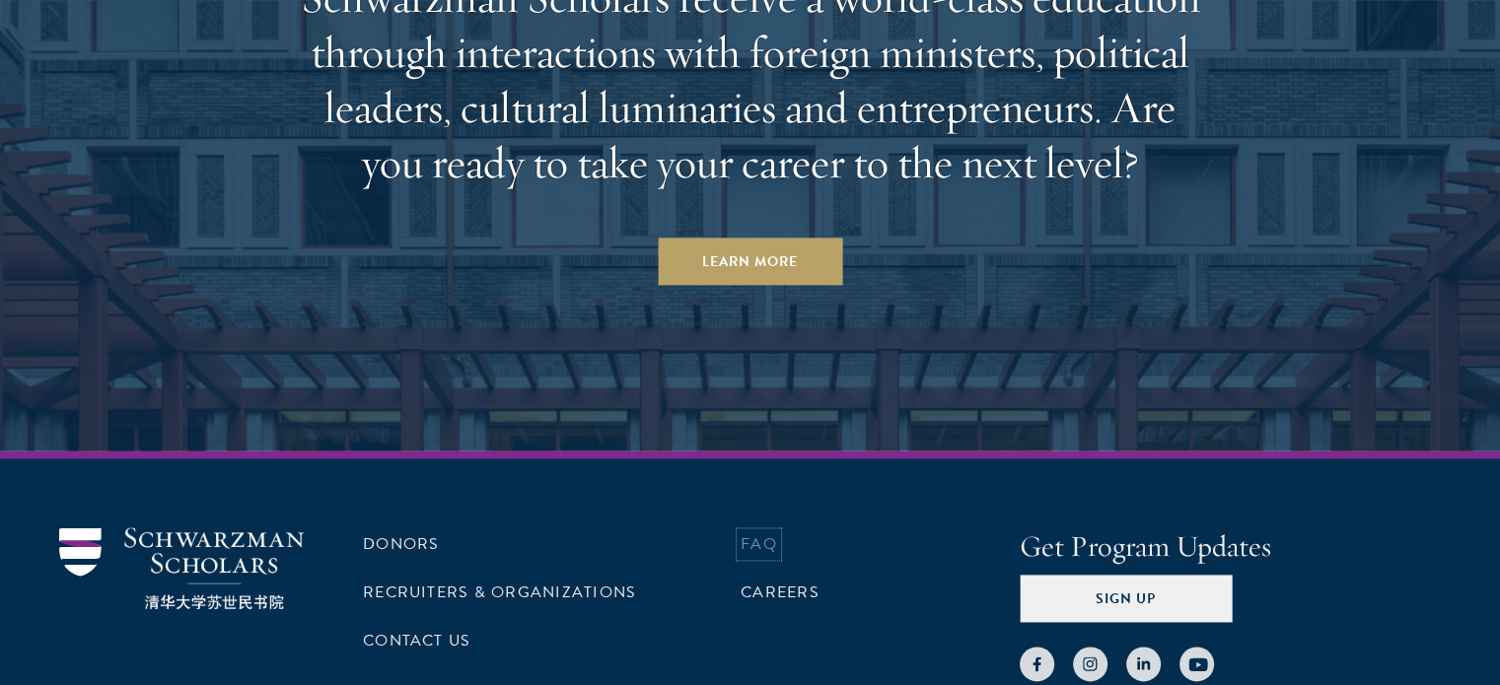
click at [763, 532] on link "FAQ" at bounding box center [759, 544] width 36 height 24
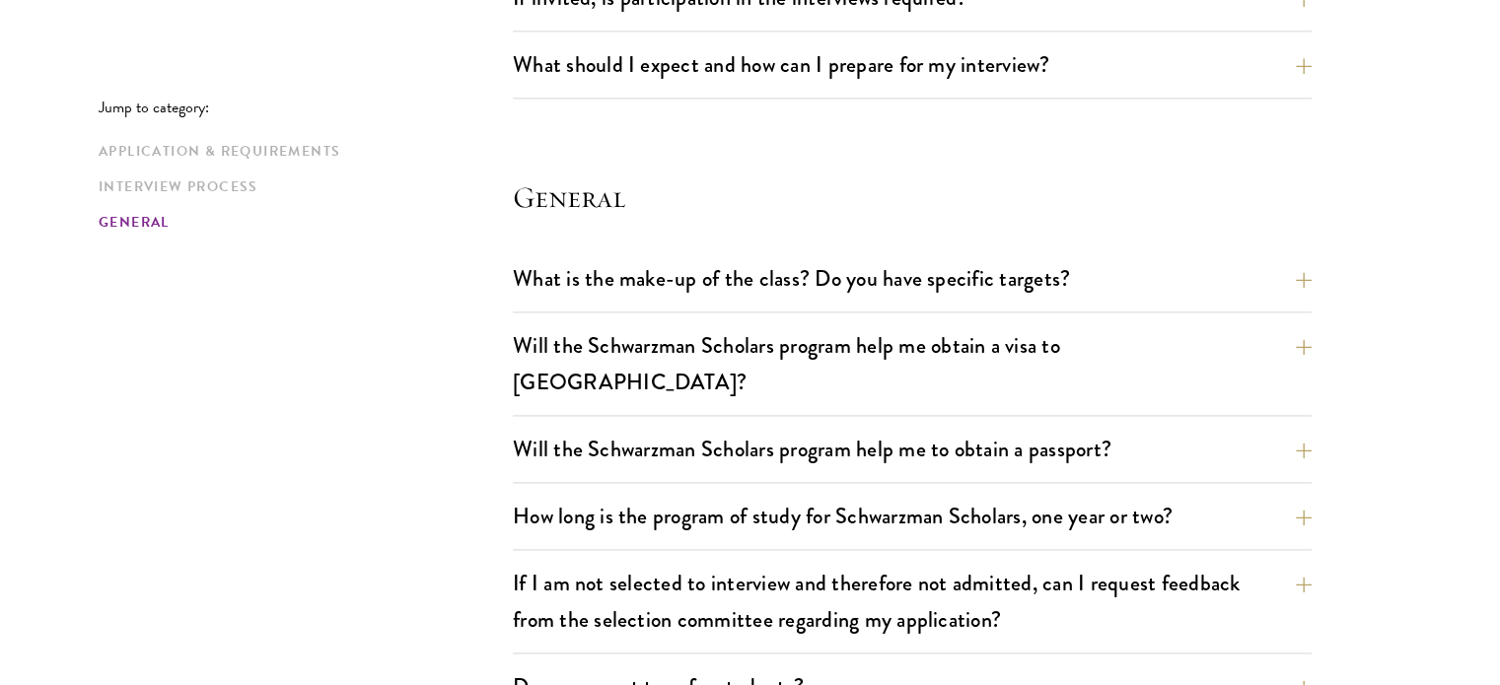
scroll to position [2674, 0]
click at [650, 494] on button "How long is the program of study for Schwarzman Scholars, one year or two?" at bounding box center [927, 516] width 799 height 44
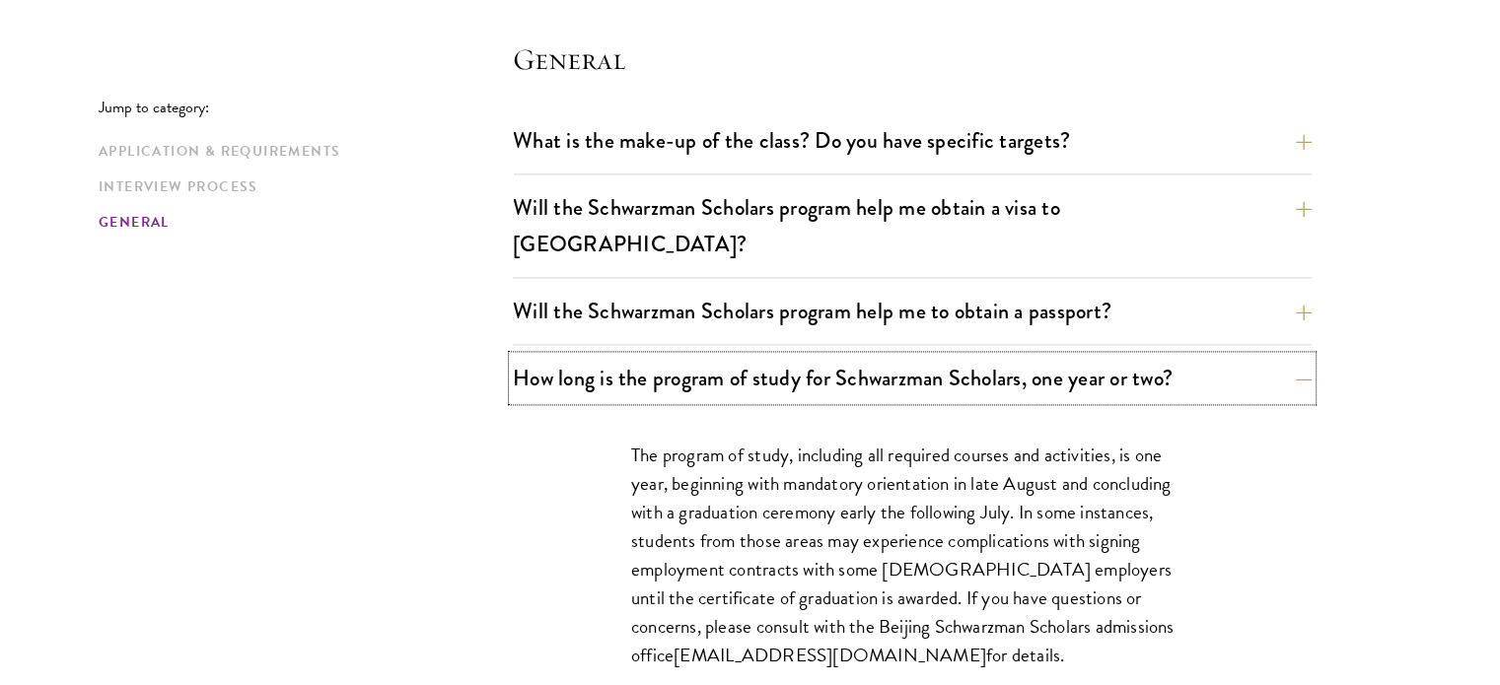
scroll to position [2838, 0]
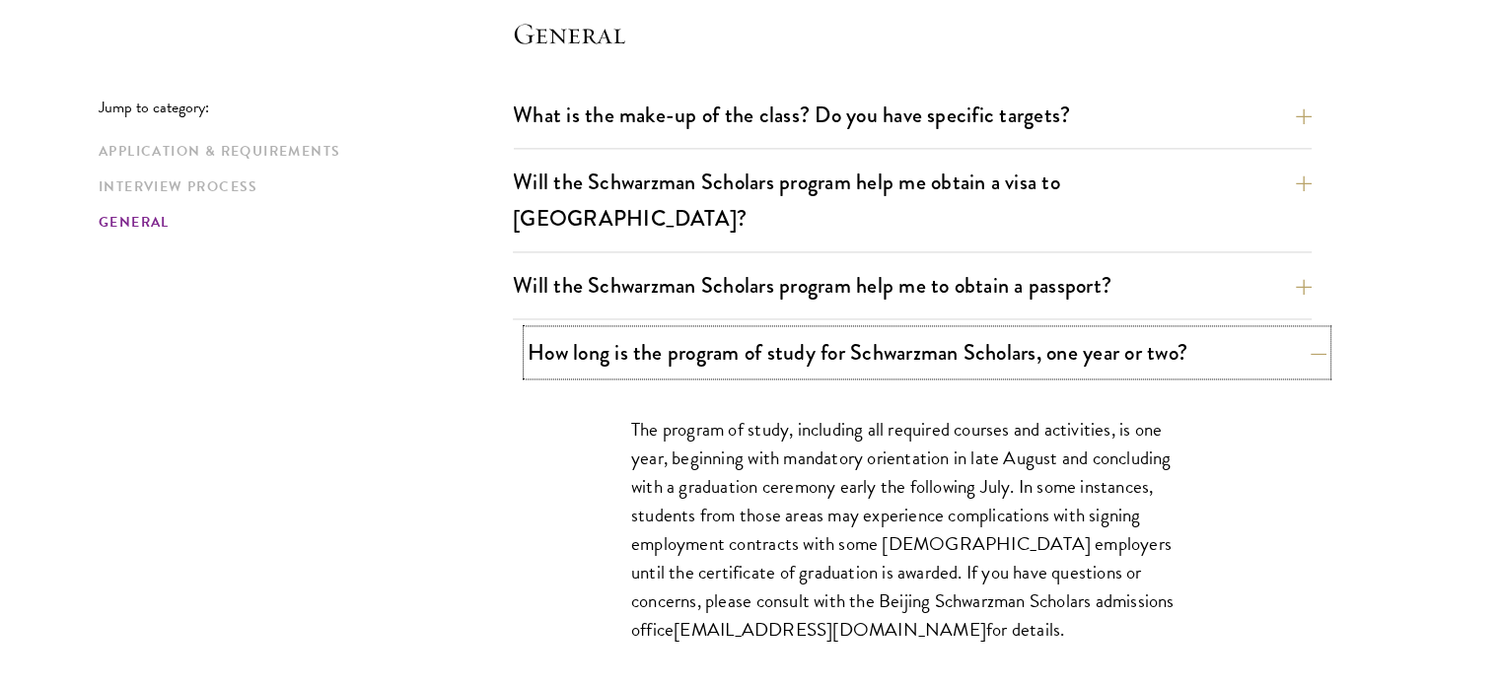
click at [821, 330] on button "How long is the program of study for Schwarzman Scholars, one year or two?" at bounding box center [927, 352] width 799 height 44
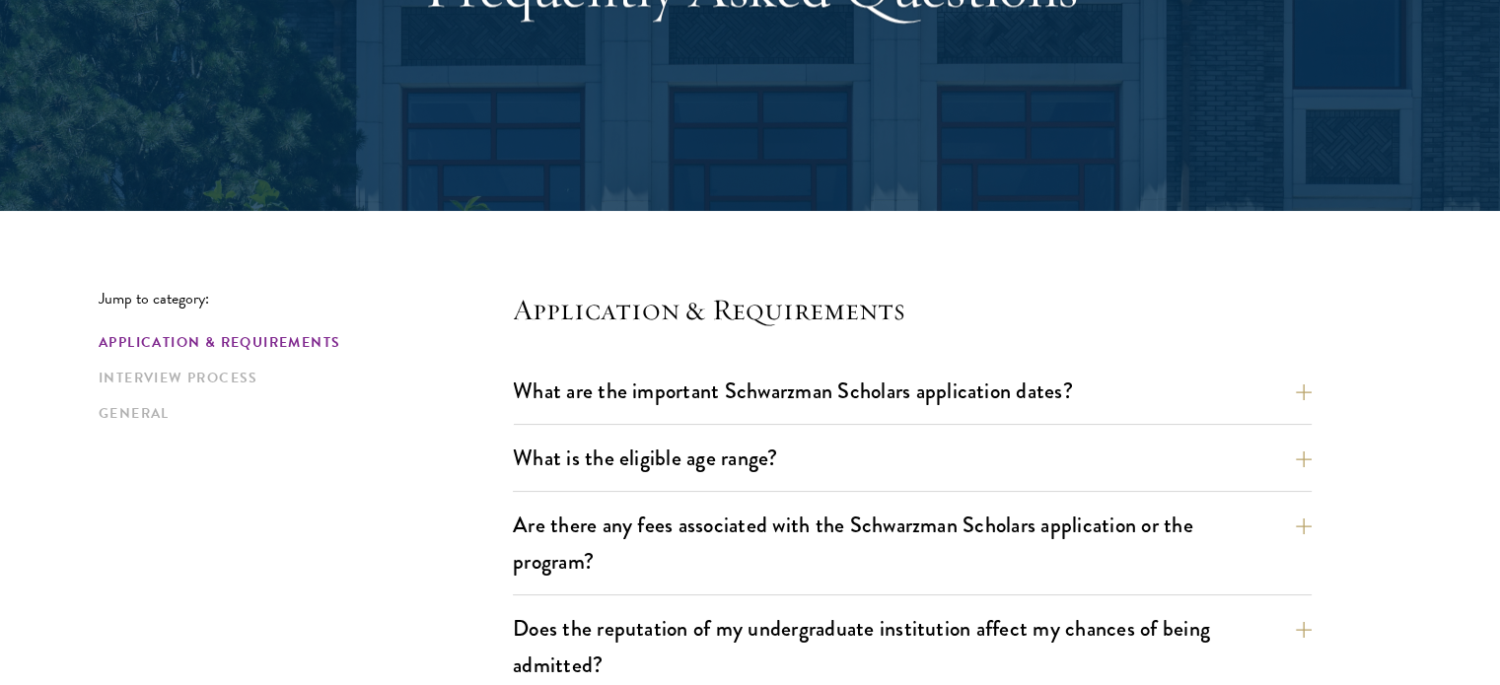
scroll to position [0, 0]
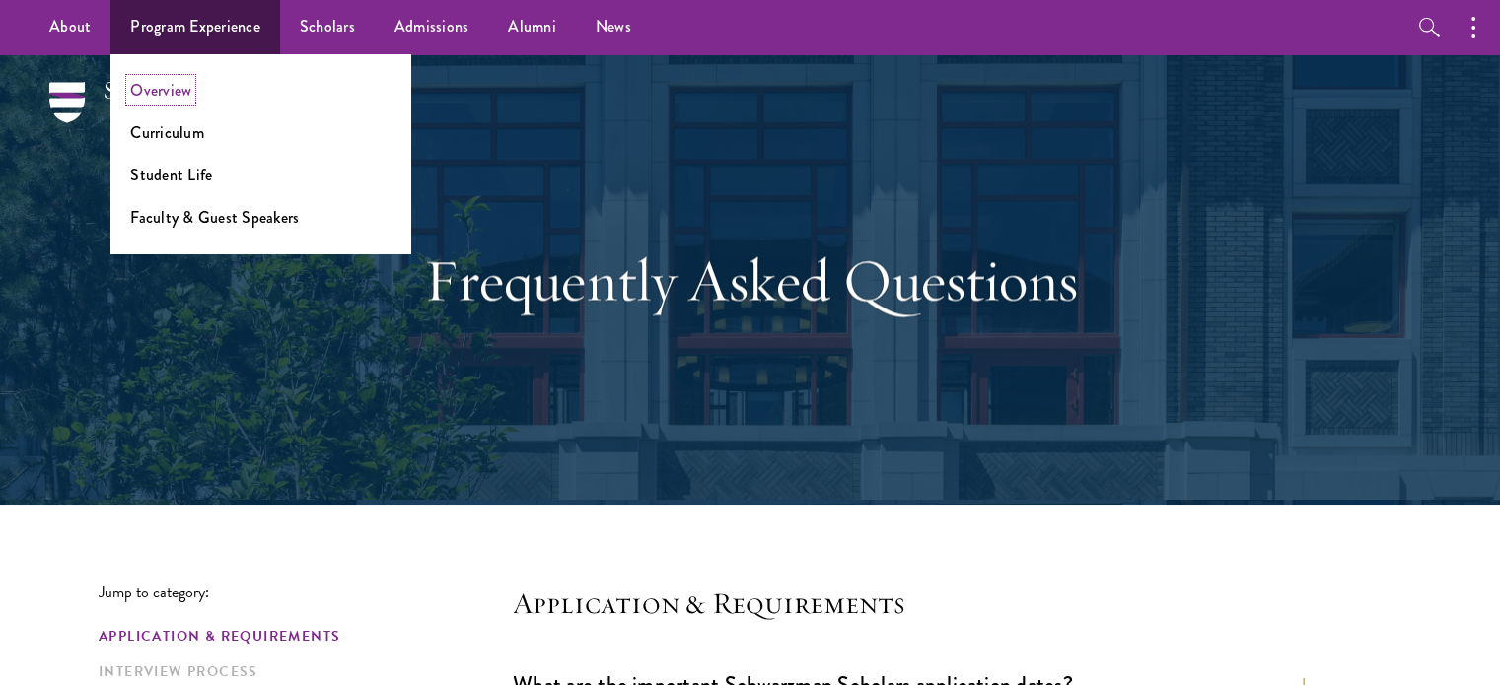
click at [179, 94] on link "Overview" at bounding box center [160, 90] width 61 height 23
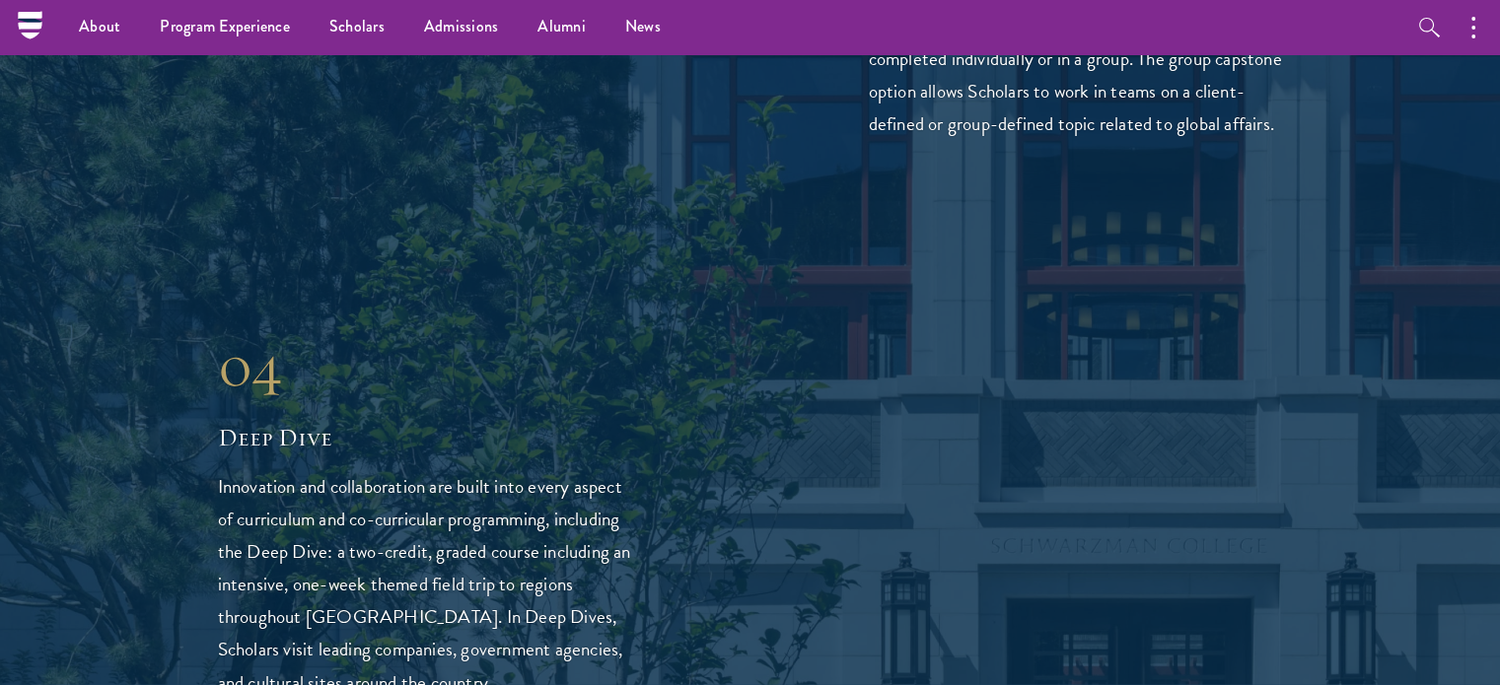
scroll to position [4417, 0]
